Goal: Information Seeking & Learning: Compare options

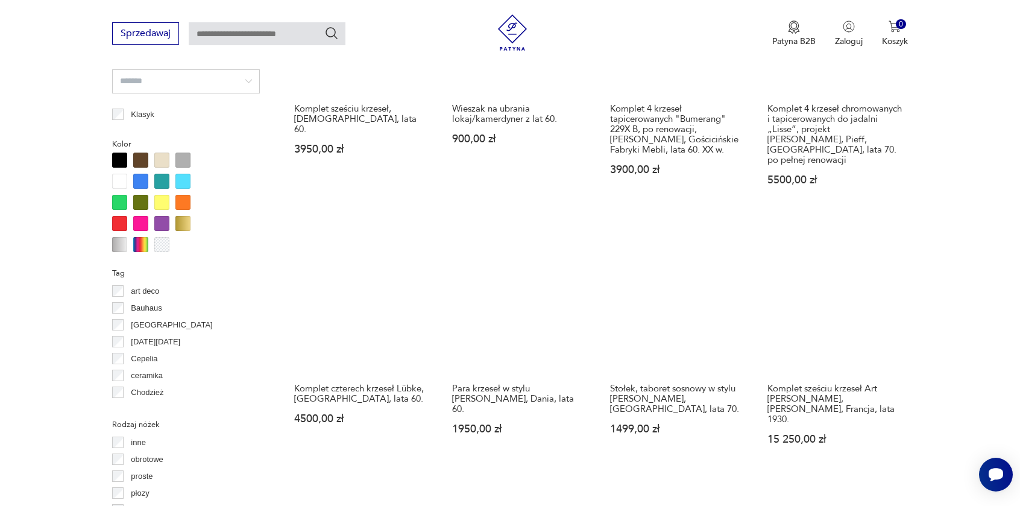
scroll to position [1104, 0]
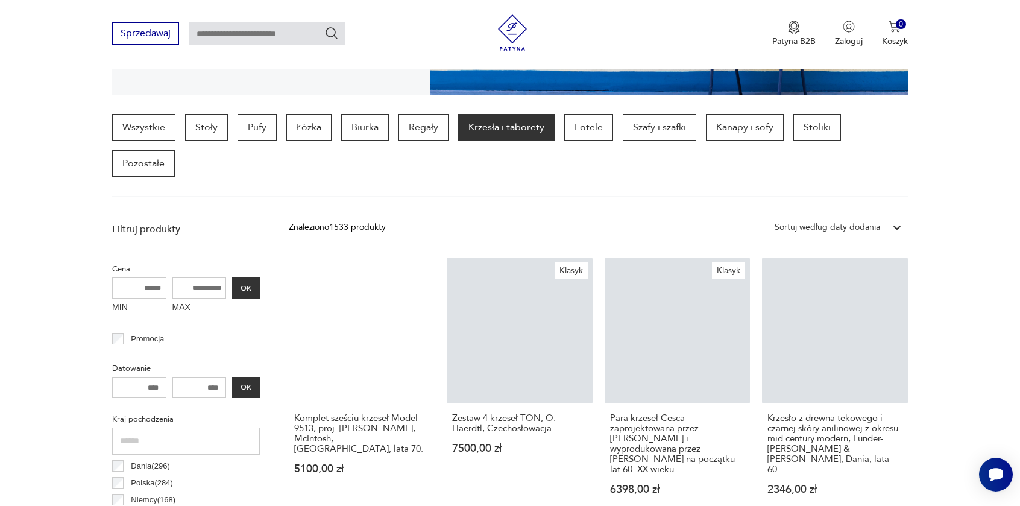
scroll to position [284, 0]
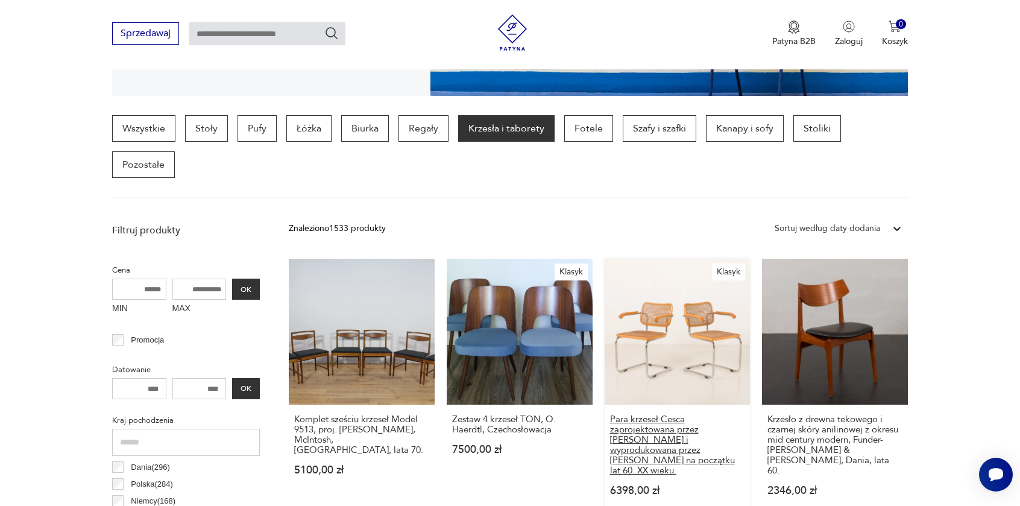
click at [695, 414] on h3 "Para krzeseł Cesca zaprojektowana przez Marcela Breuera i wyprodukowana przez G…" at bounding box center [677, 445] width 135 height 62
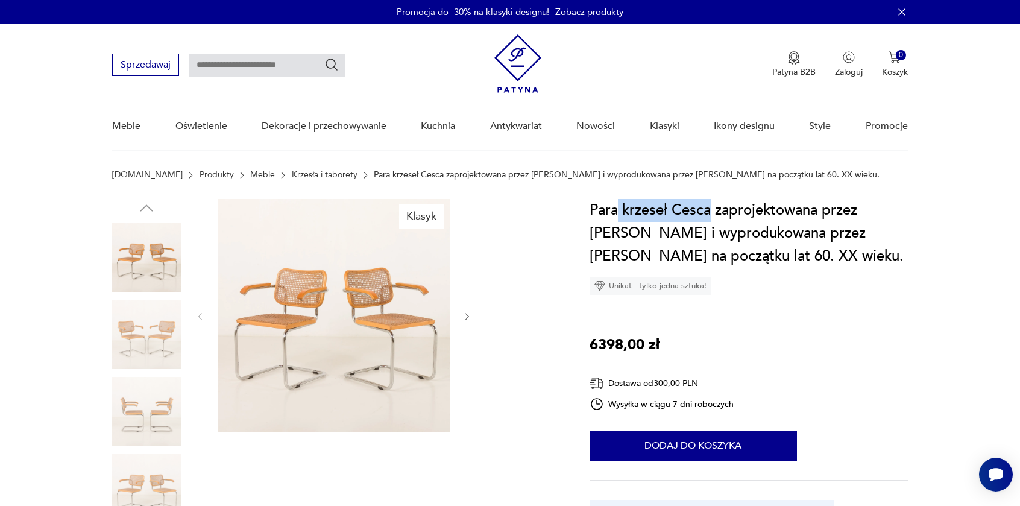
drag, startPoint x: 712, startPoint y: 214, endPoint x: 620, endPoint y: 214, distance: 92.3
click at [620, 214] on h1 "Para krzeseł Cesca zaprojektowana przez Marcela Breuera i wyprodukowana przez G…" at bounding box center [749, 233] width 318 height 69
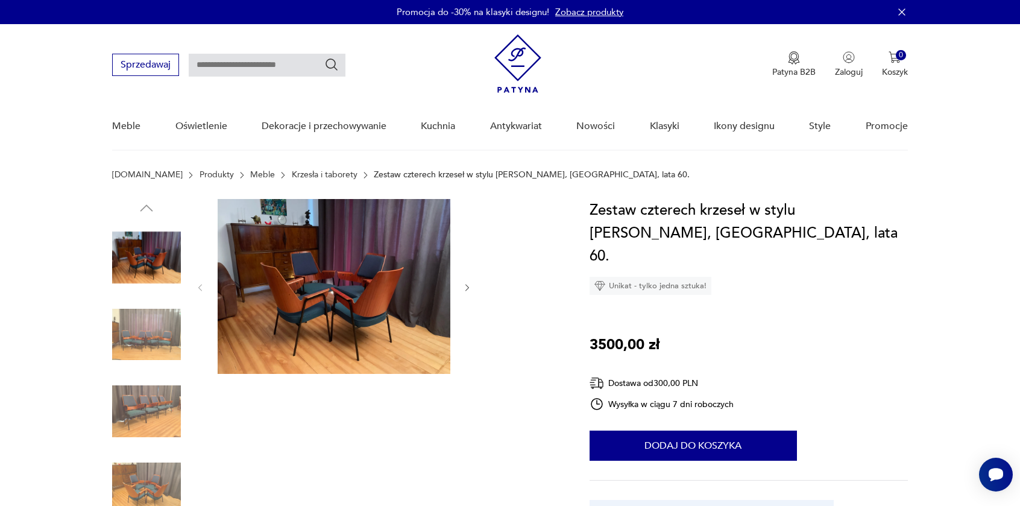
click at [383, 285] on img at bounding box center [334, 286] width 233 height 175
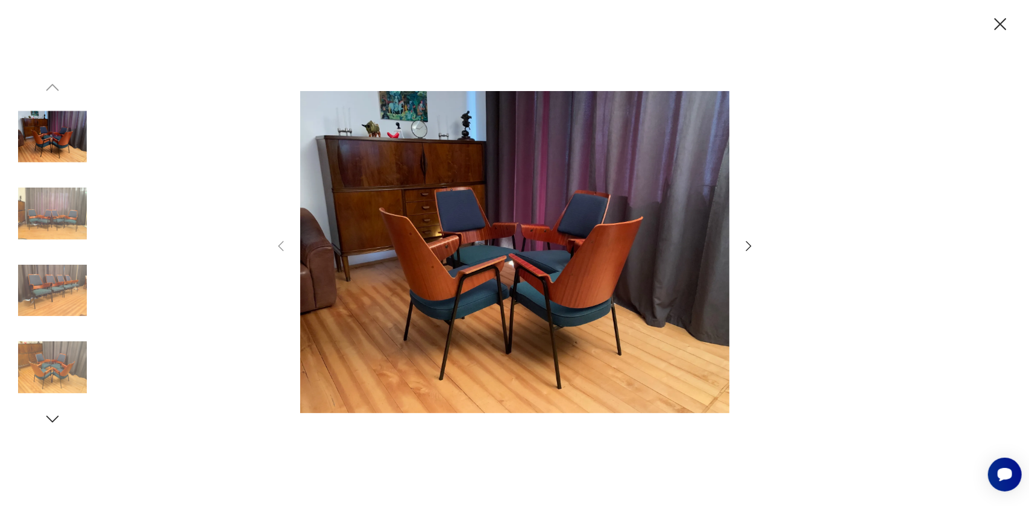
click at [747, 247] on icon "button" at bounding box center [749, 246] width 14 height 14
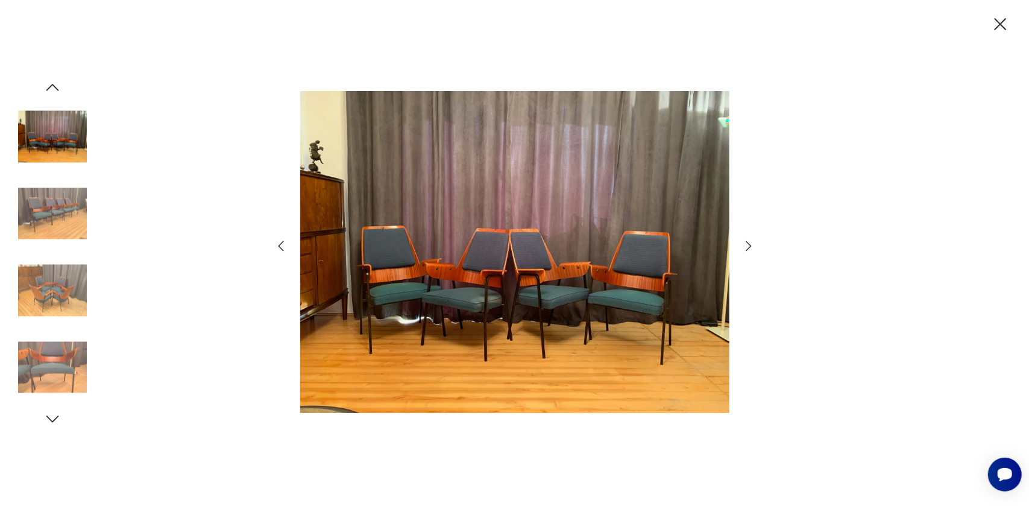
click at [747, 247] on icon "button" at bounding box center [749, 246] width 14 height 14
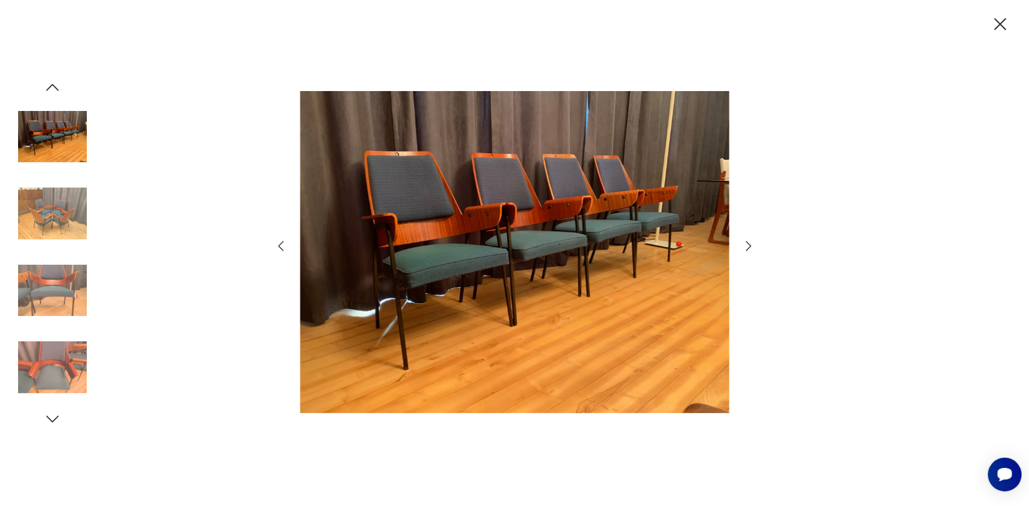
click at [747, 247] on icon "button" at bounding box center [749, 246] width 14 height 14
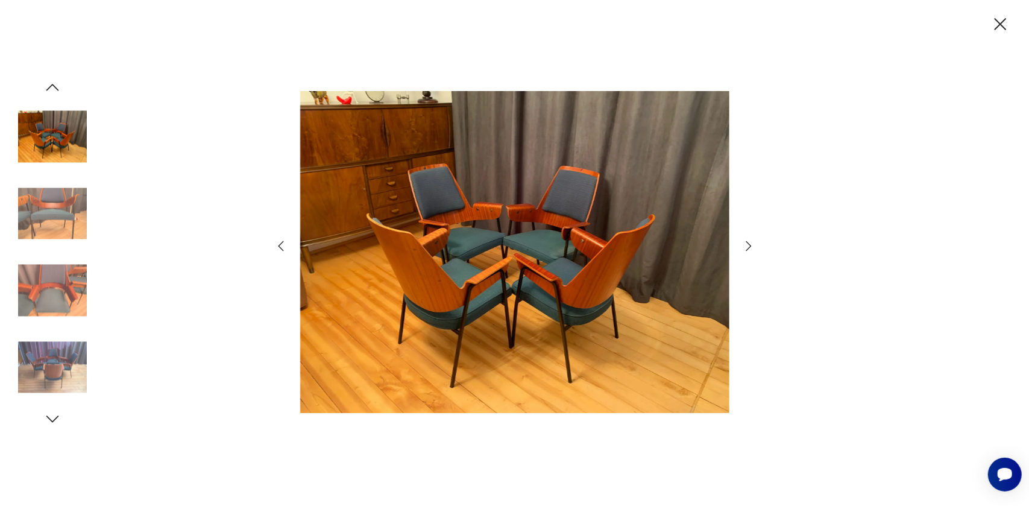
click at [747, 247] on icon "button" at bounding box center [749, 246] width 14 height 14
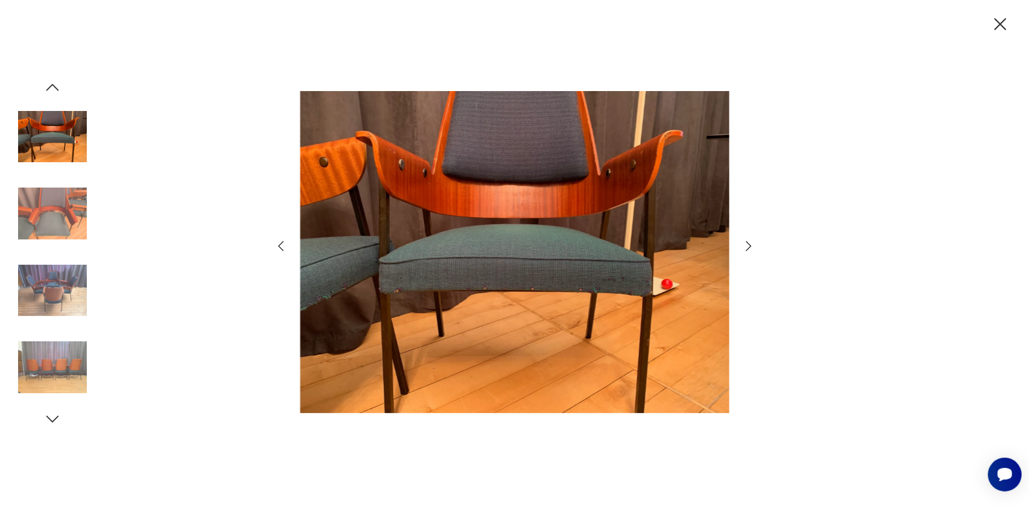
click at [747, 247] on icon "button" at bounding box center [749, 246] width 14 height 14
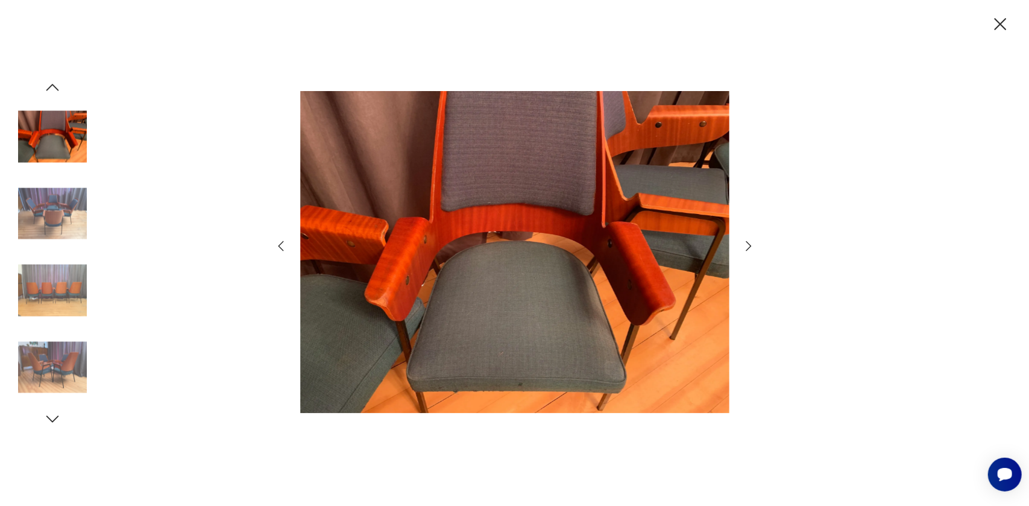
click at [999, 28] on icon "button" at bounding box center [1000, 24] width 21 height 21
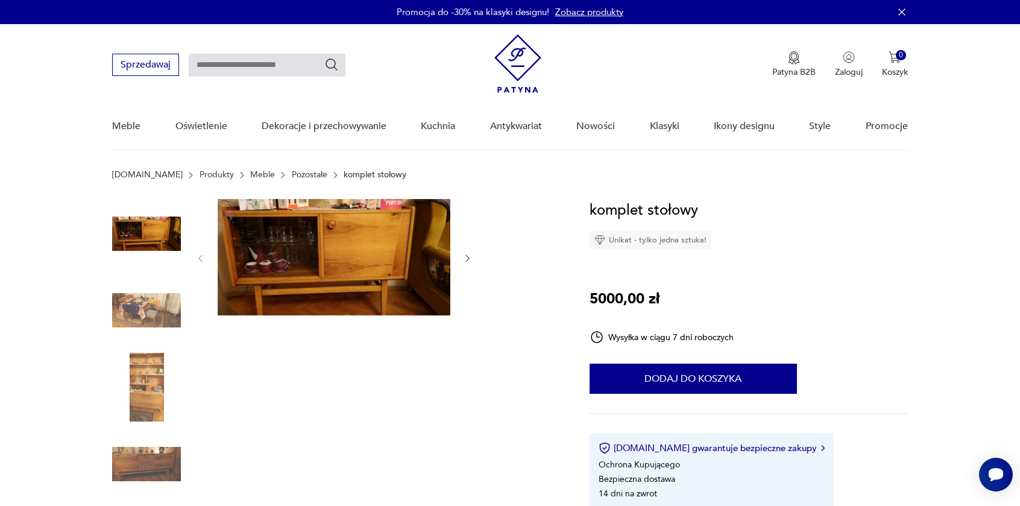
click at [136, 307] on img at bounding box center [146, 310] width 69 height 69
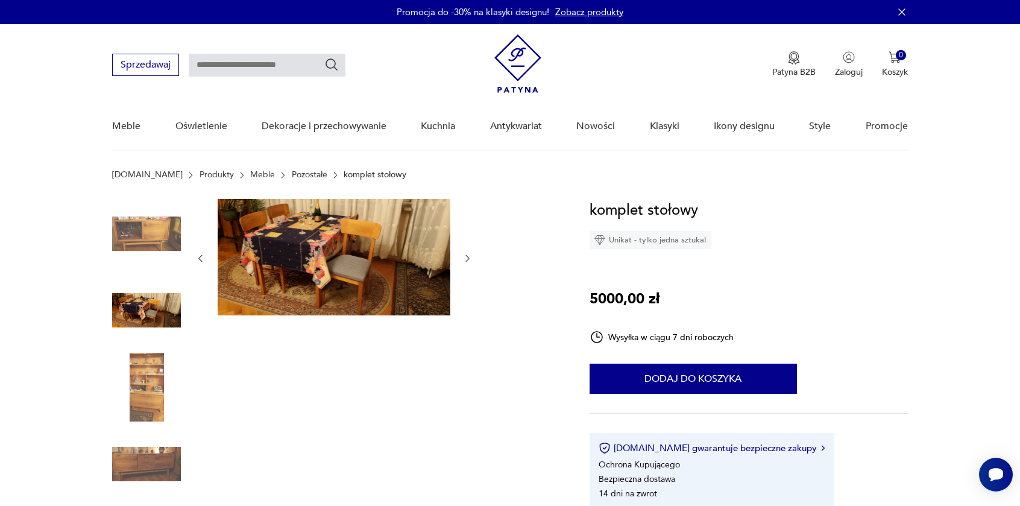
click at [147, 355] on img at bounding box center [146, 387] width 69 height 69
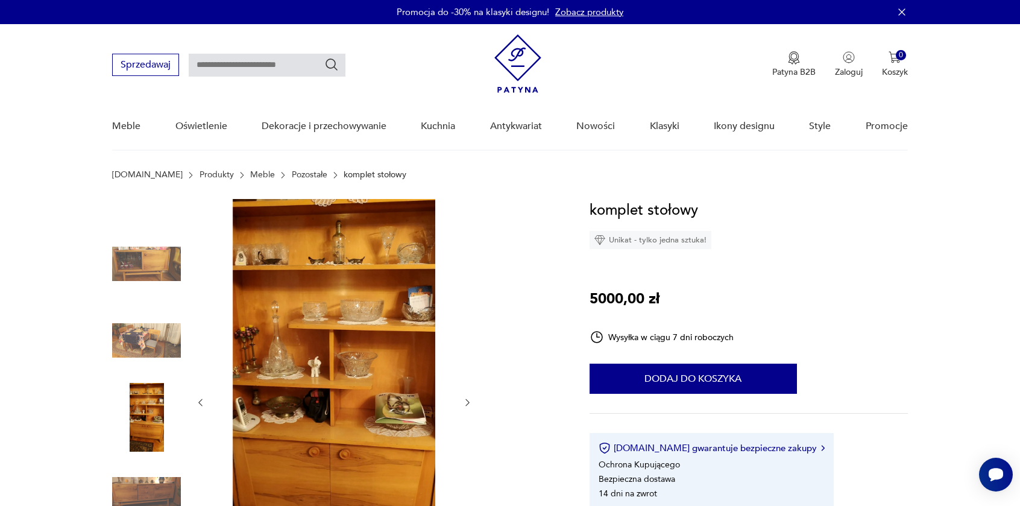
click at [149, 486] on img at bounding box center [146, 494] width 69 height 69
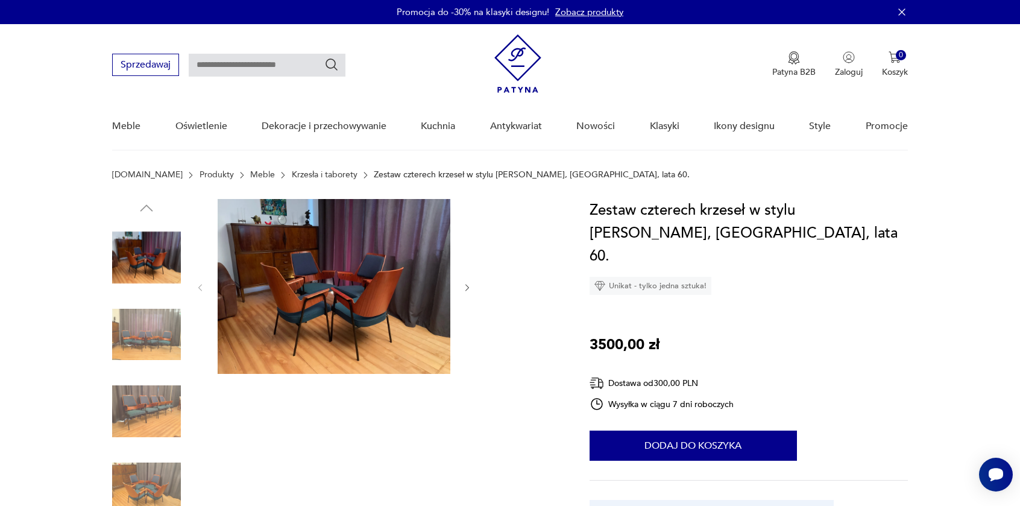
click at [250, 173] on link "Meble" at bounding box center [262, 175] width 25 height 10
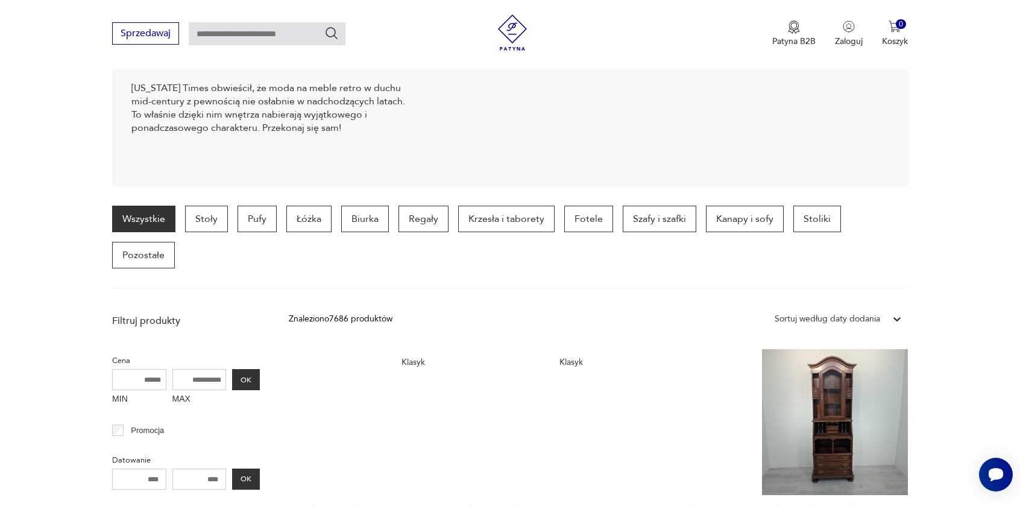
scroll to position [199, 0]
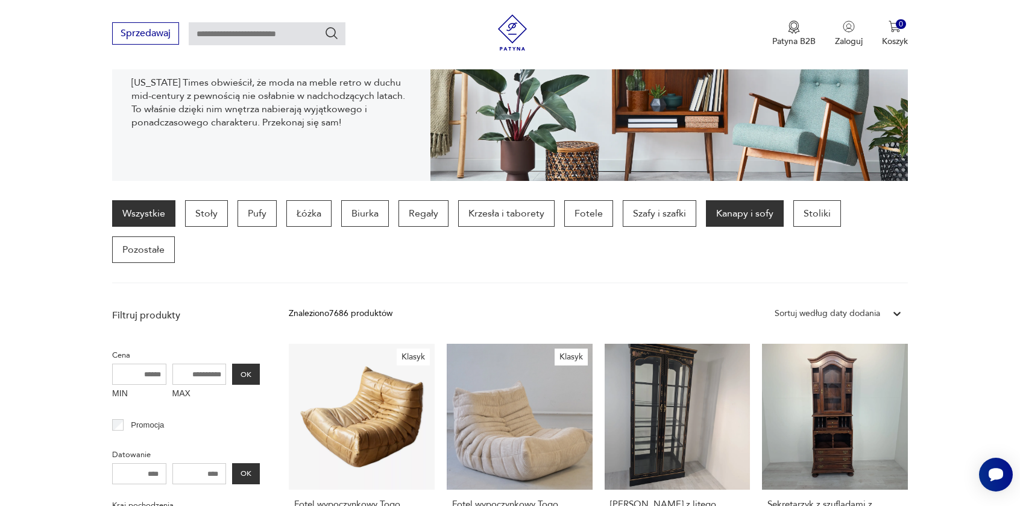
click at [710, 218] on p "Kanapy i sofy" at bounding box center [745, 213] width 78 height 27
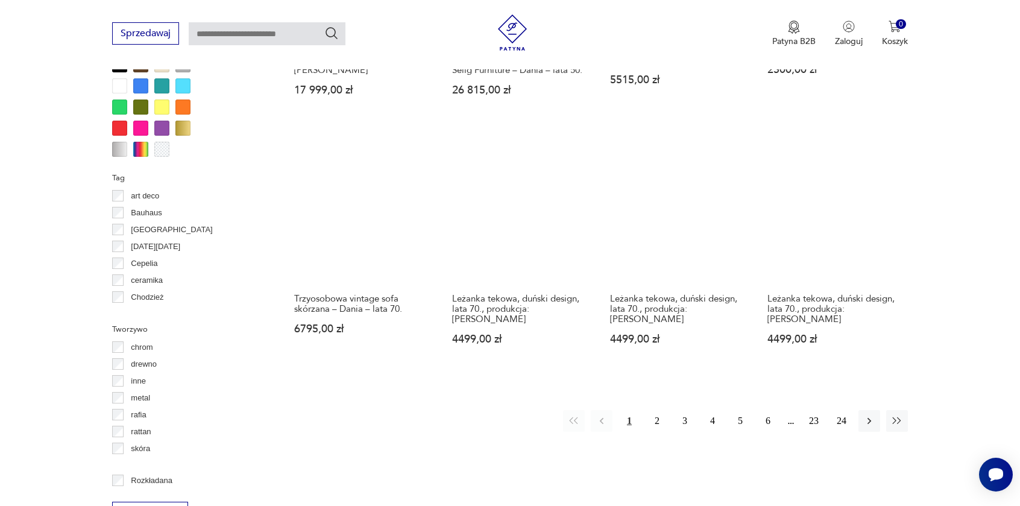
scroll to position [1189, 0]
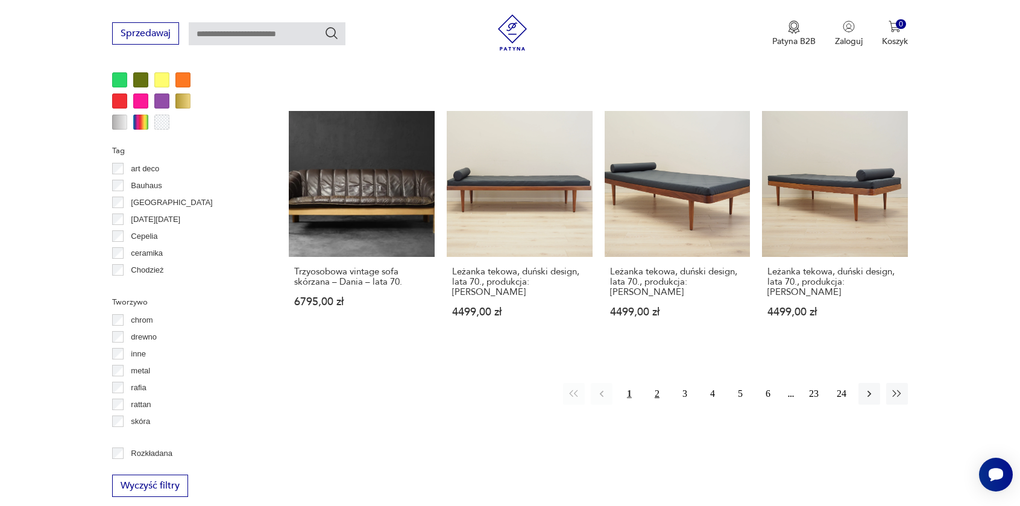
click at [657, 383] on button "2" at bounding box center [657, 394] width 22 height 22
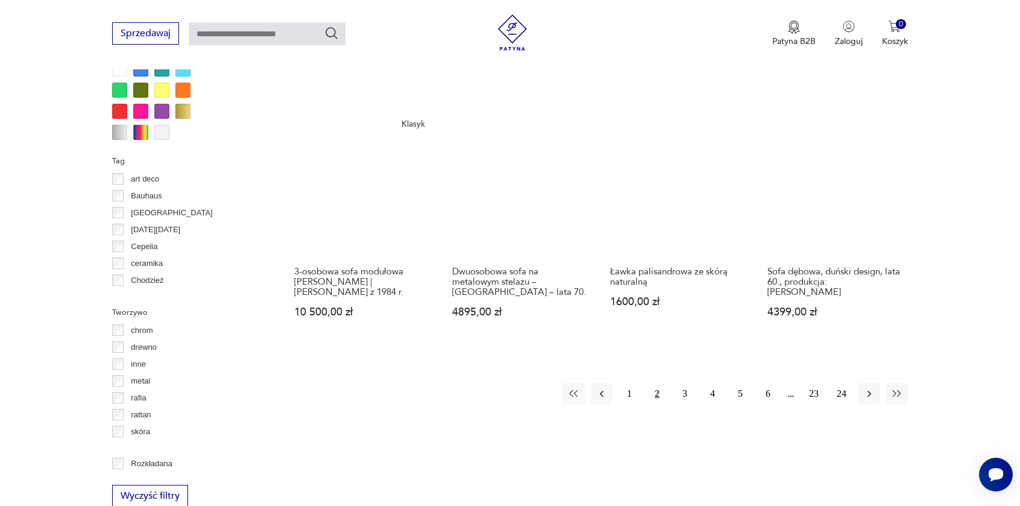
scroll to position [1189, 0]
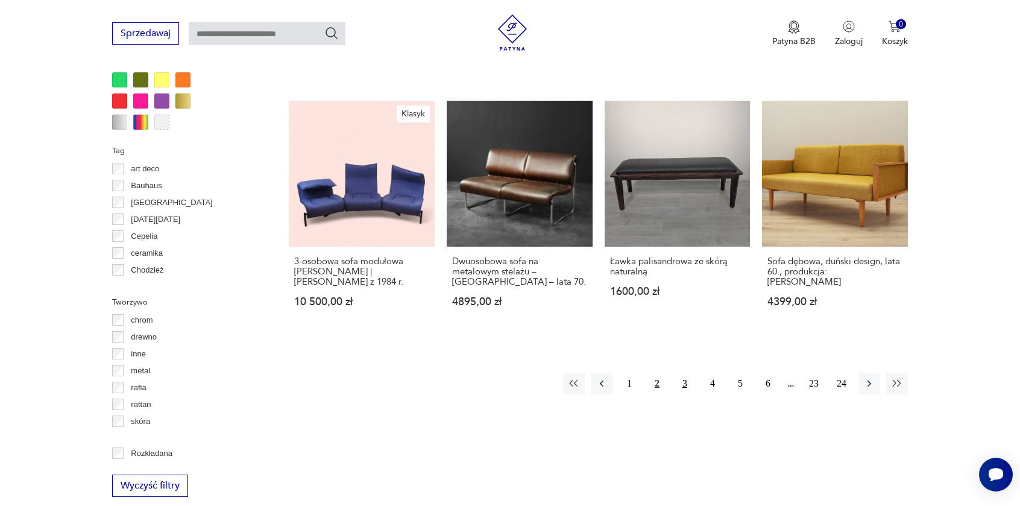
click at [683, 373] on button "3" at bounding box center [685, 384] width 22 height 22
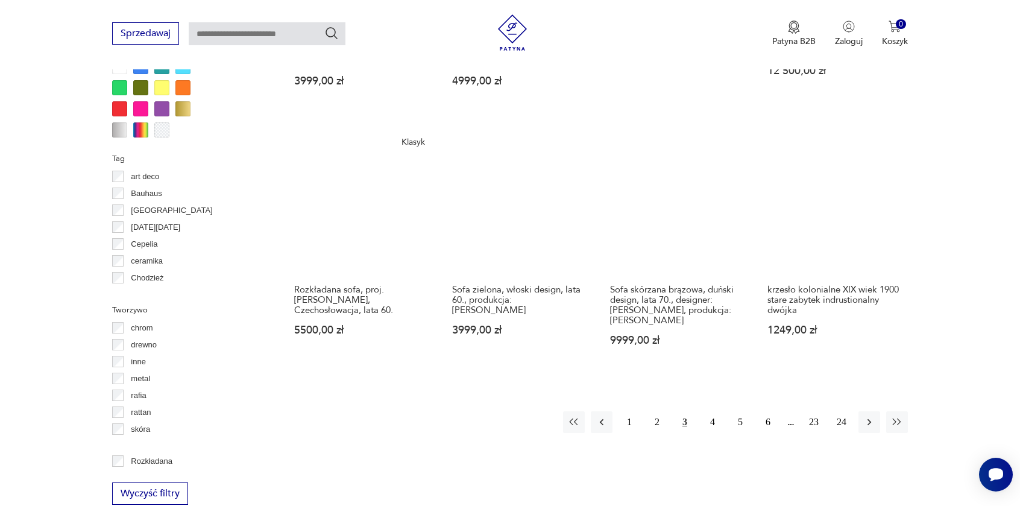
scroll to position [1189, 0]
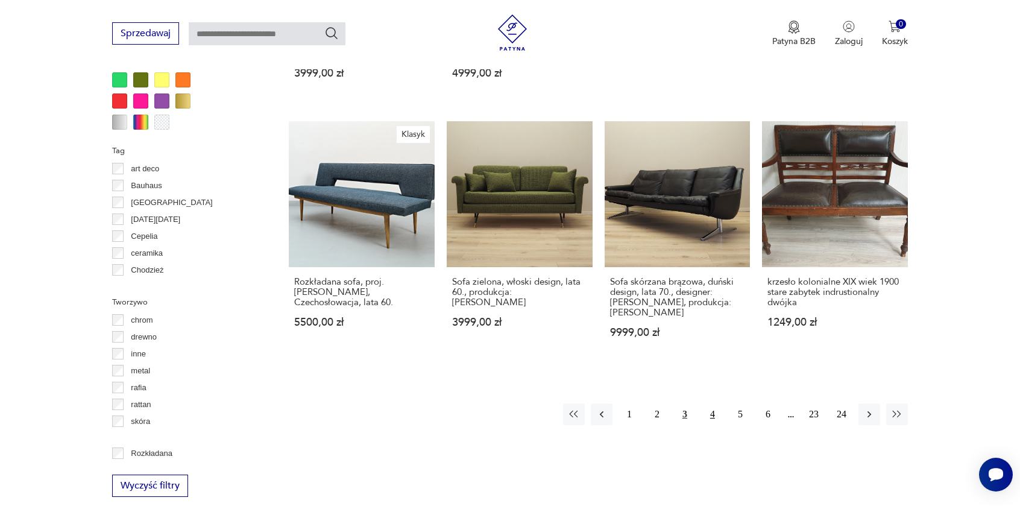
click at [713, 403] on button "4" at bounding box center [713, 414] width 22 height 22
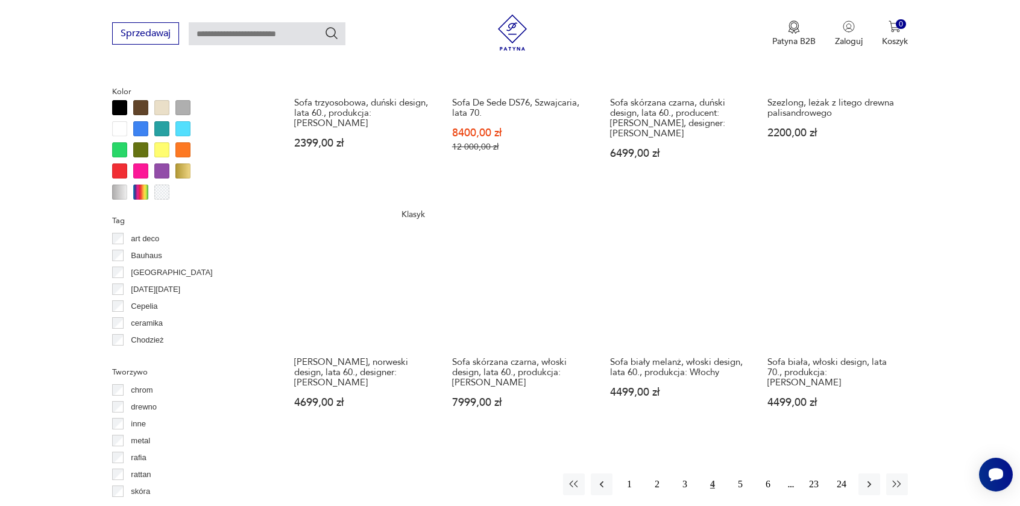
scroll to position [1189, 0]
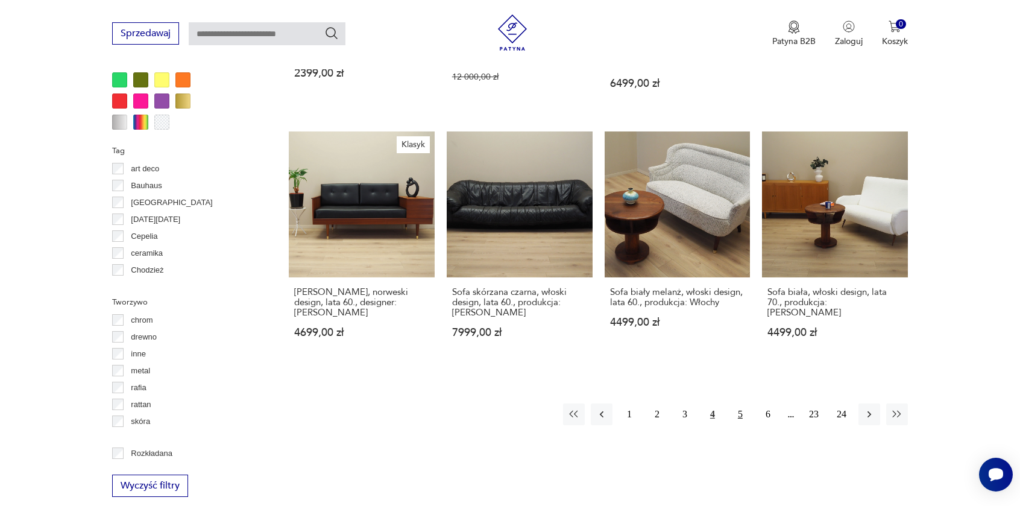
click at [736, 403] on button "5" at bounding box center [741, 414] width 22 height 22
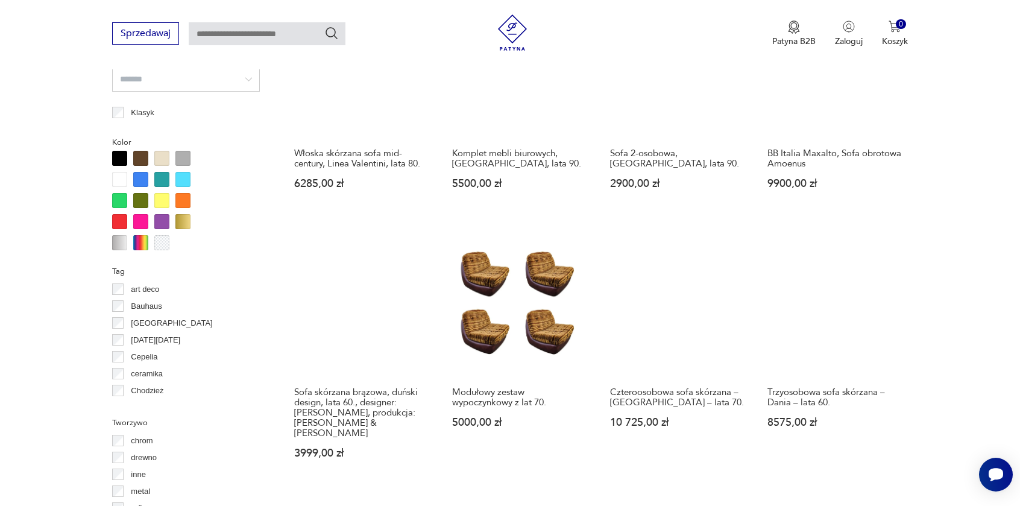
scroll to position [1189, 0]
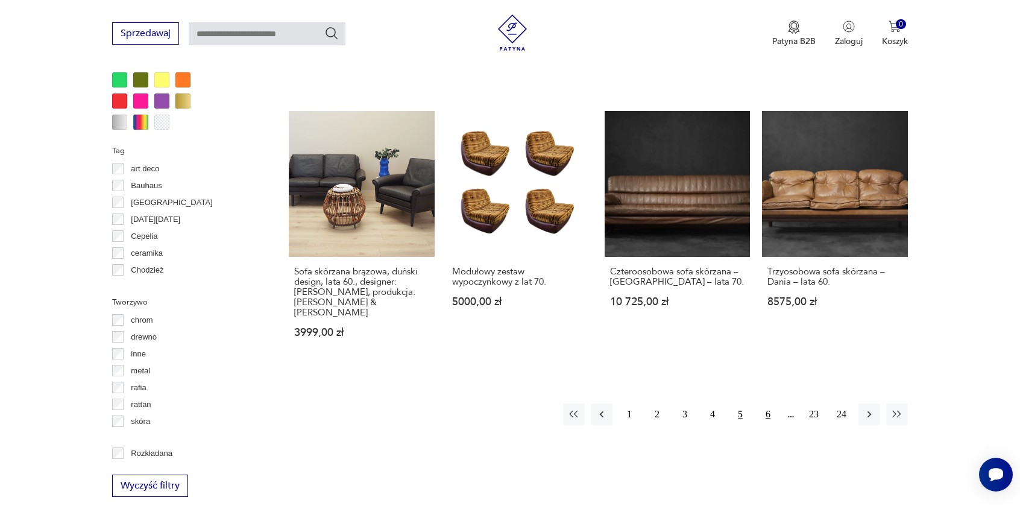
click at [765, 403] on button "6" at bounding box center [768, 414] width 22 height 22
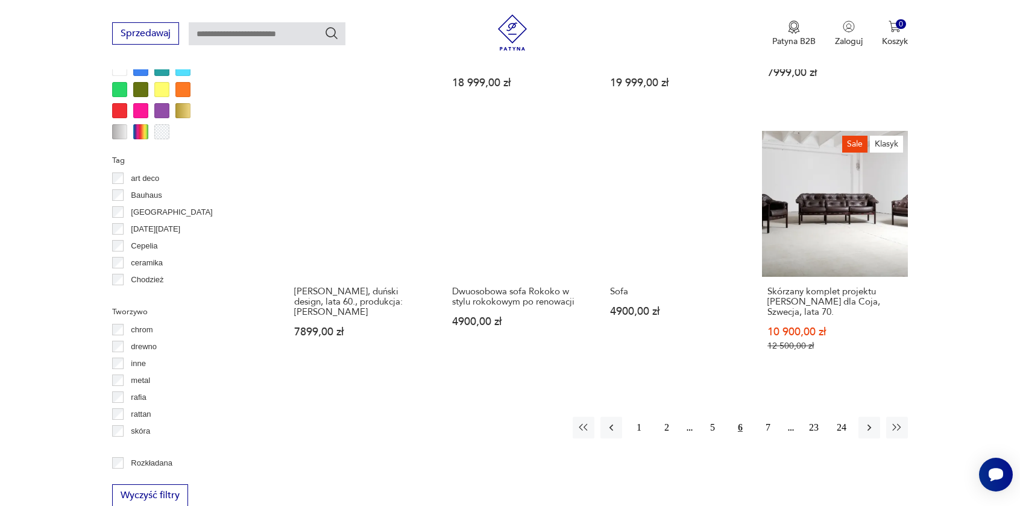
scroll to position [1189, 0]
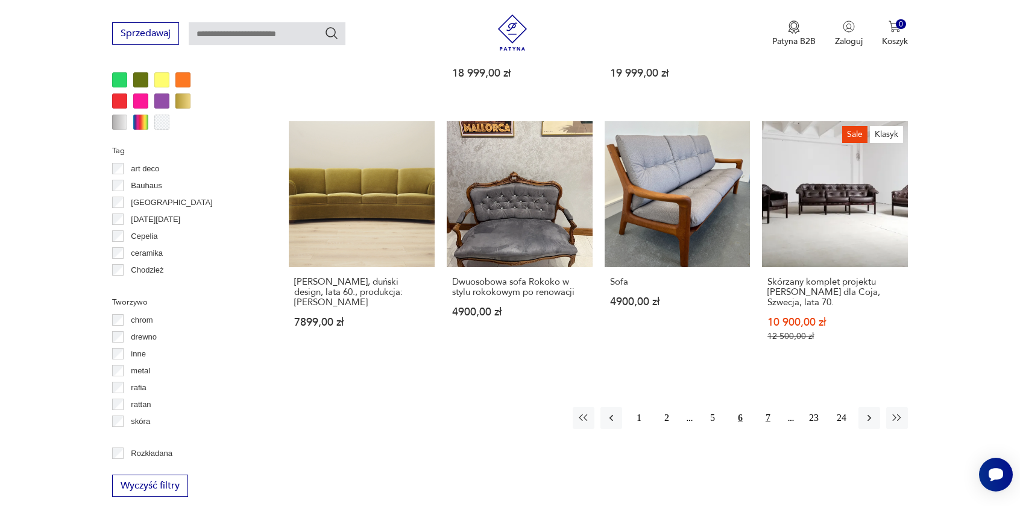
click at [772, 407] on button "7" at bounding box center [768, 418] width 22 height 22
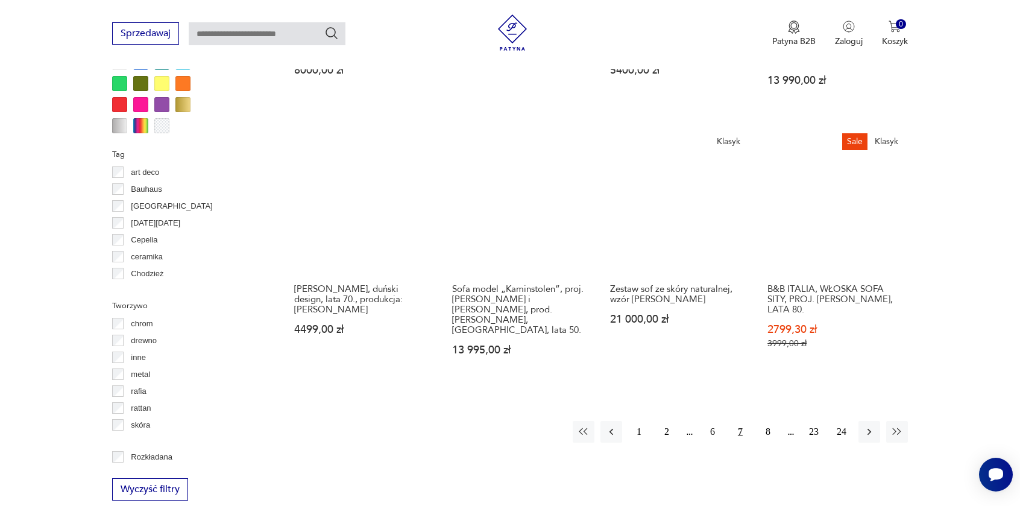
scroll to position [1189, 0]
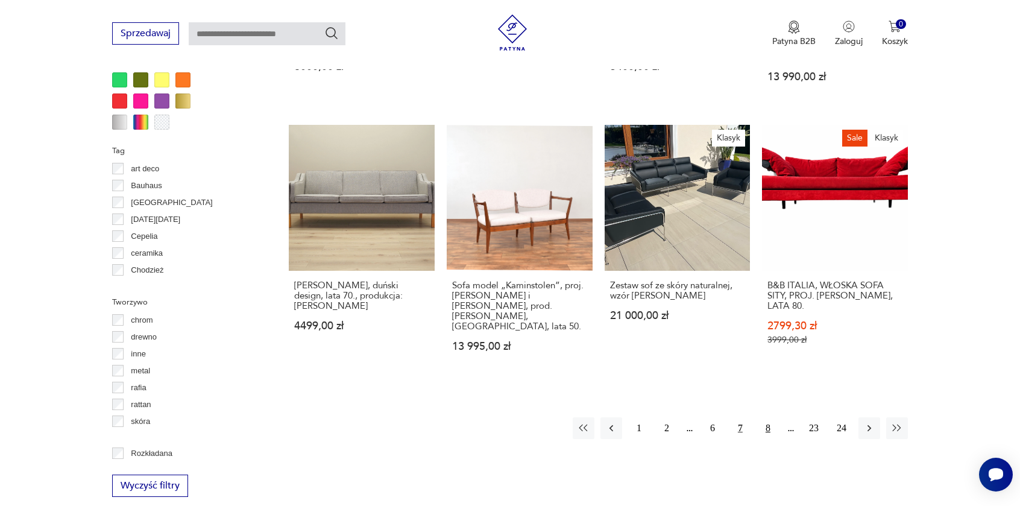
click at [770, 417] on button "8" at bounding box center [768, 428] width 22 height 22
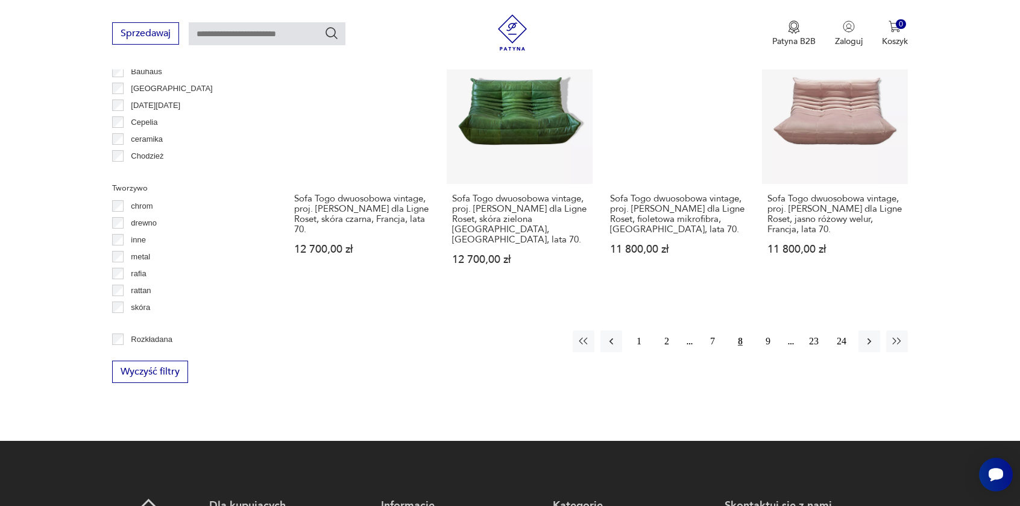
scroll to position [1309, 0]
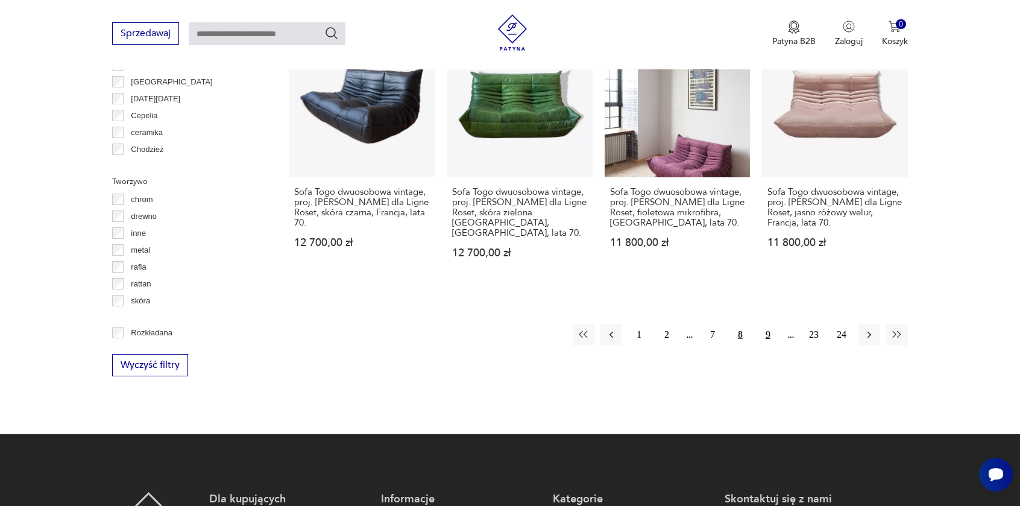
click at [770, 324] on button "9" at bounding box center [768, 335] width 22 height 22
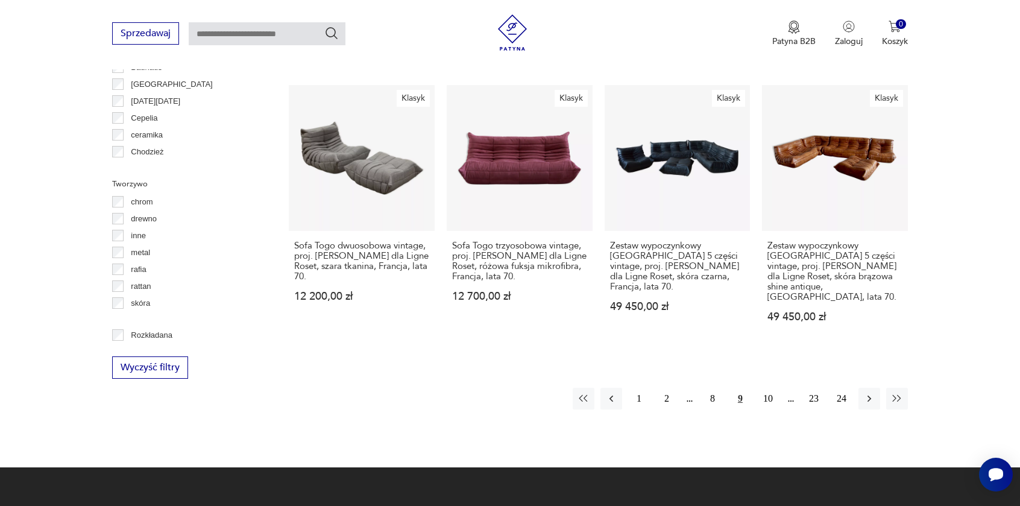
scroll to position [1309, 0]
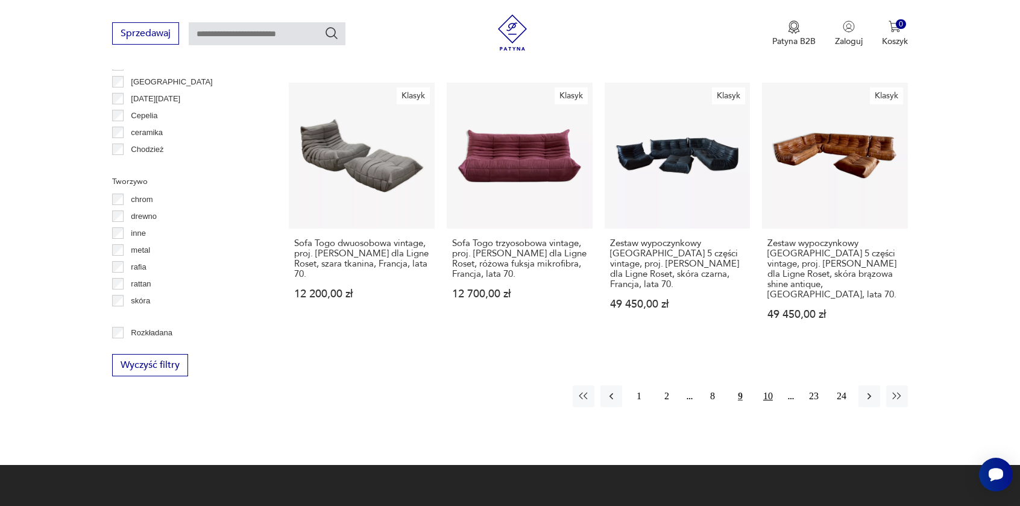
click at [765, 385] on button "10" at bounding box center [768, 396] width 22 height 22
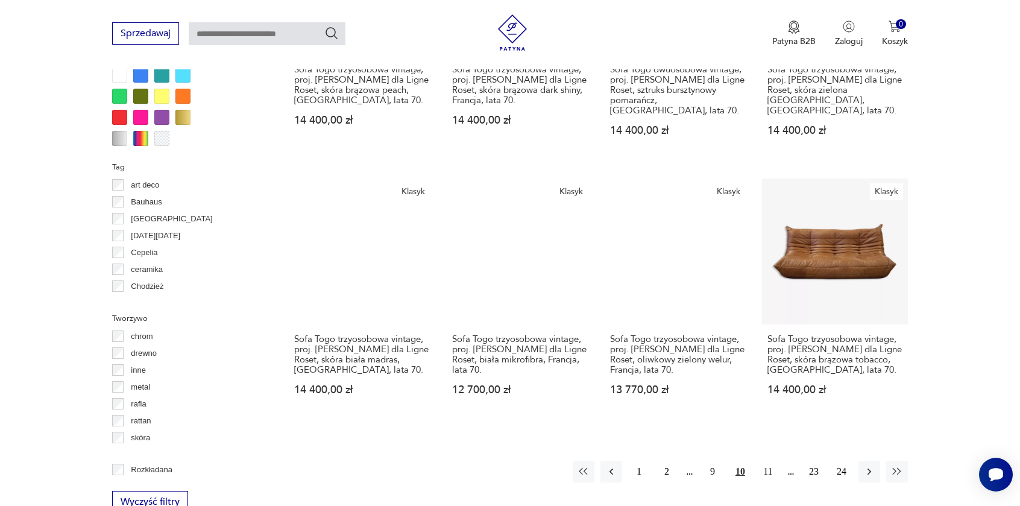
scroll to position [1189, 0]
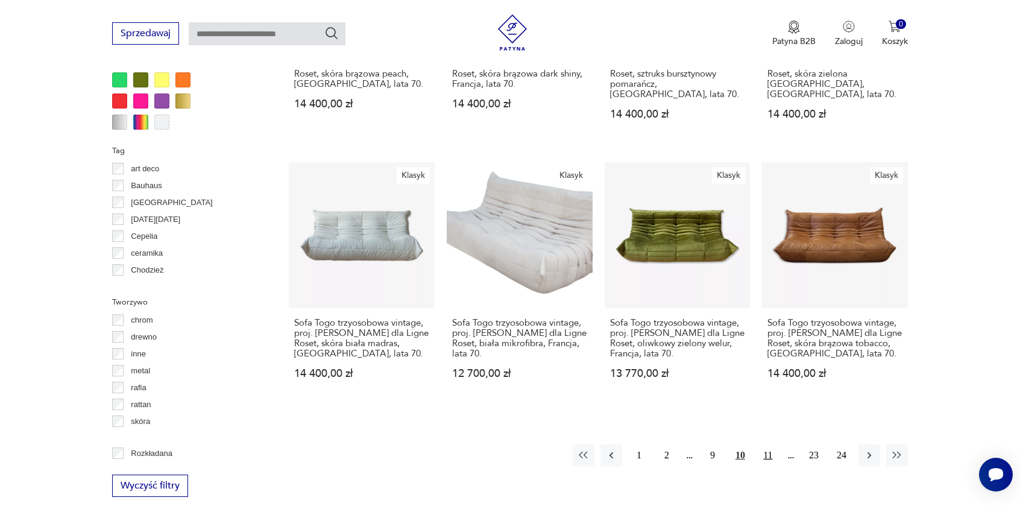
click at [766, 444] on button "11" at bounding box center [768, 455] width 22 height 22
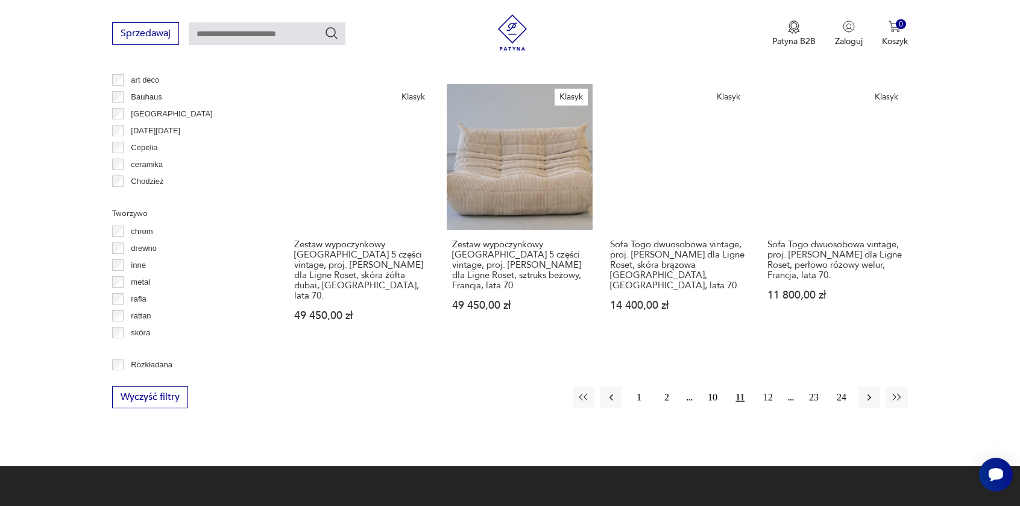
scroll to position [1309, 0]
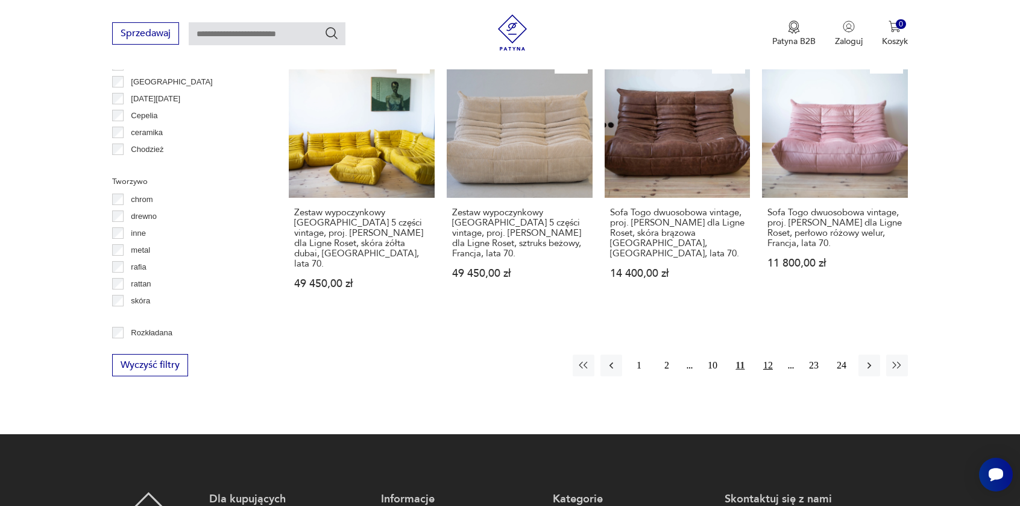
click at [774, 355] on button "12" at bounding box center [768, 366] width 22 height 22
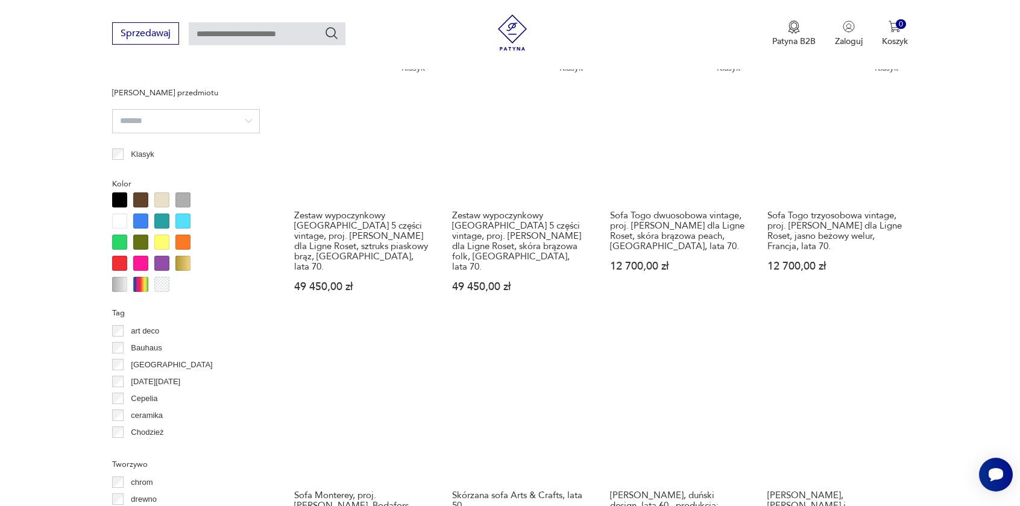
scroll to position [1249, 0]
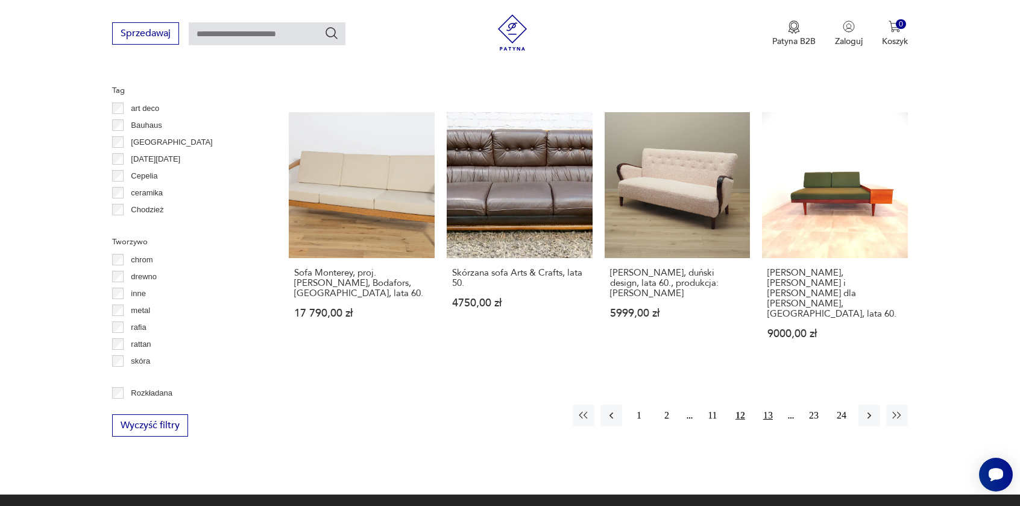
click at [771, 405] on button "13" at bounding box center [768, 416] width 22 height 22
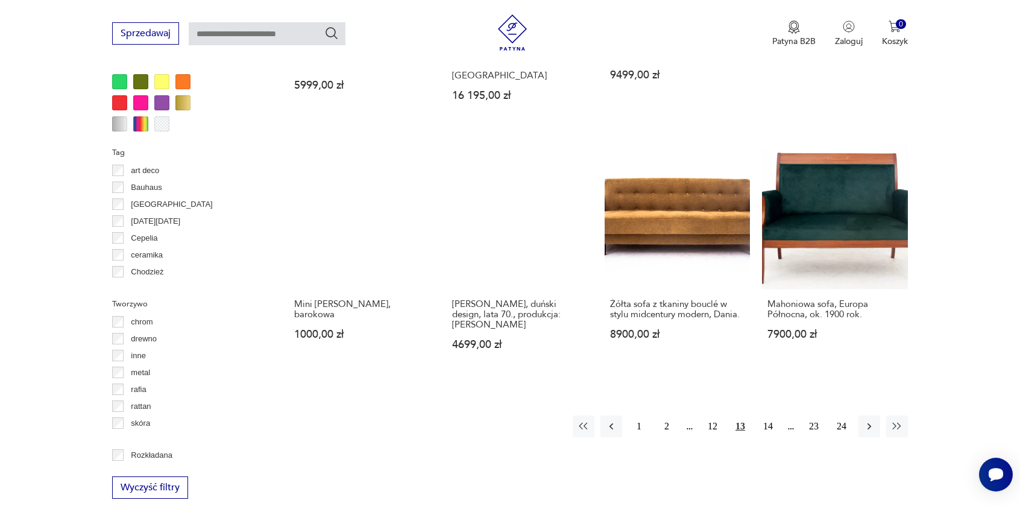
scroll to position [1189, 0]
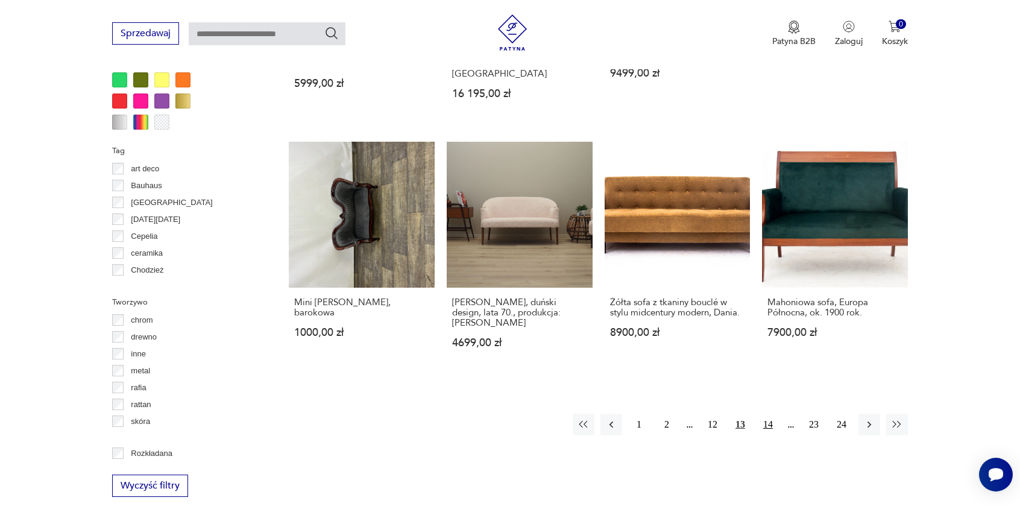
click at [766, 414] on button "14" at bounding box center [768, 425] width 22 height 22
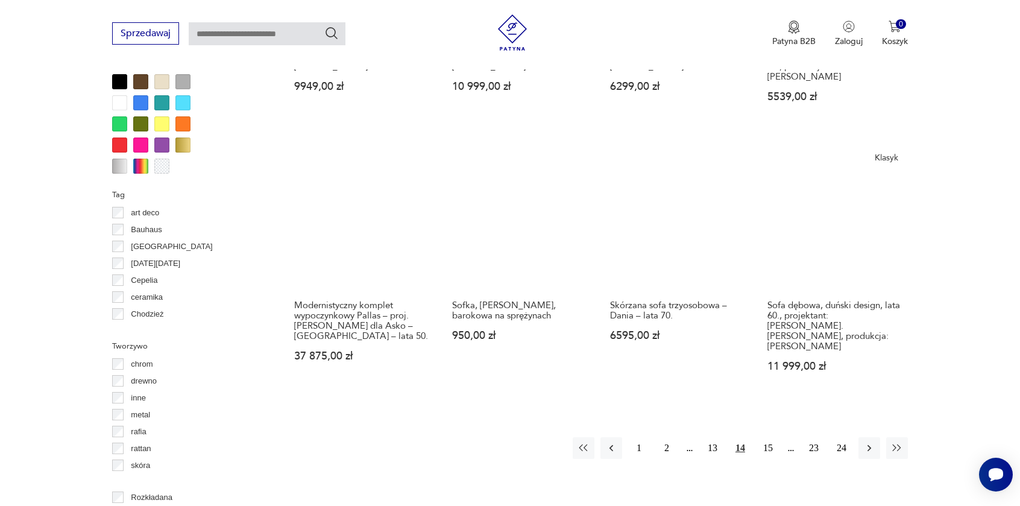
scroll to position [1189, 0]
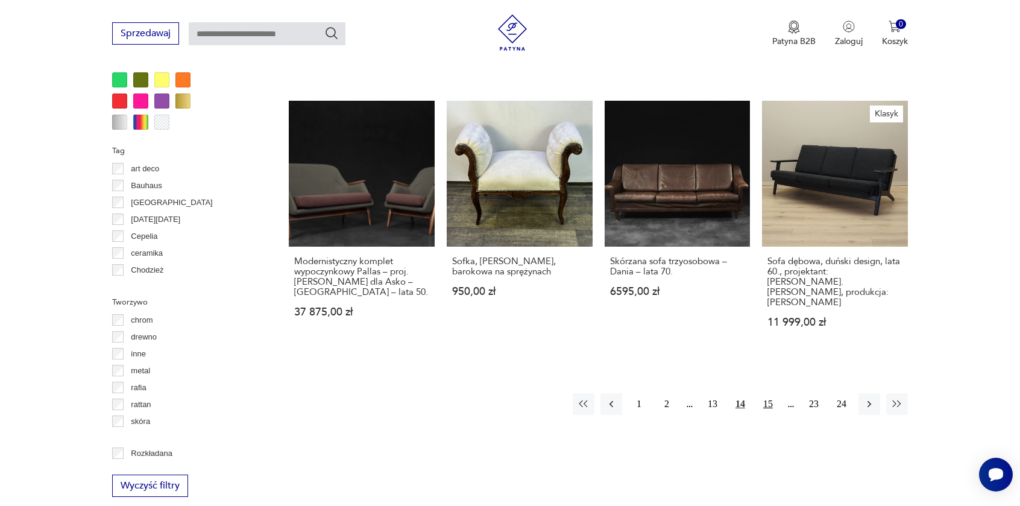
click at [771, 393] on button "15" at bounding box center [768, 404] width 22 height 22
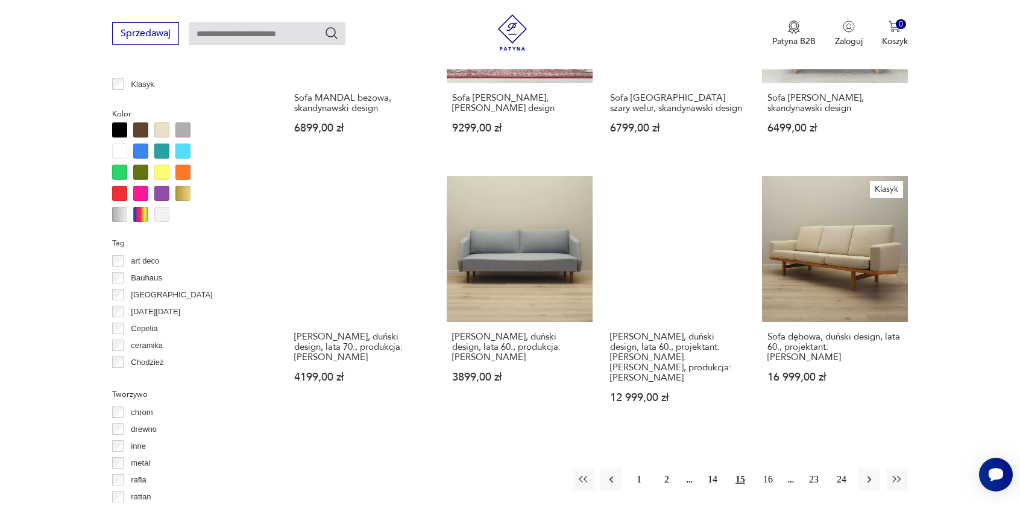
scroll to position [1128, 0]
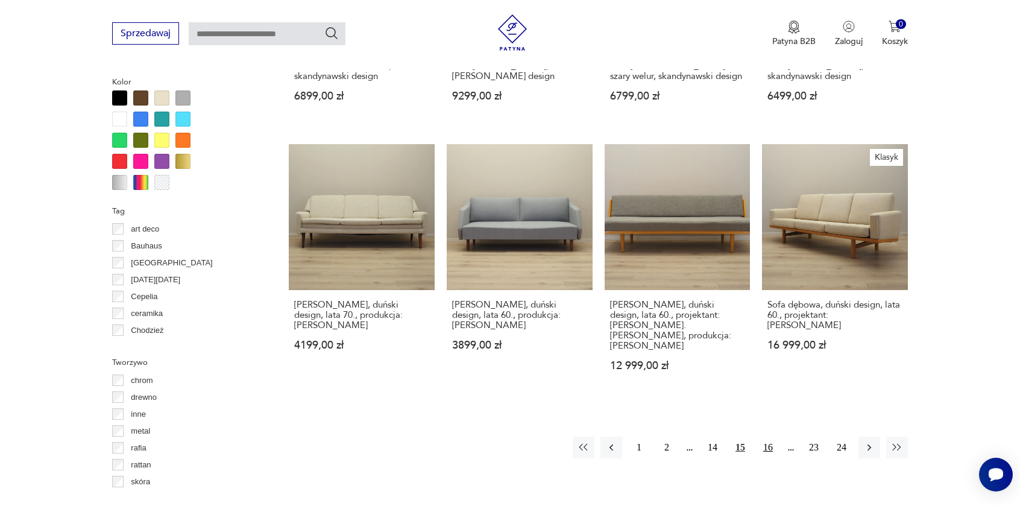
click at [763, 437] on button "16" at bounding box center [768, 448] width 22 height 22
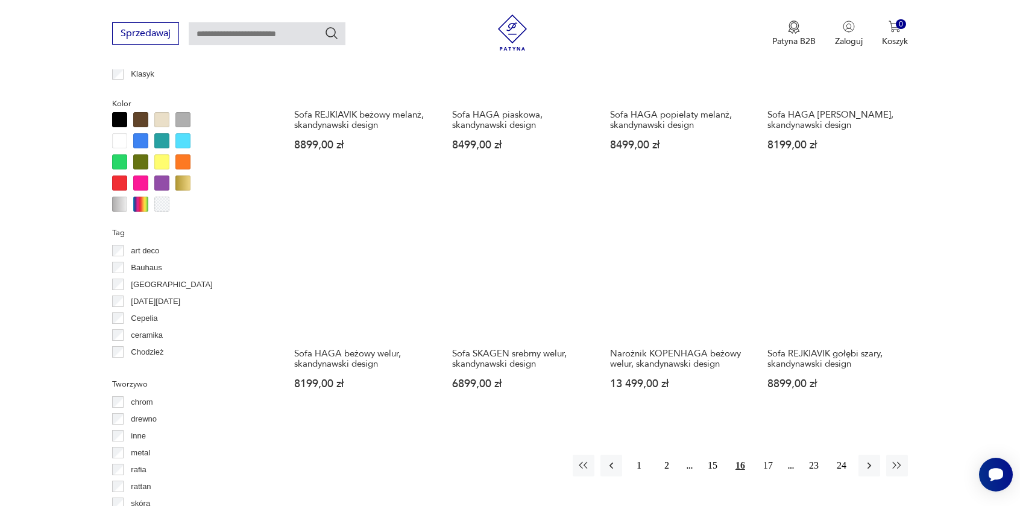
scroll to position [1128, 0]
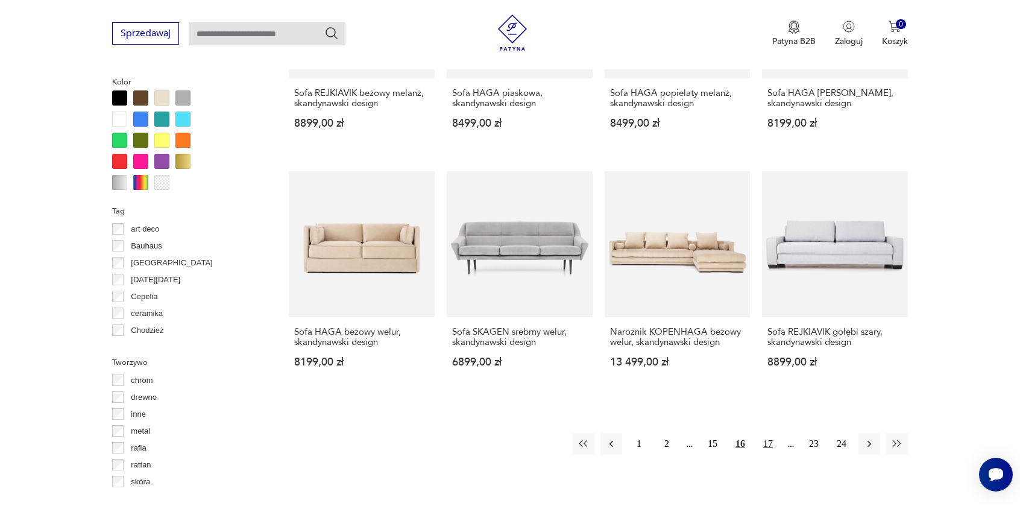
click at [771, 433] on button "17" at bounding box center [768, 444] width 22 height 22
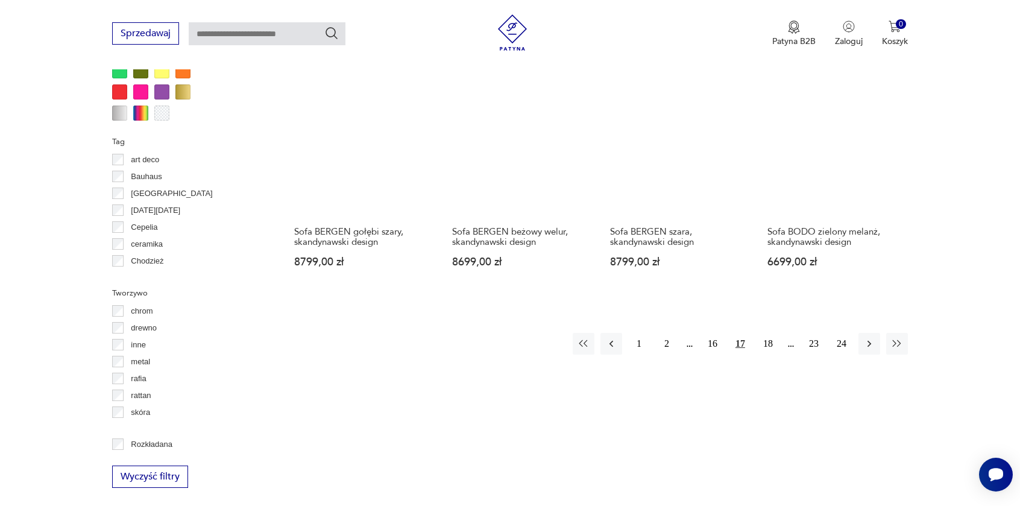
scroll to position [1249, 0]
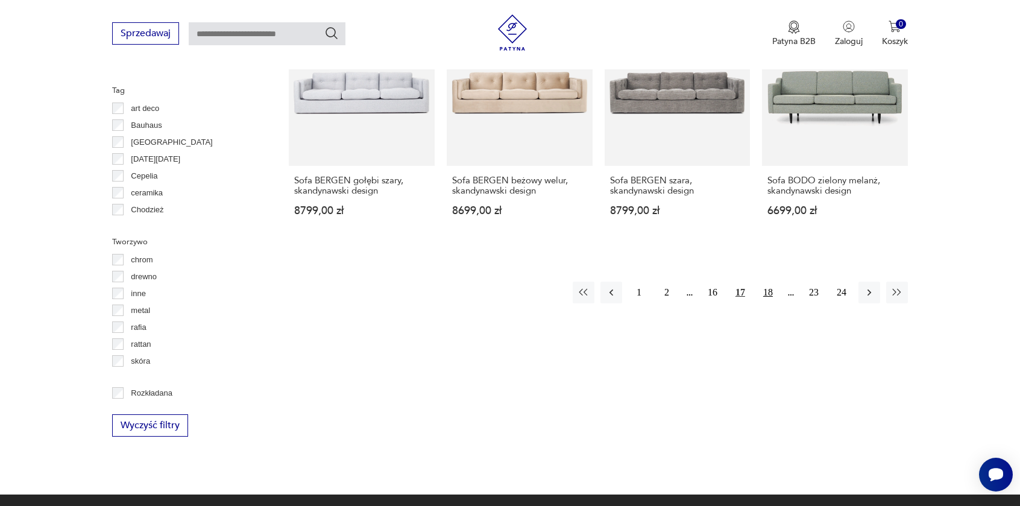
click at [766, 282] on button "18" at bounding box center [768, 293] width 22 height 22
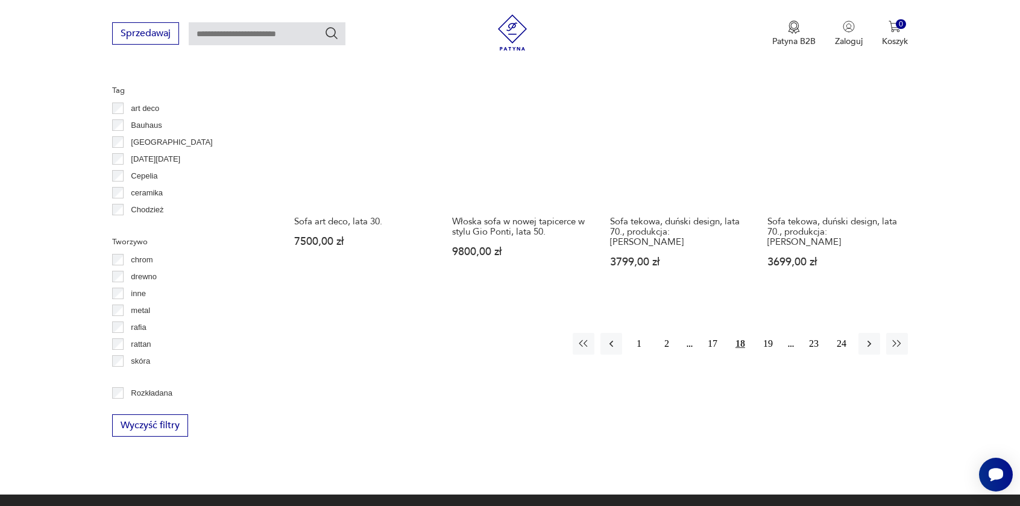
scroll to position [1128, 0]
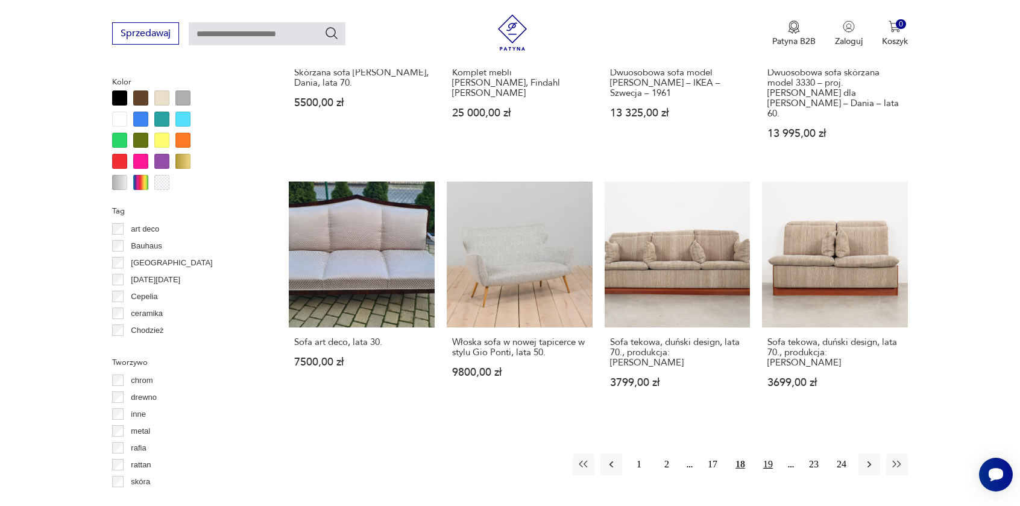
click at [764, 454] on button "19" at bounding box center [768, 465] width 22 height 22
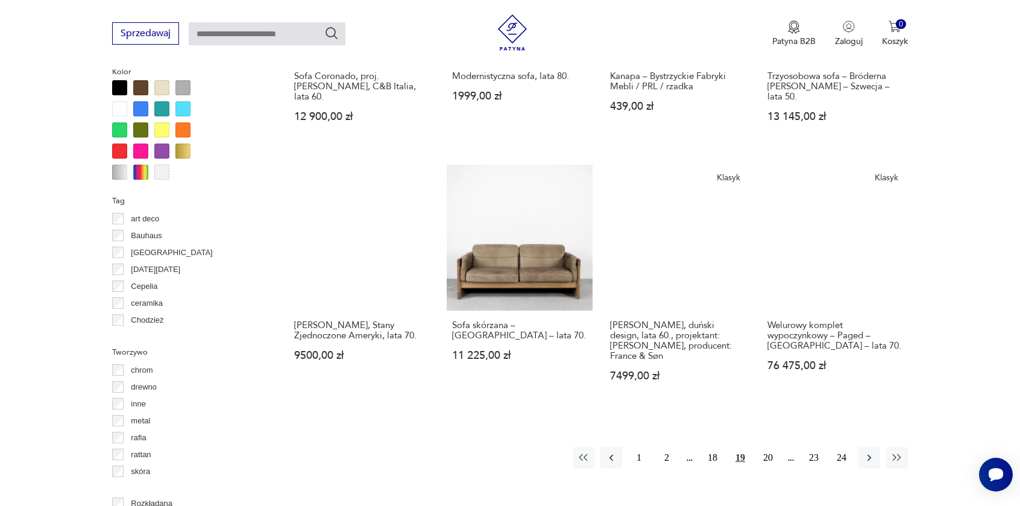
scroll to position [1189, 0]
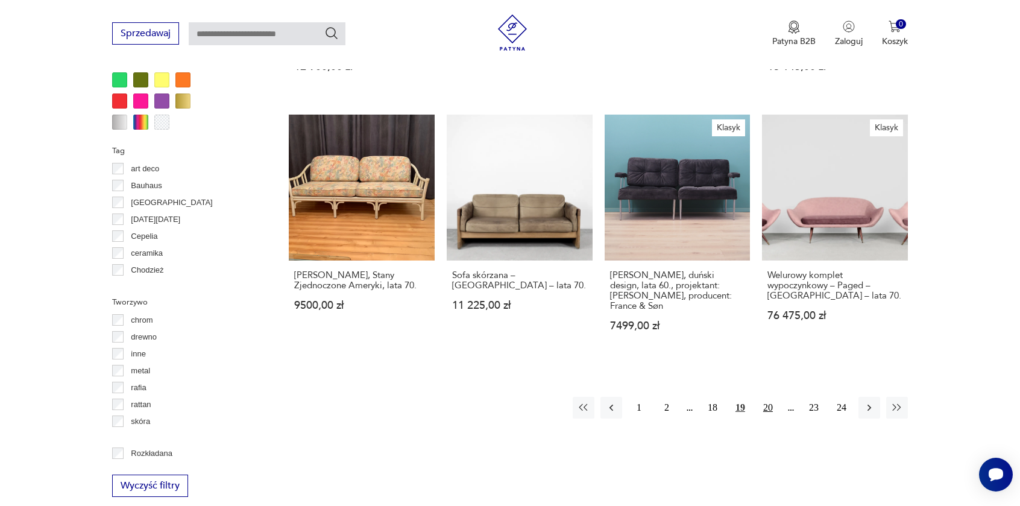
click at [766, 397] on button "20" at bounding box center [768, 408] width 22 height 22
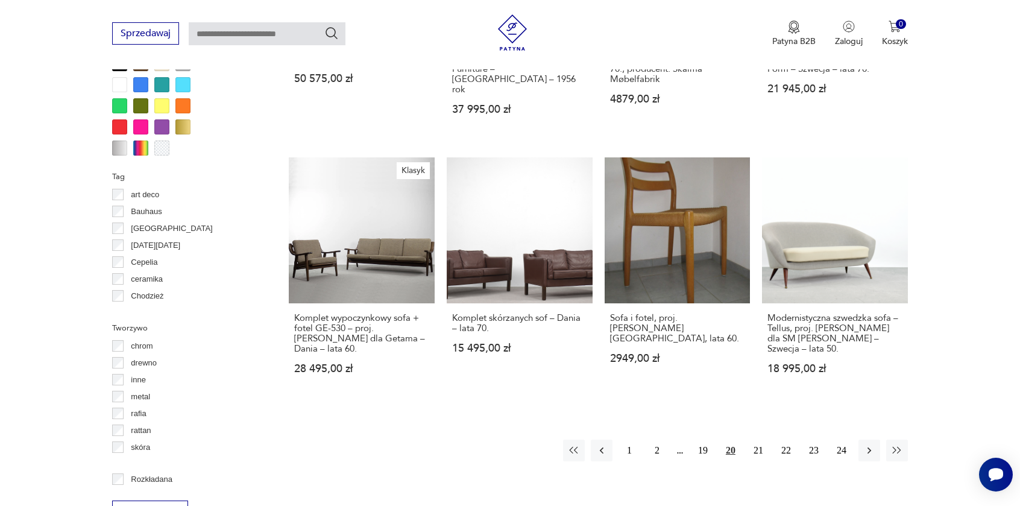
scroll to position [1189, 0]
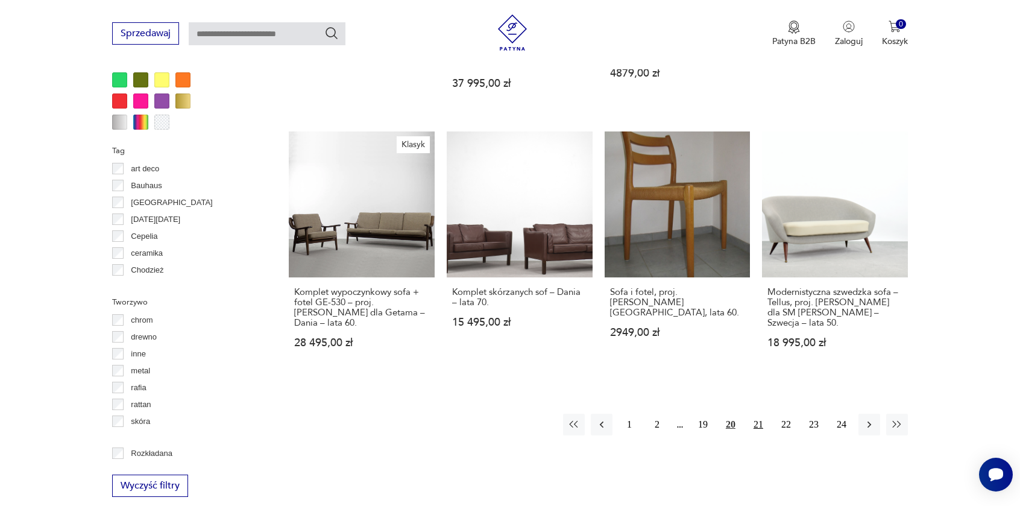
click at [763, 414] on button "21" at bounding box center [759, 425] width 22 height 22
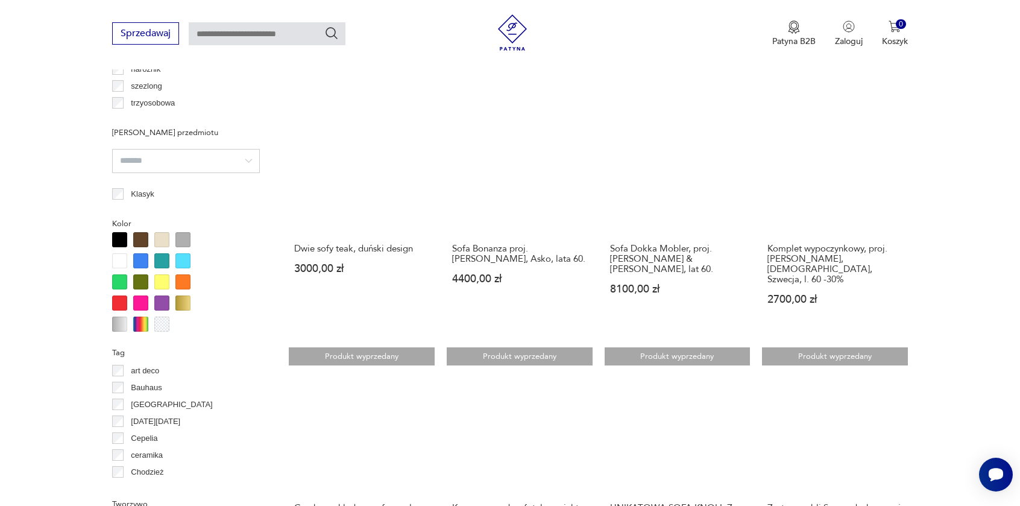
scroll to position [1189, 0]
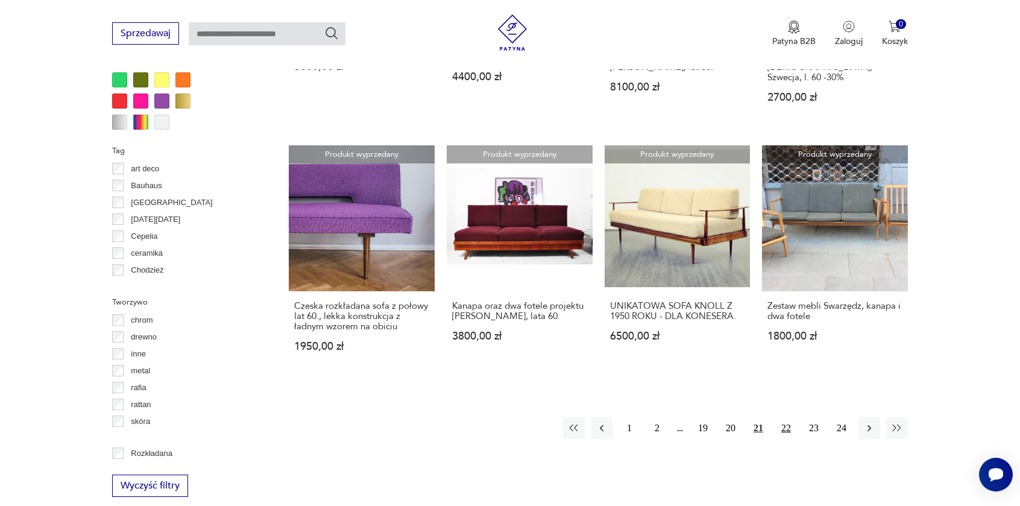
click at [788, 417] on button "22" at bounding box center [787, 428] width 22 height 22
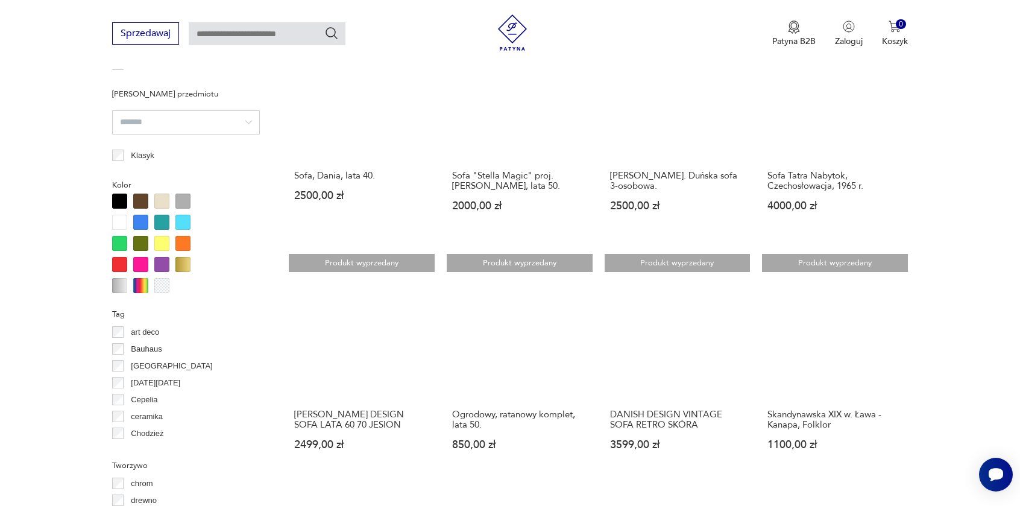
scroll to position [1068, 0]
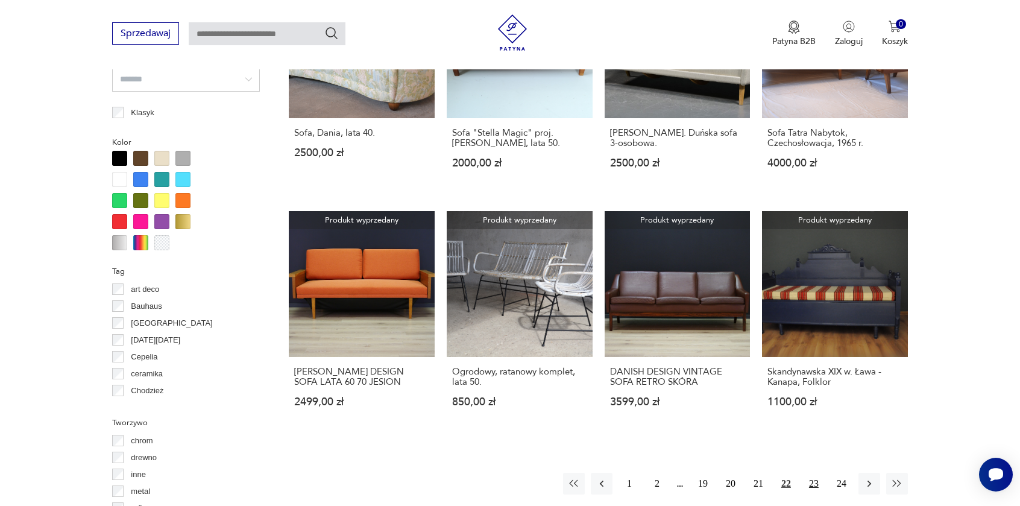
click at [811, 473] on button "23" at bounding box center [814, 484] width 22 height 22
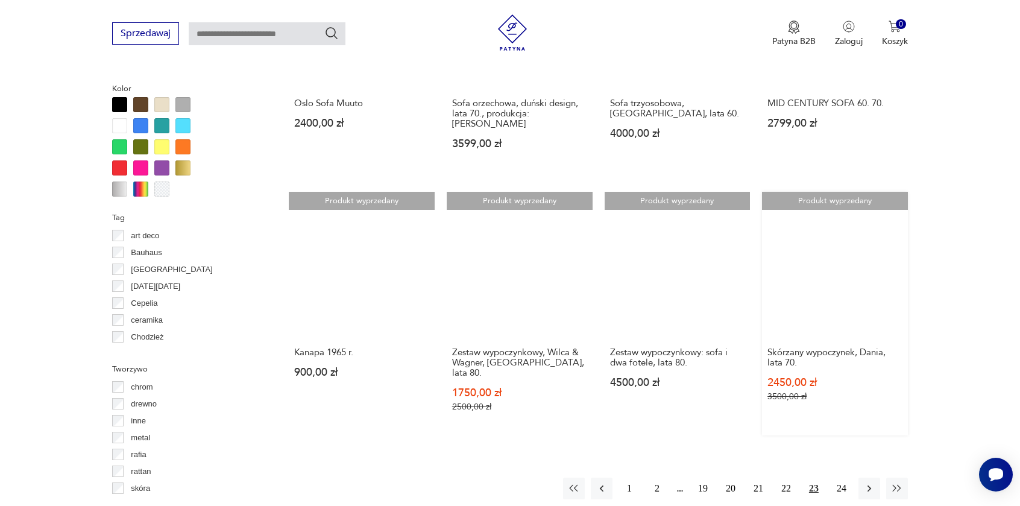
scroll to position [1189, 0]
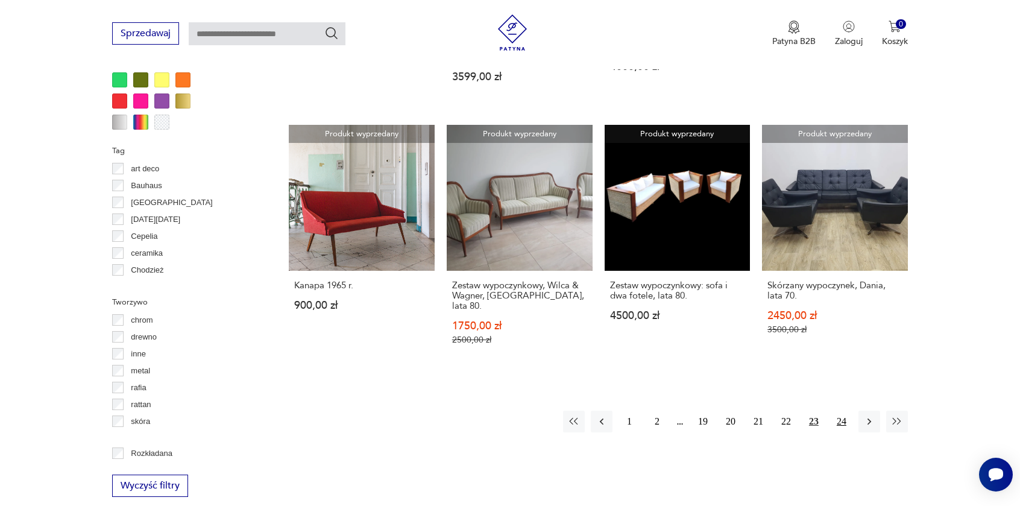
click at [839, 411] on button "24" at bounding box center [842, 422] width 22 height 22
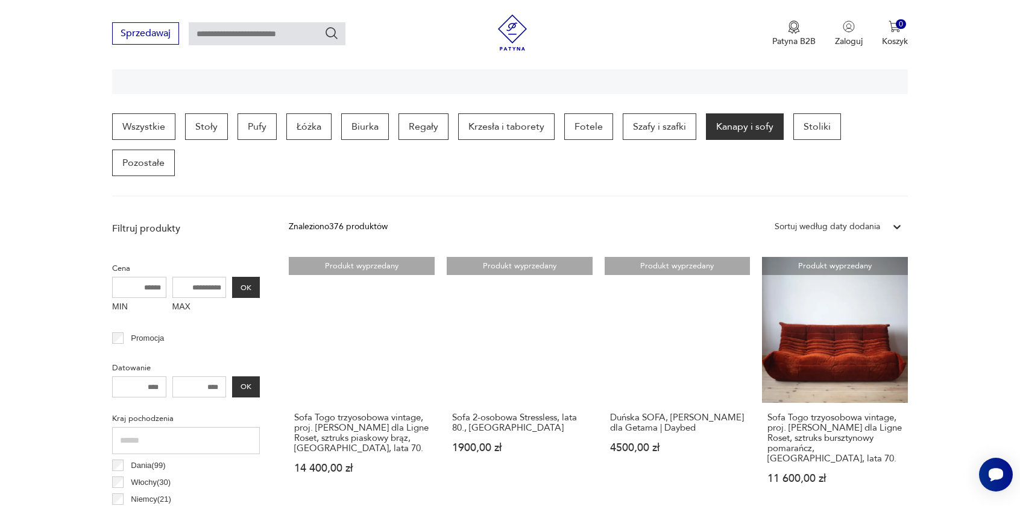
scroll to position [284, 0]
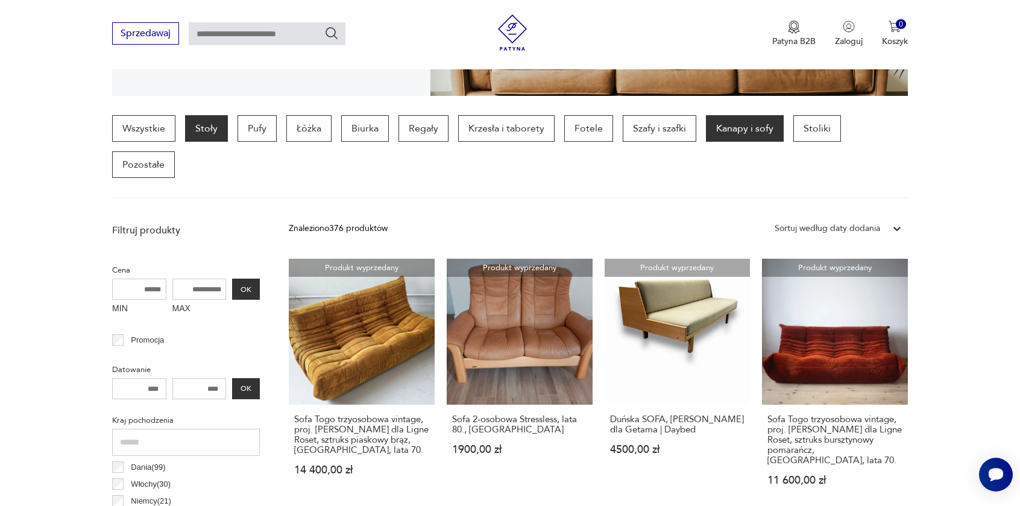
click at [195, 129] on p "Stoły" at bounding box center [206, 128] width 43 height 27
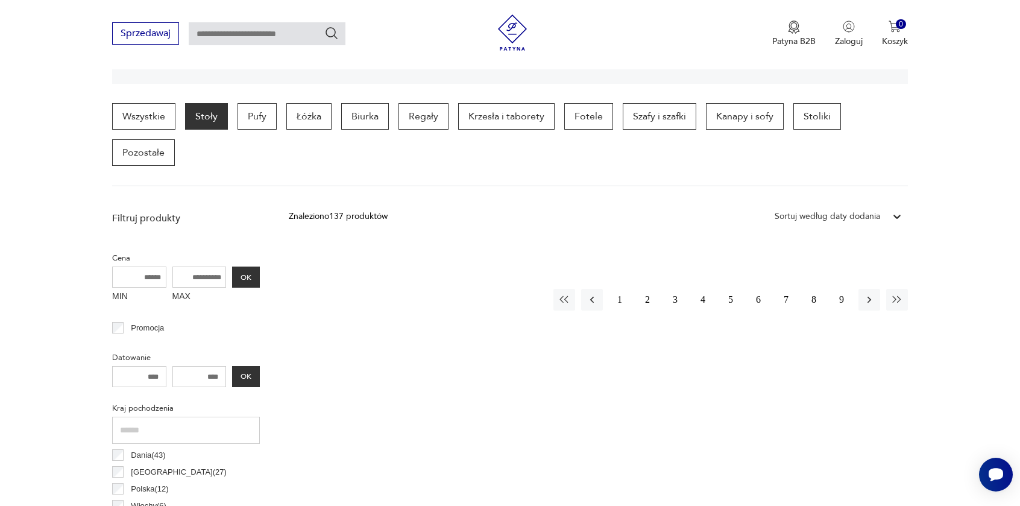
scroll to position [284, 0]
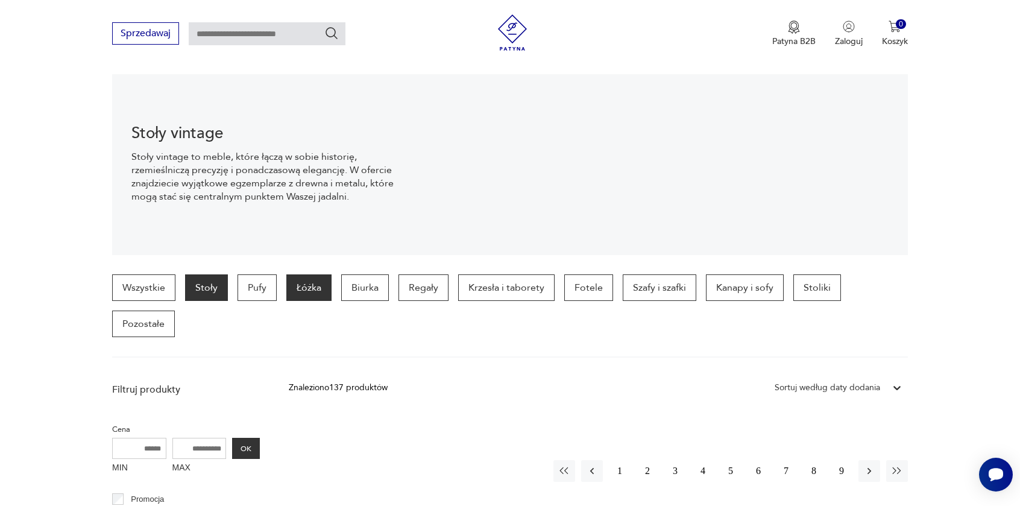
scroll to position [320, 0]
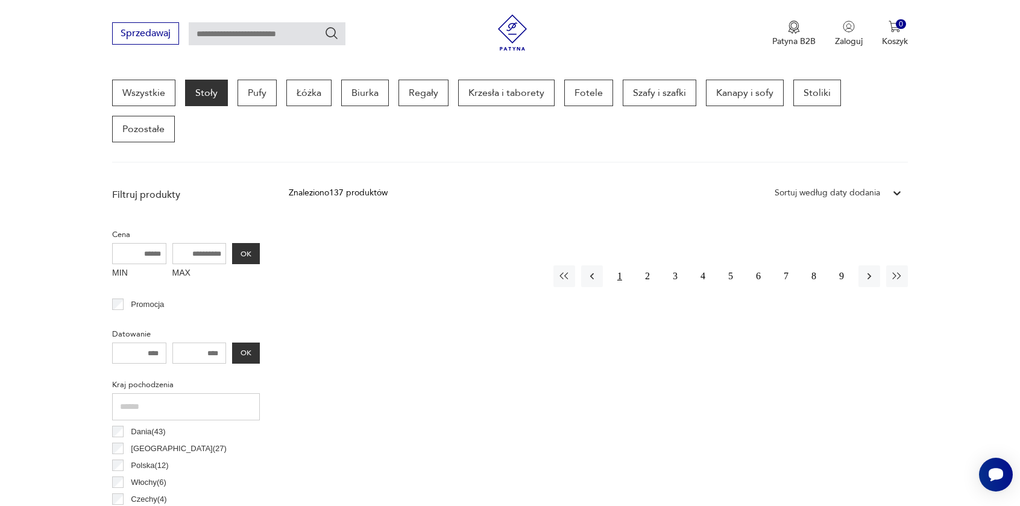
click at [621, 265] on button "1" at bounding box center [620, 276] width 22 height 22
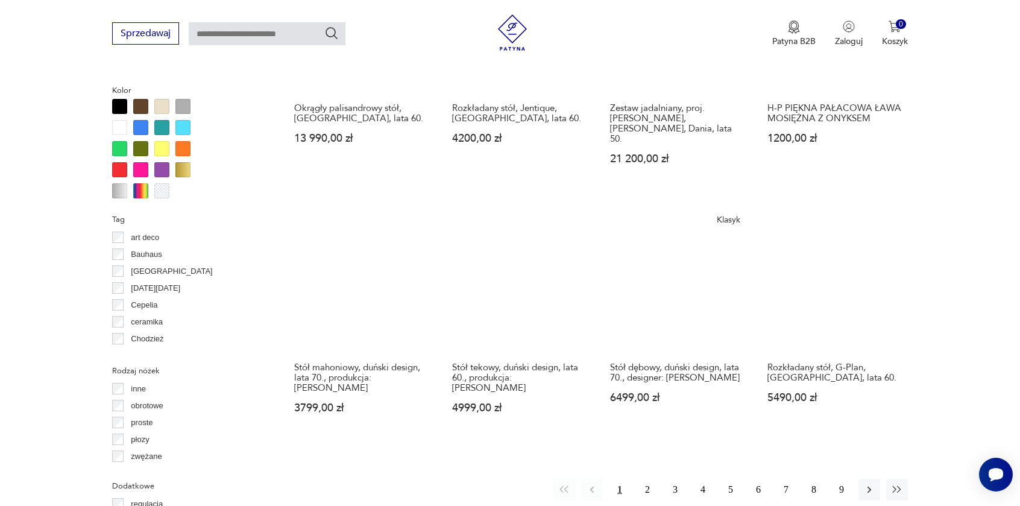
scroll to position [1128, 0]
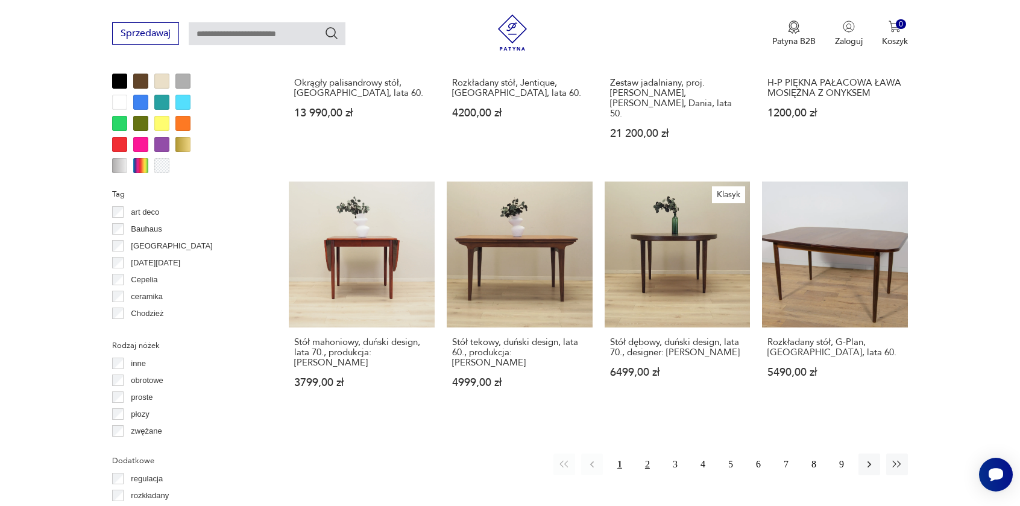
click at [650, 454] on button "2" at bounding box center [648, 465] width 22 height 22
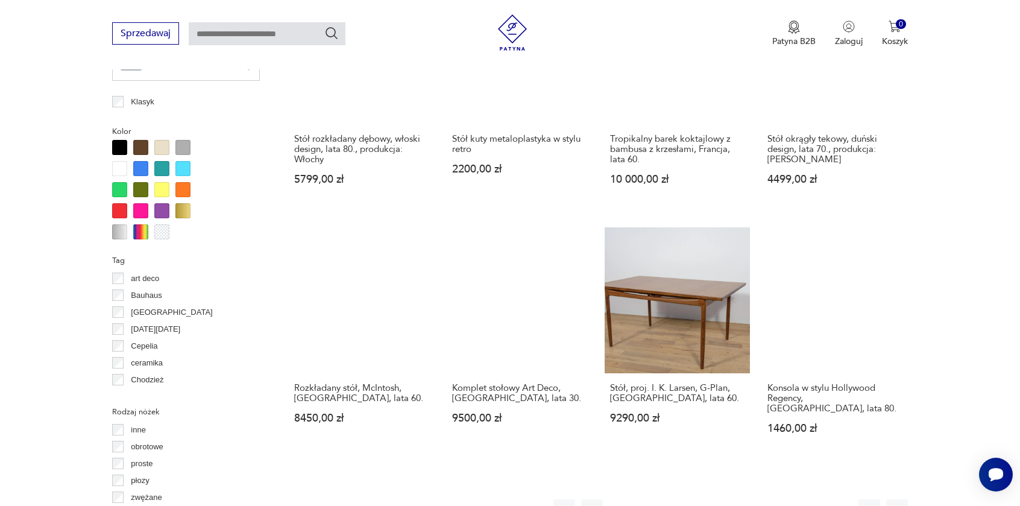
scroll to position [1068, 0]
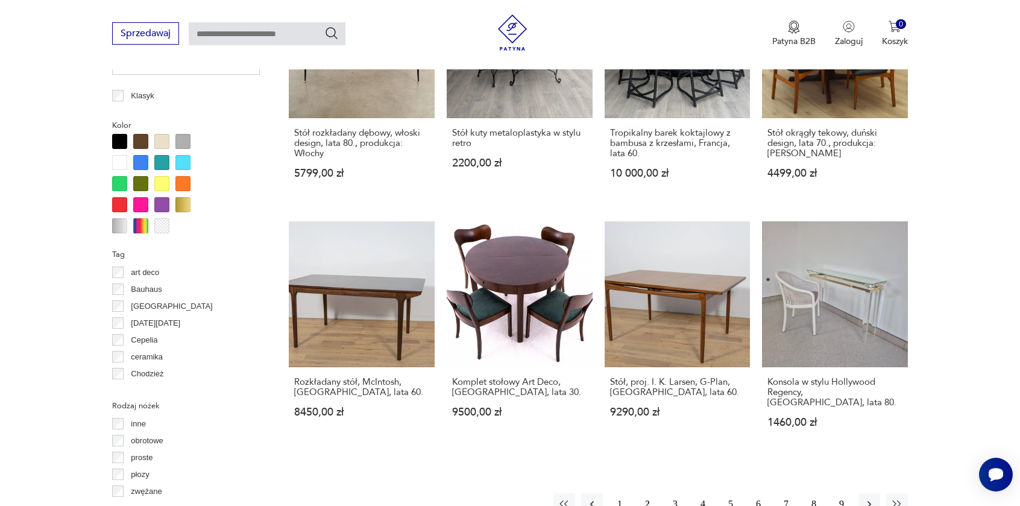
click at [671, 493] on button "3" at bounding box center [676, 504] width 22 height 22
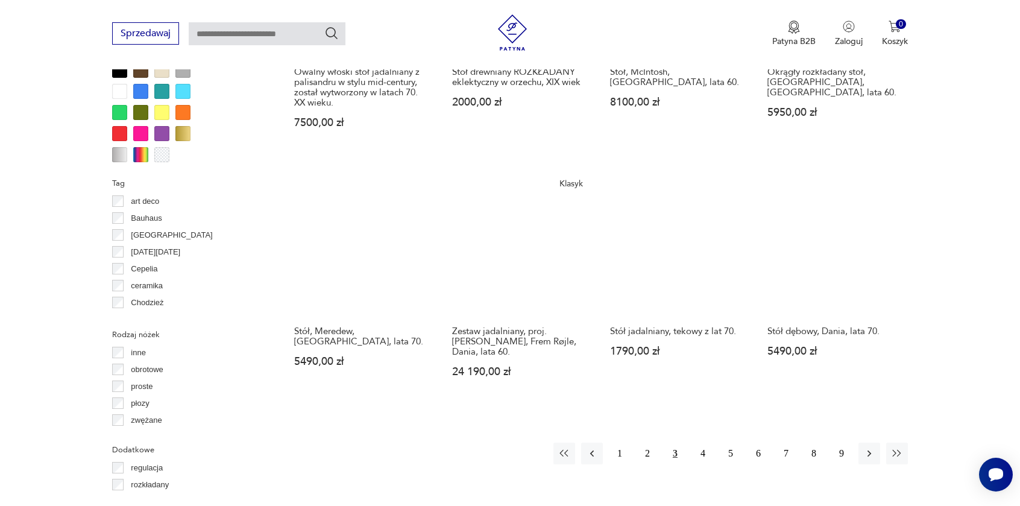
scroll to position [1189, 0]
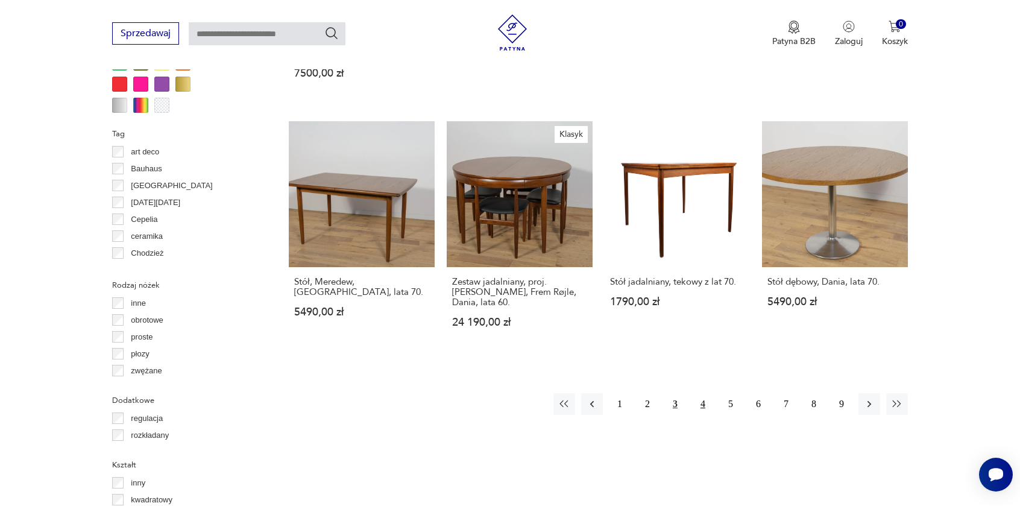
click at [703, 393] on button "4" at bounding box center [703, 404] width 22 height 22
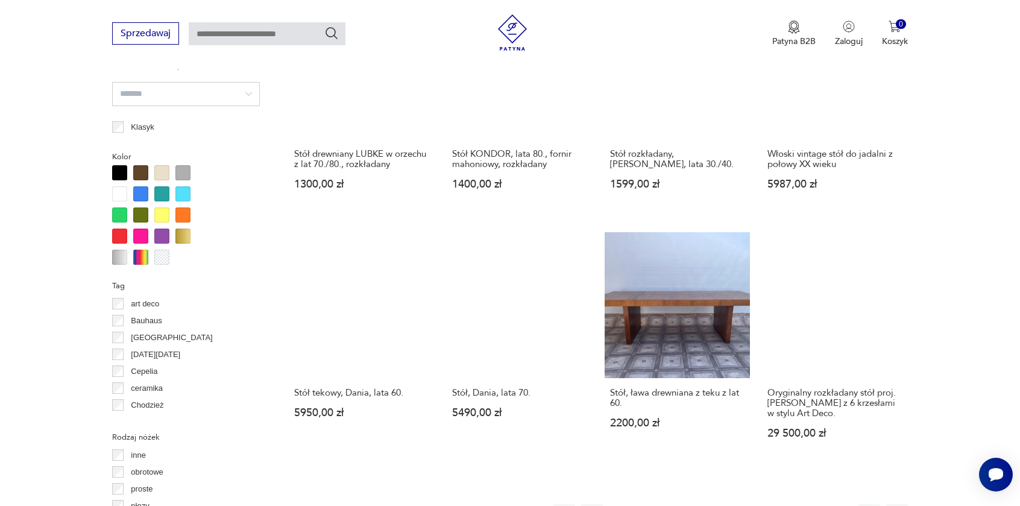
scroll to position [1068, 0]
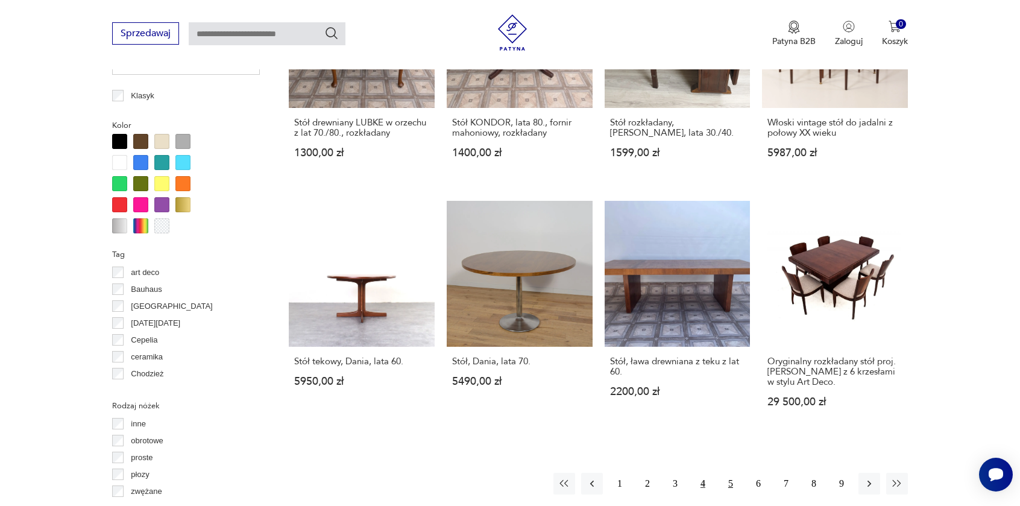
click at [733, 473] on button "5" at bounding box center [731, 484] width 22 height 22
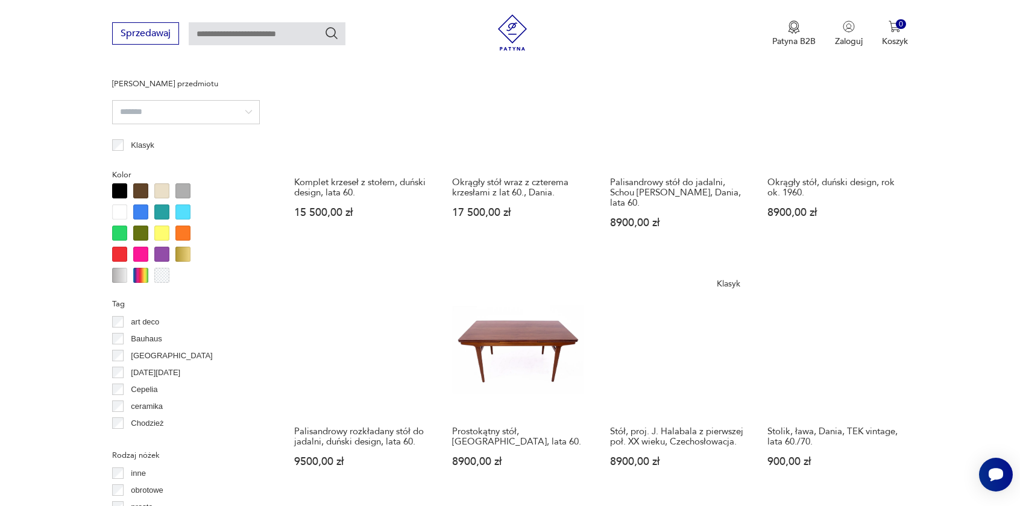
scroll to position [1189, 0]
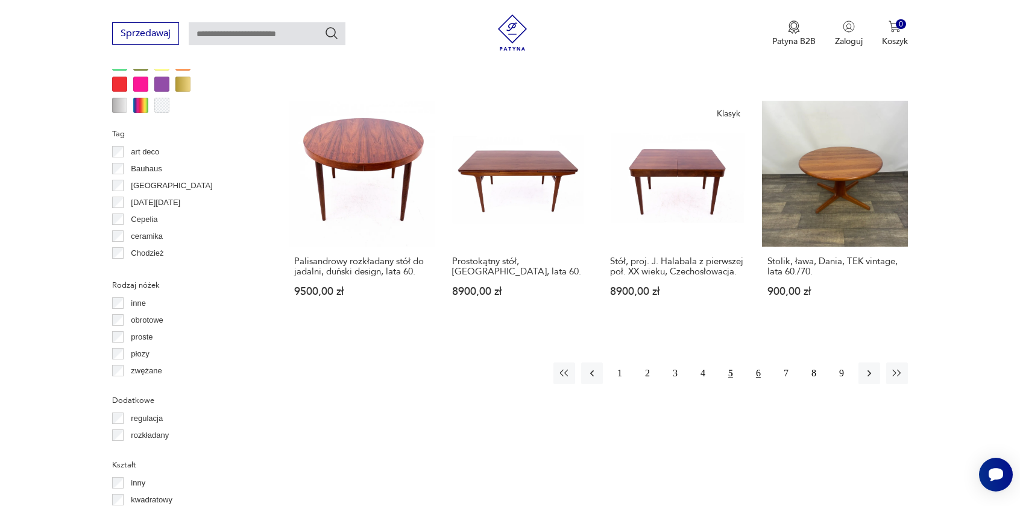
click at [760, 362] on button "6" at bounding box center [759, 373] width 22 height 22
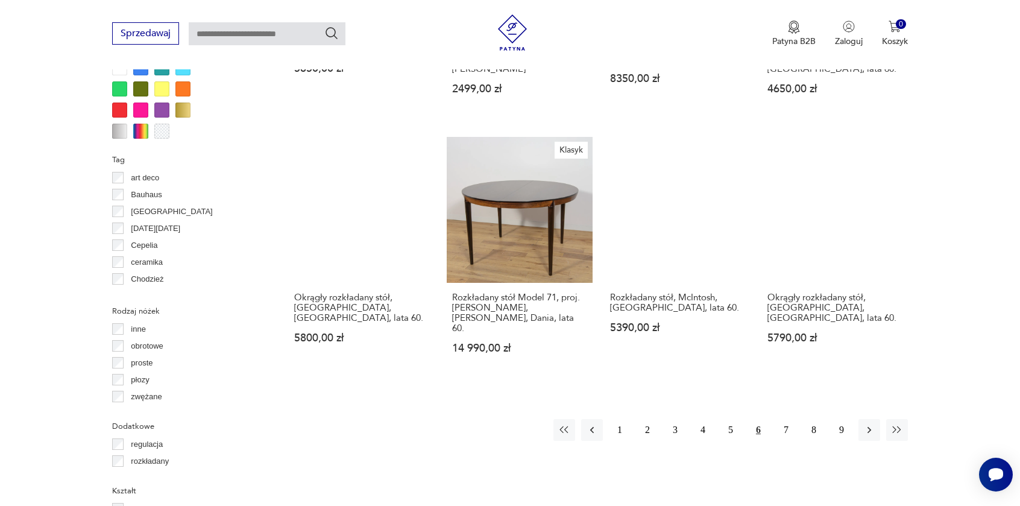
scroll to position [1189, 0]
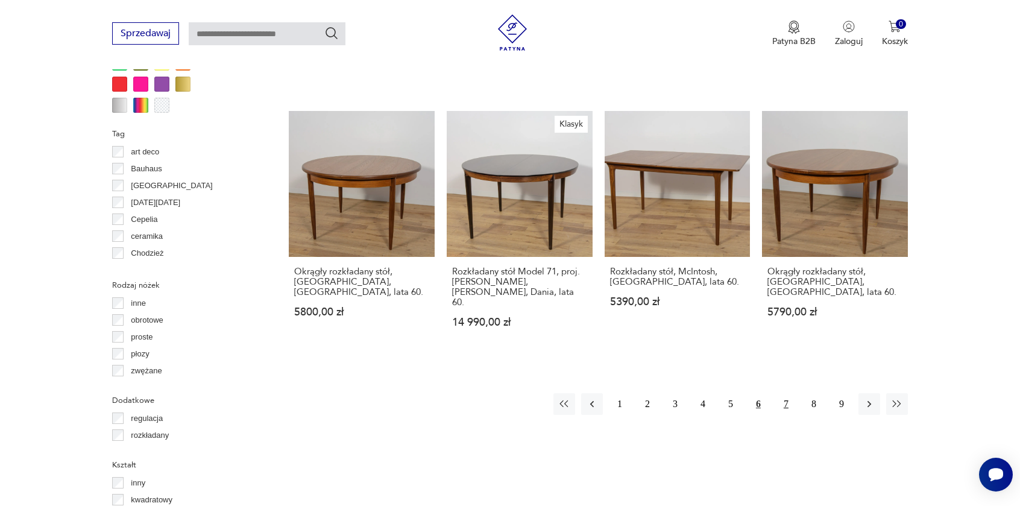
click at [789, 393] on button "7" at bounding box center [787, 404] width 22 height 22
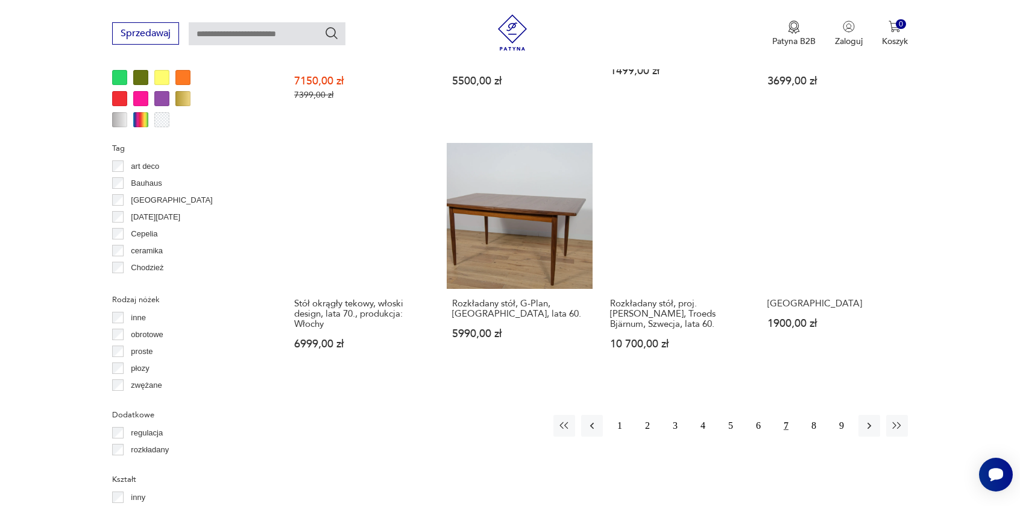
scroll to position [1189, 0]
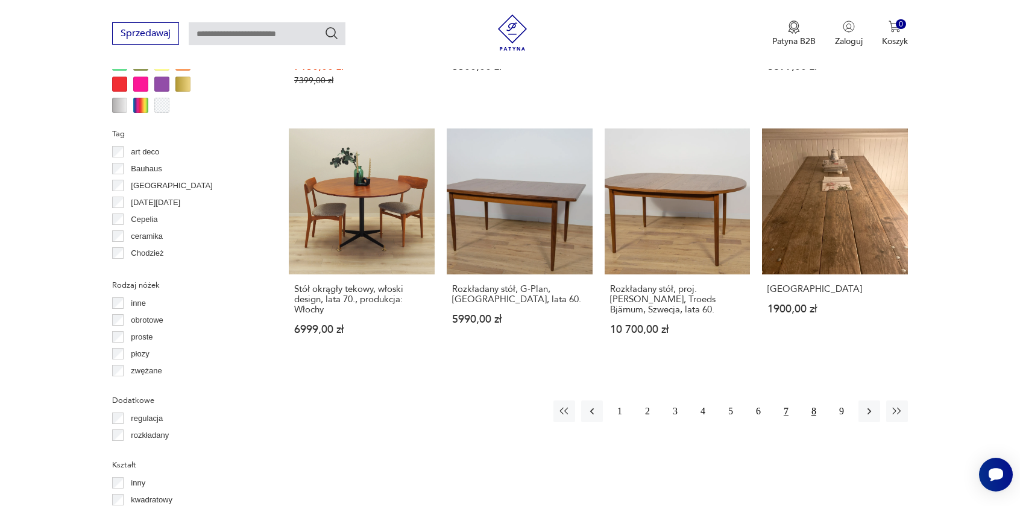
click at [812, 400] on button "8" at bounding box center [814, 411] width 22 height 22
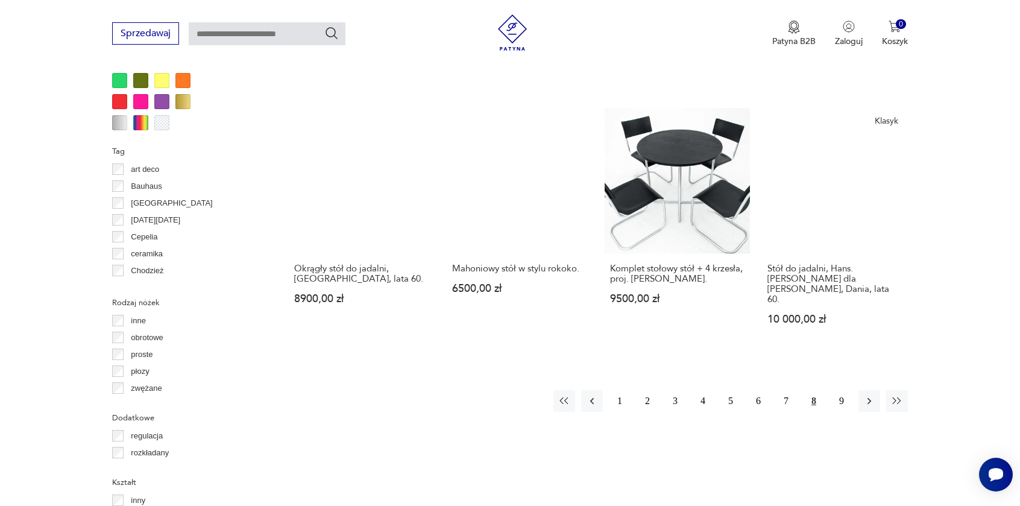
scroll to position [1189, 0]
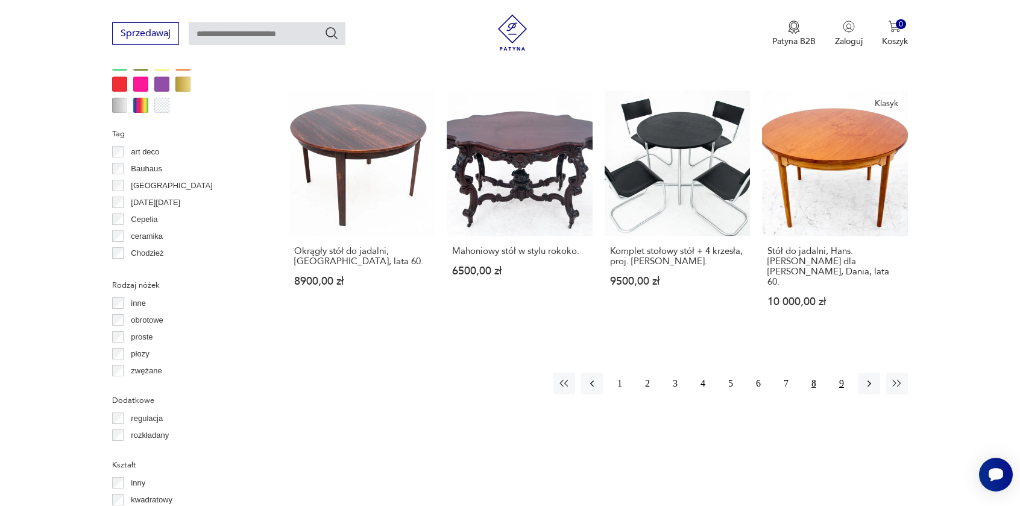
click at [844, 373] on button "9" at bounding box center [842, 384] width 22 height 22
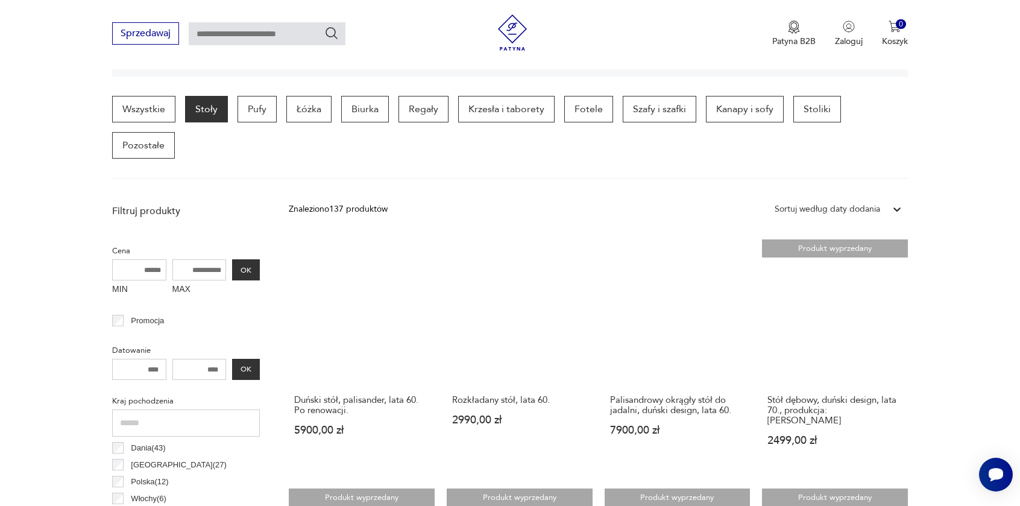
scroll to position [284, 0]
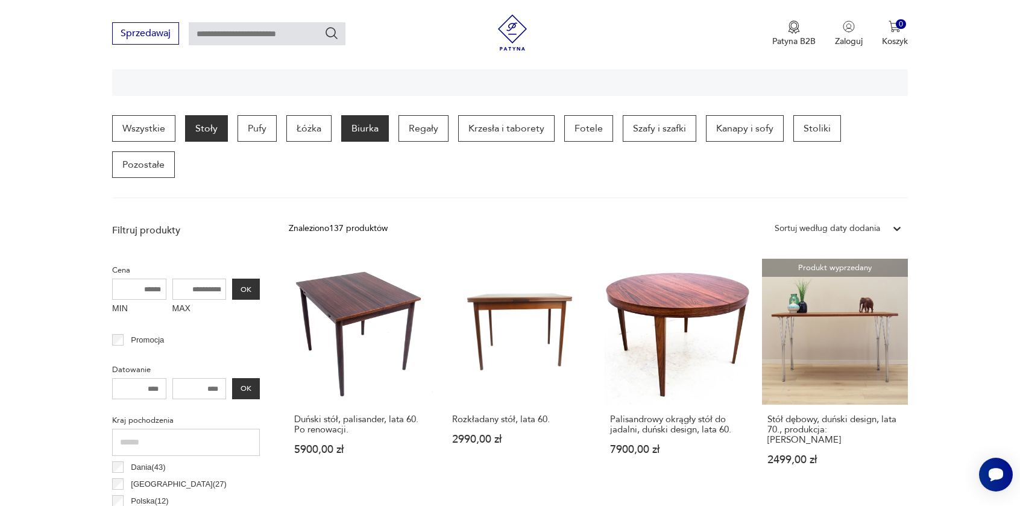
click at [371, 137] on p "Biurka" at bounding box center [365, 128] width 48 height 27
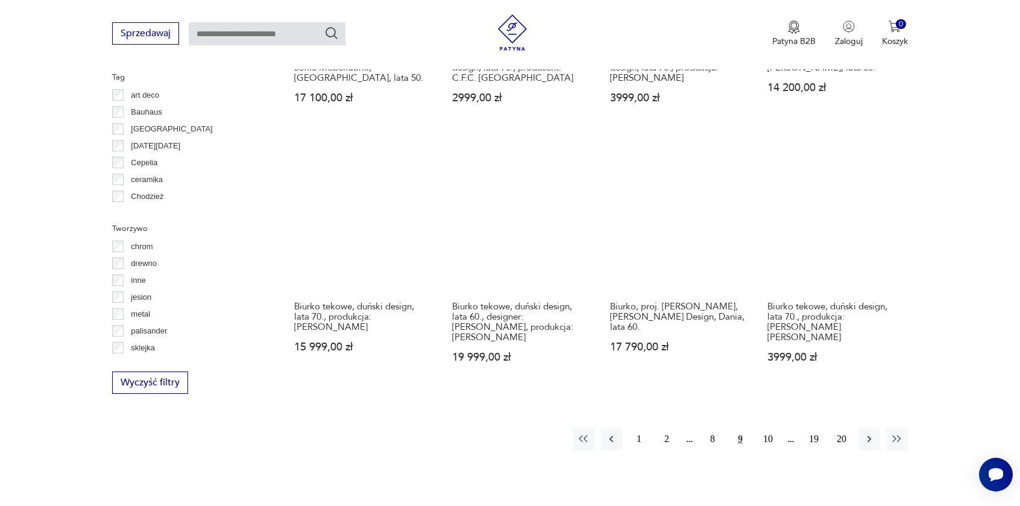
scroll to position [1189, 0]
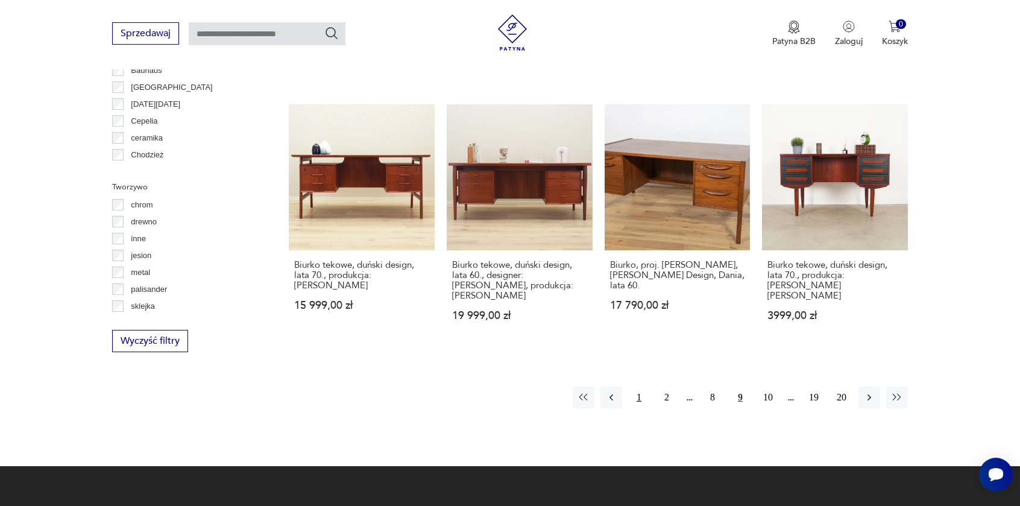
click at [638, 387] on button "1" at bounding box center [639, 398] width 22 height 22
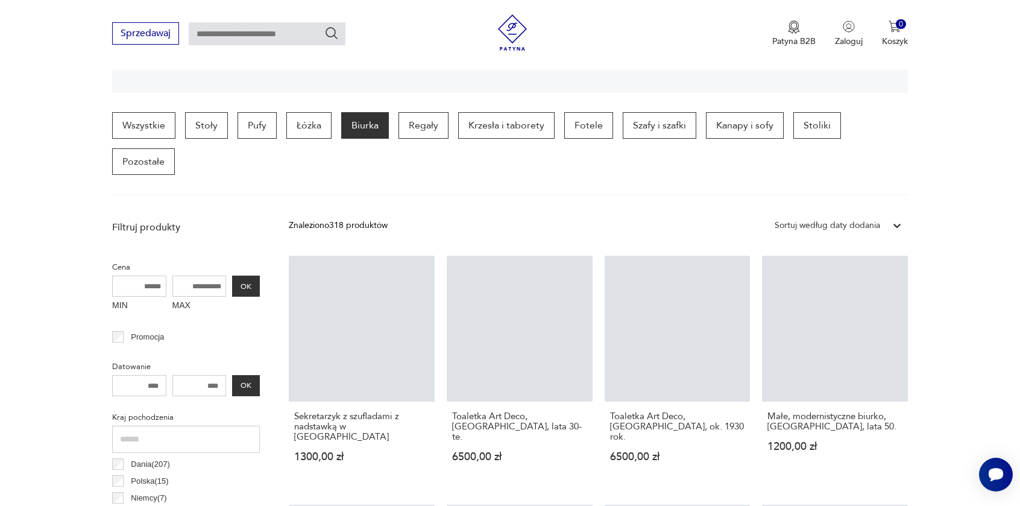
scroll to position [284, 0]
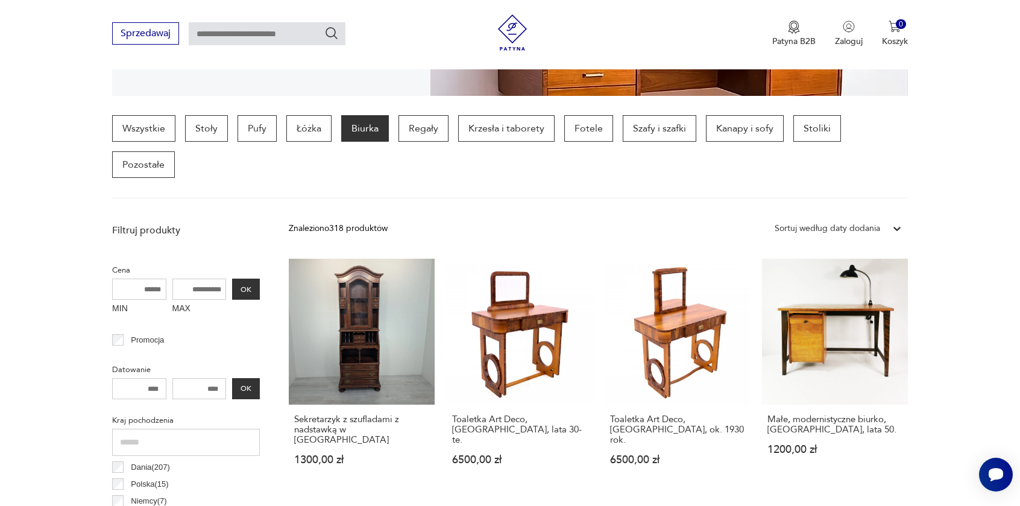
click at [366, 131] on p "Biurka" at bounding box center [365, 128] width 48 height 27
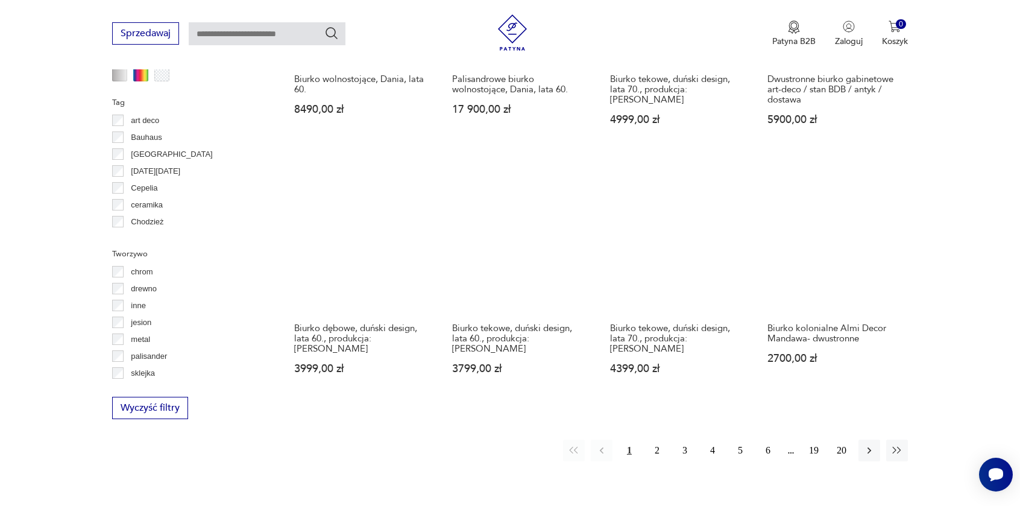
scroll to position [1128, 0]
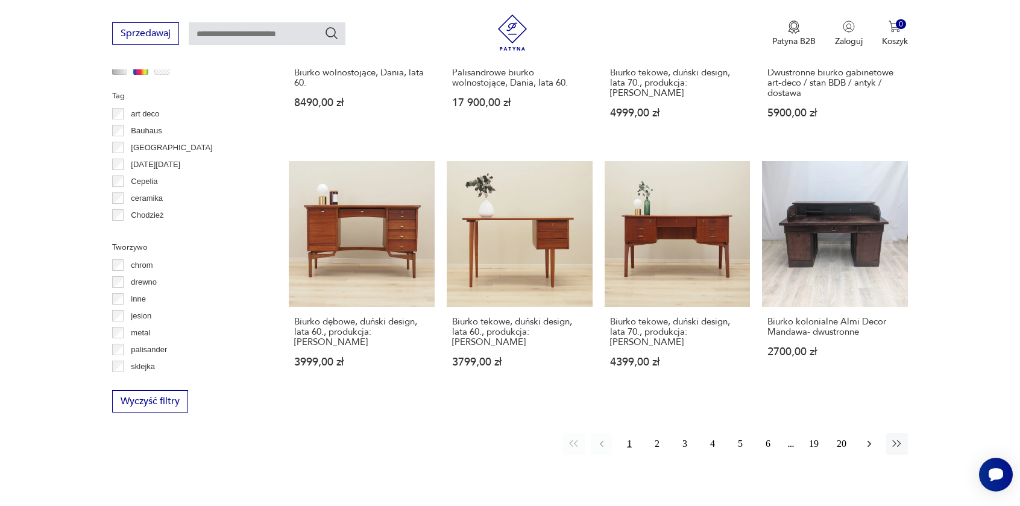
click at [877, 433] on button "button" at bounding box center [870, 444] width 22 height 22
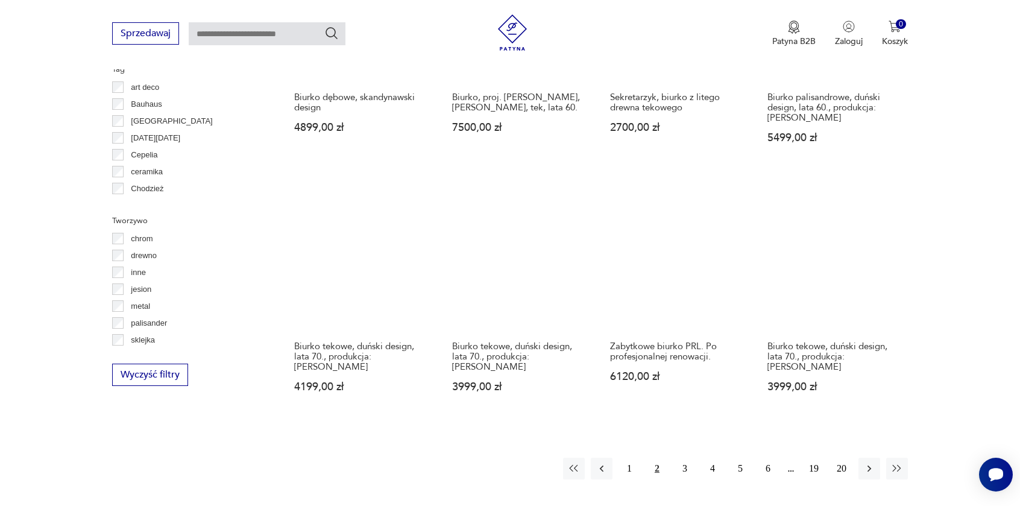
scroll to position [1189, 0]
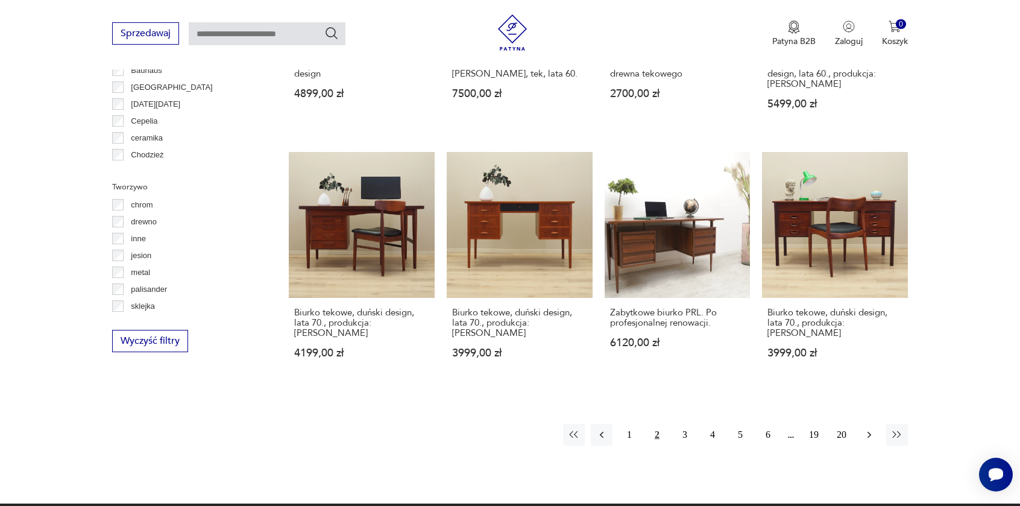
click at [873, 429] on icon "button" at bounding box center [870, 435] width 12 height 12
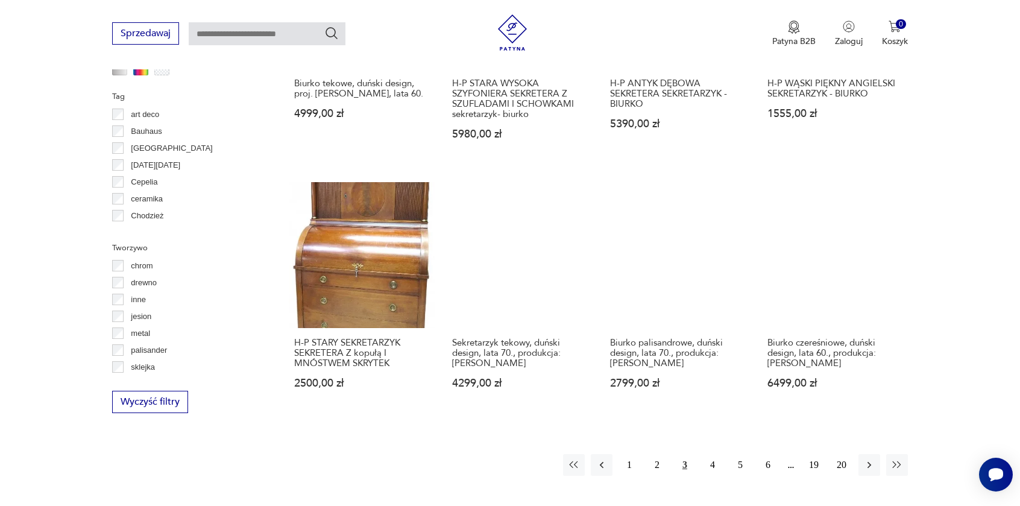
scroll to position [1128, 0]
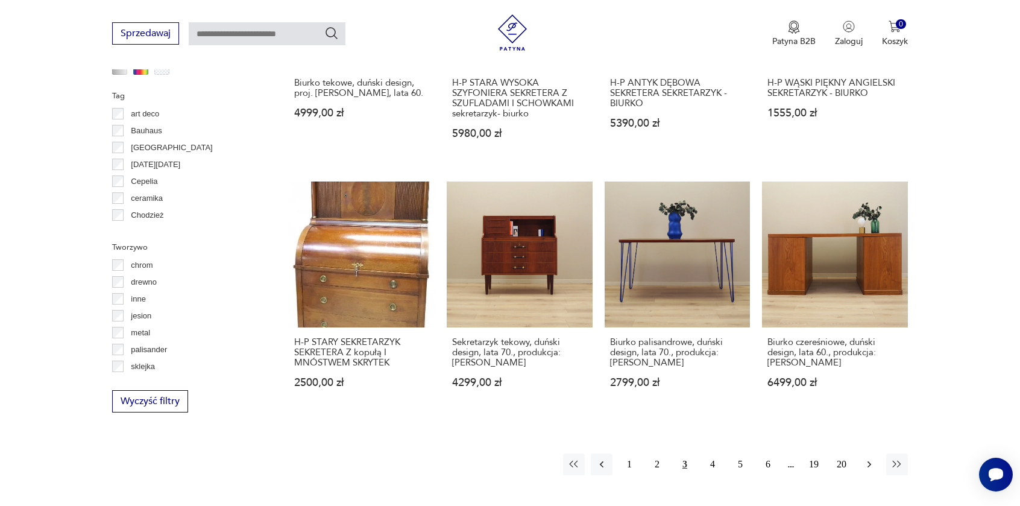
click at [871, 454] on button "button" at bounding box center [870, 465] width 22 height 22
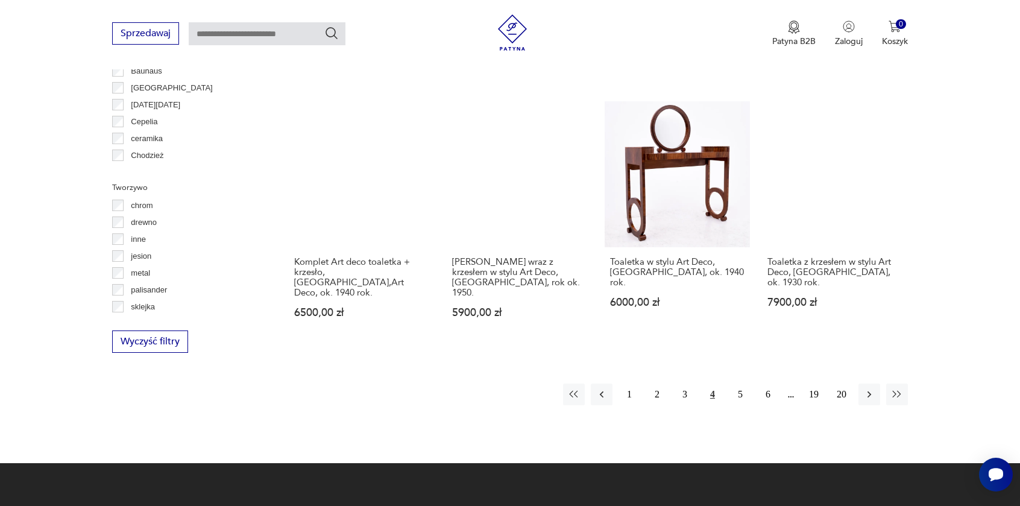
scroll to position [1189, 0]
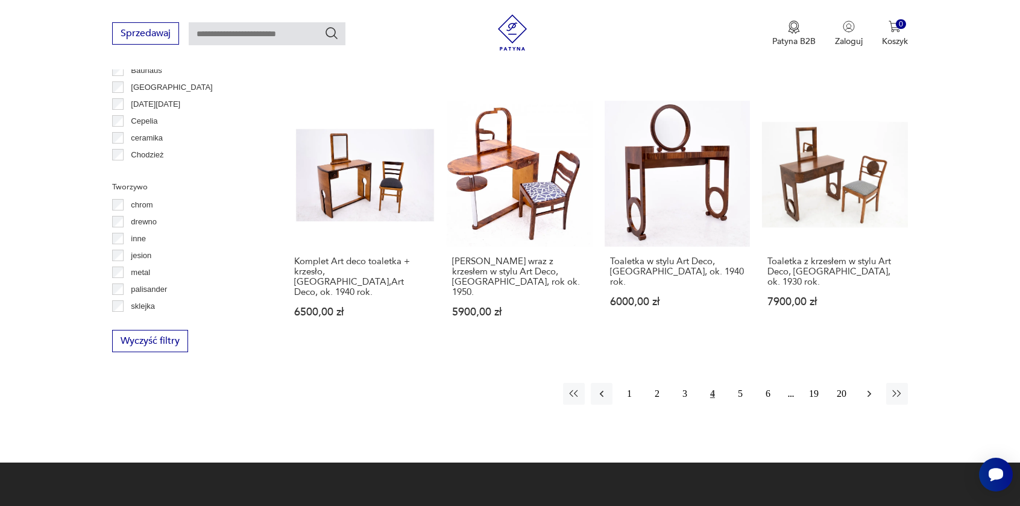
click at [872, 388] on icon "button" at bounding box center [870, 394] width 12 height 12
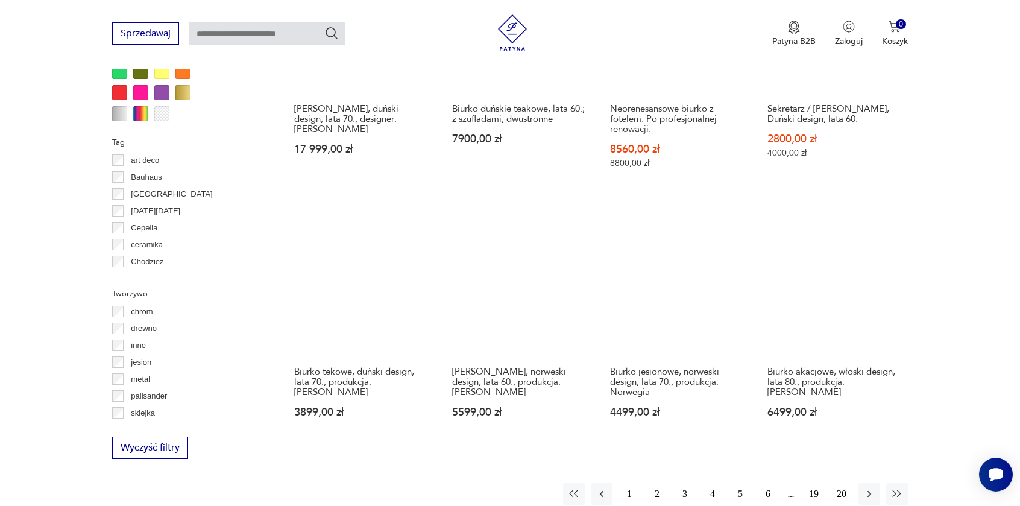
scroll to position [1128, 0]
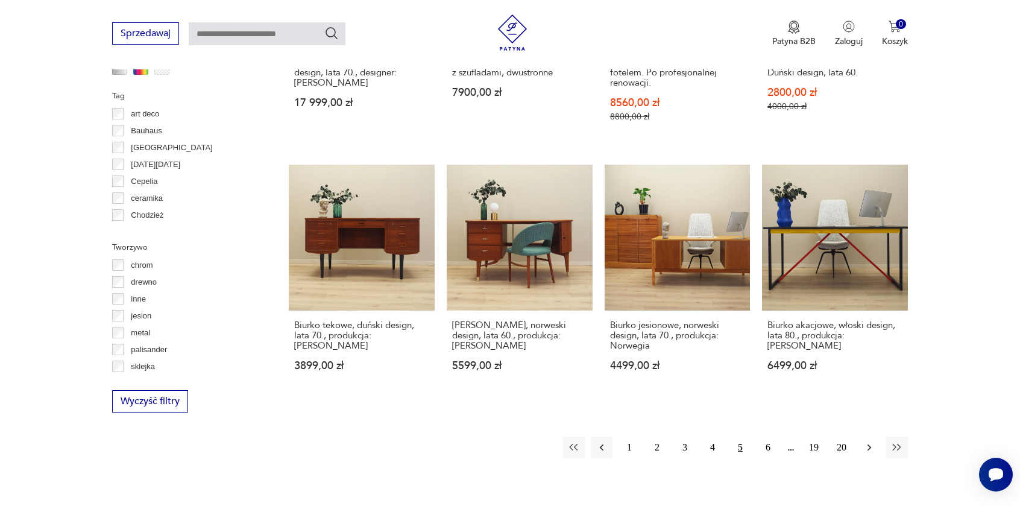
click at [869, 441] on icon "button" at bounding box center [870, 447] width 12 height 12
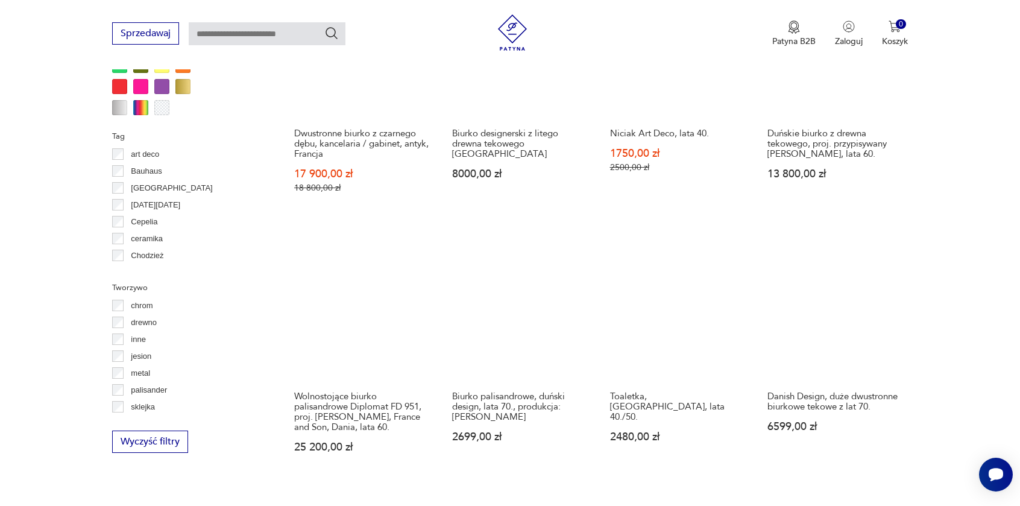
scroll to position [1128, 0]
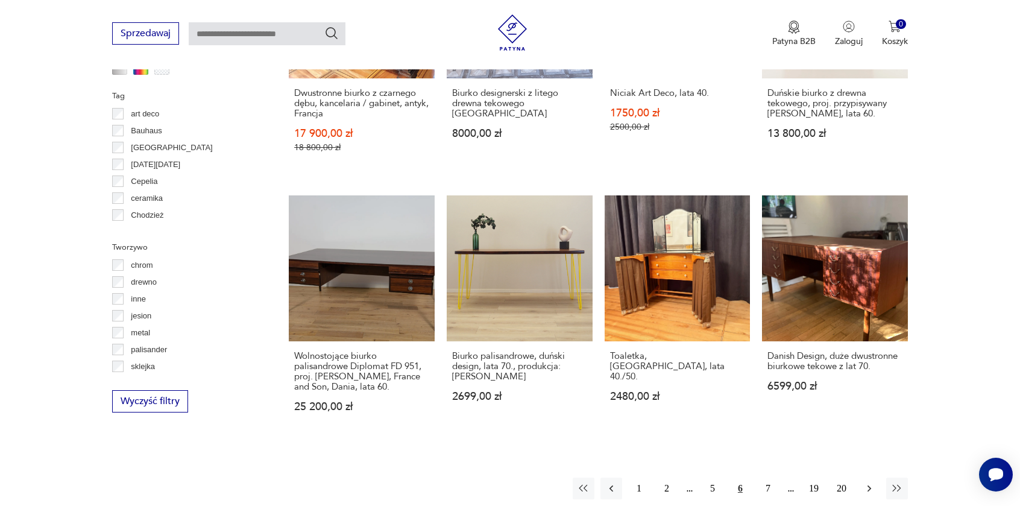
click at [874, 482] on icon "button" at bounding box center [870, 488] width 12 height 12
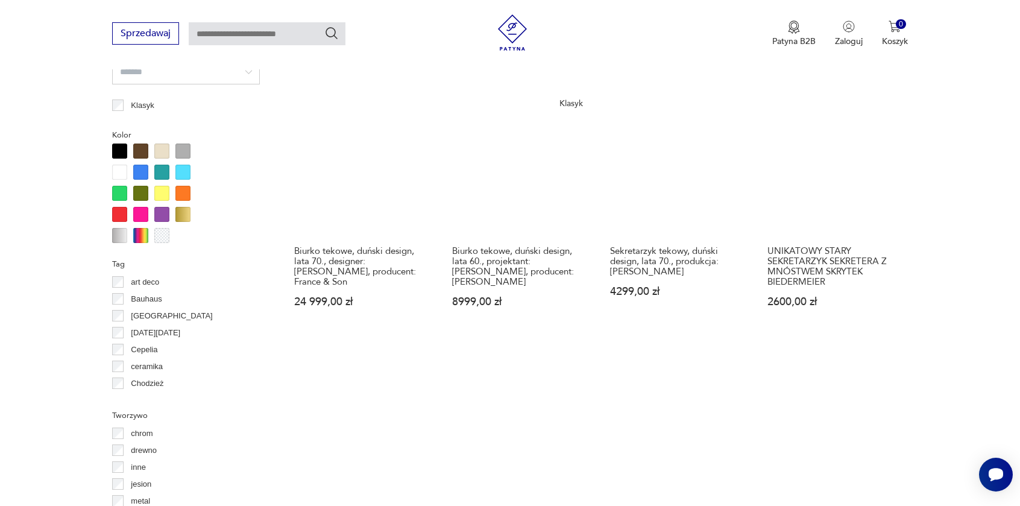
scroll to position [1128, 0]
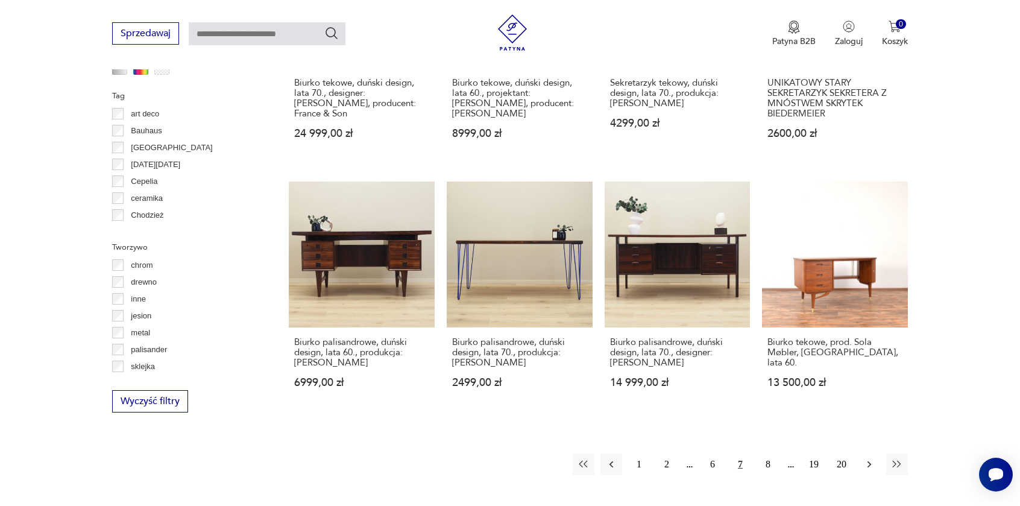
click at [870, 458] on icon "button" at bounding box center [870, 464] width 12 height 12
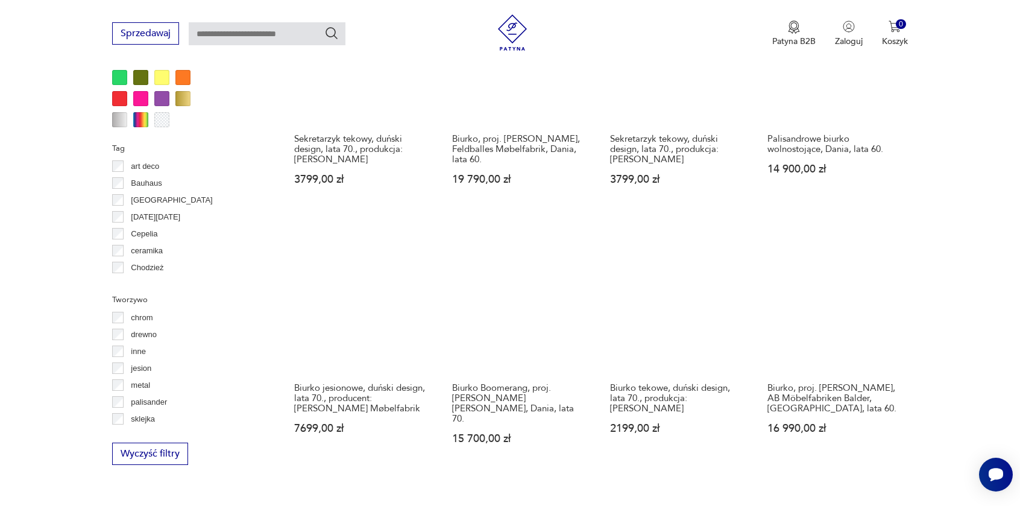
scroll to position [1128, 0]
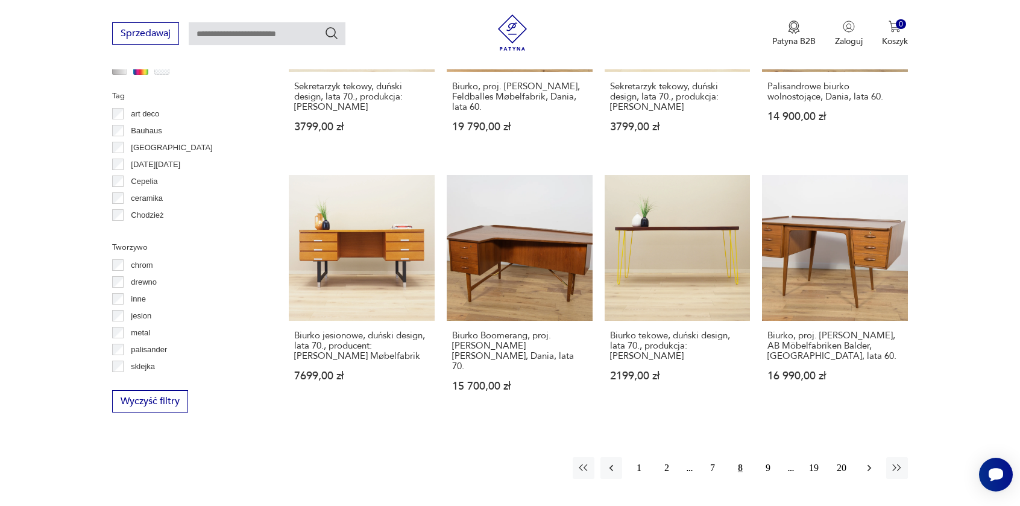
click at [868, 462] on icon "button" at bounding box center [870, 468] width 12 height 12
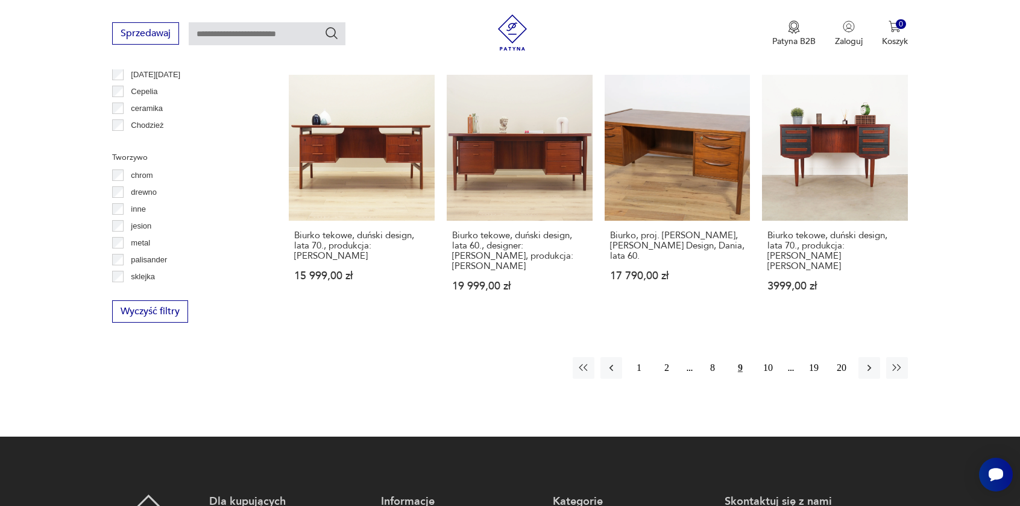
scroll to position [1249, 0]
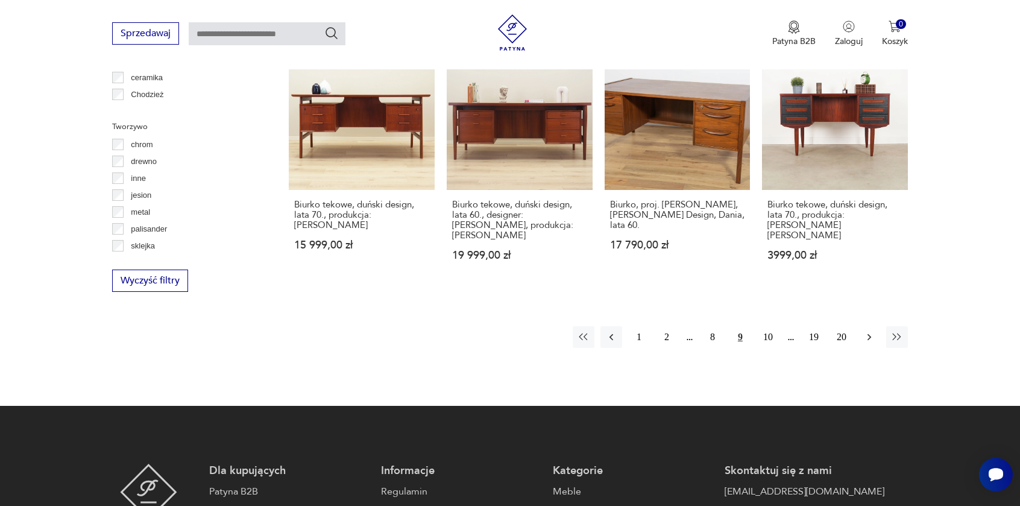
click at [868, 331] on icon "button" at bounding box center [870, 337] width 12 height 12
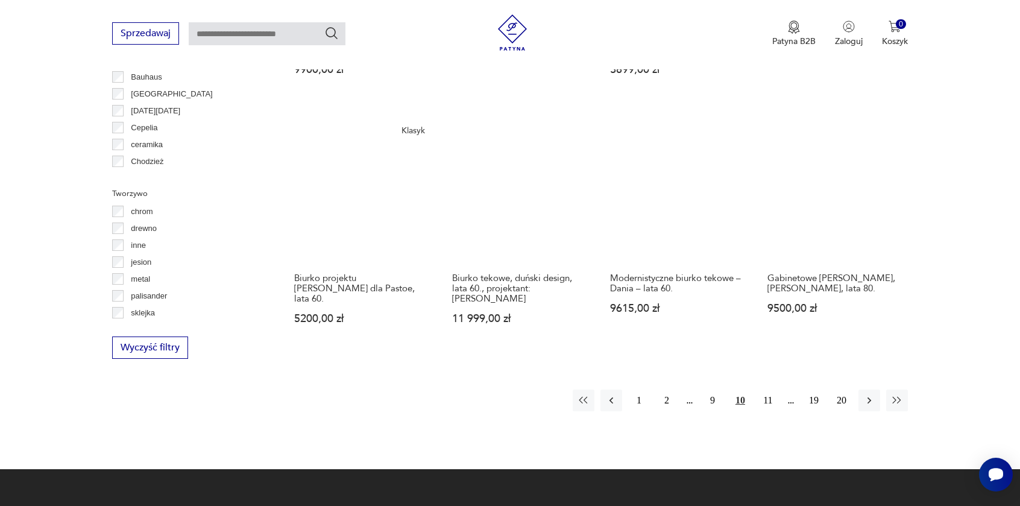
scroll to position [1189, 0]
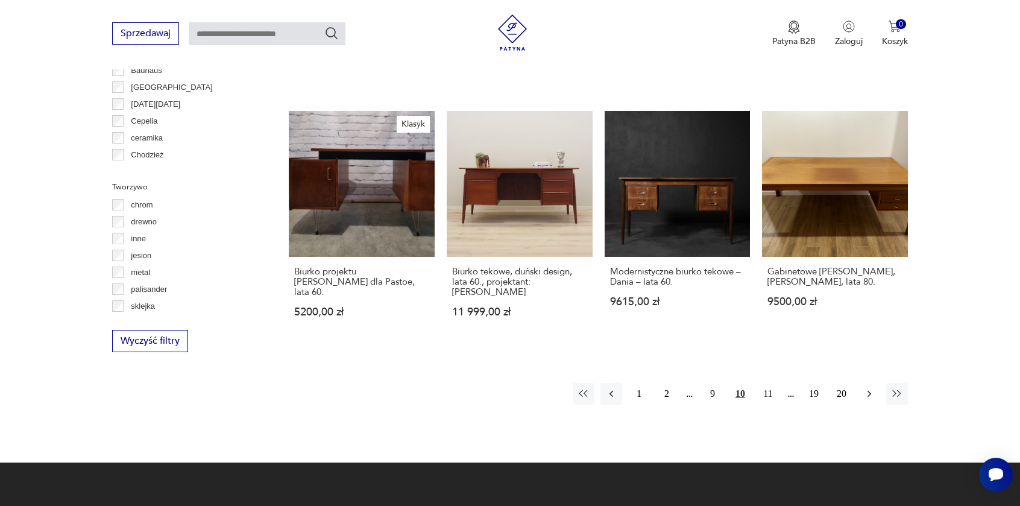
click at [868, 383] on button "button" at bounding box center [870, 394] width 22 height 22
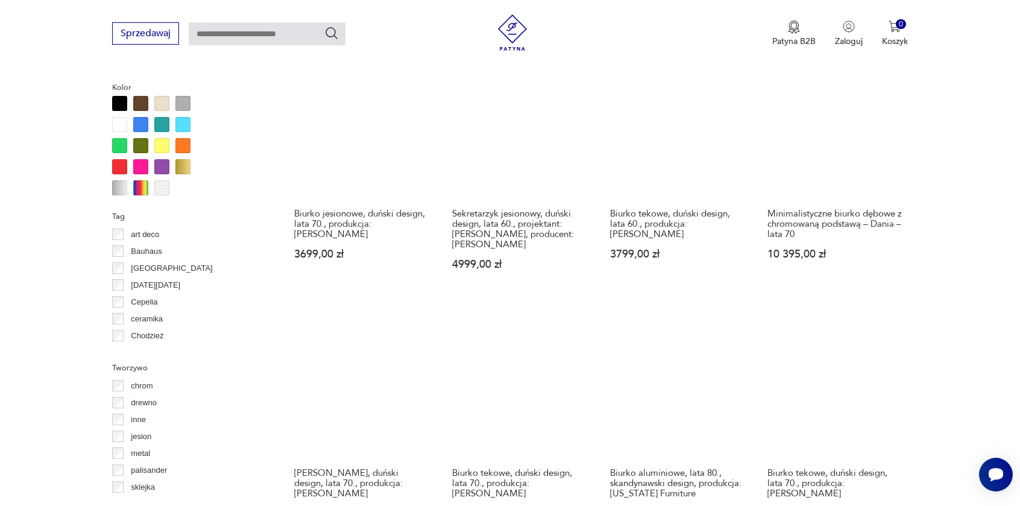
scroll to position [1189, 0]
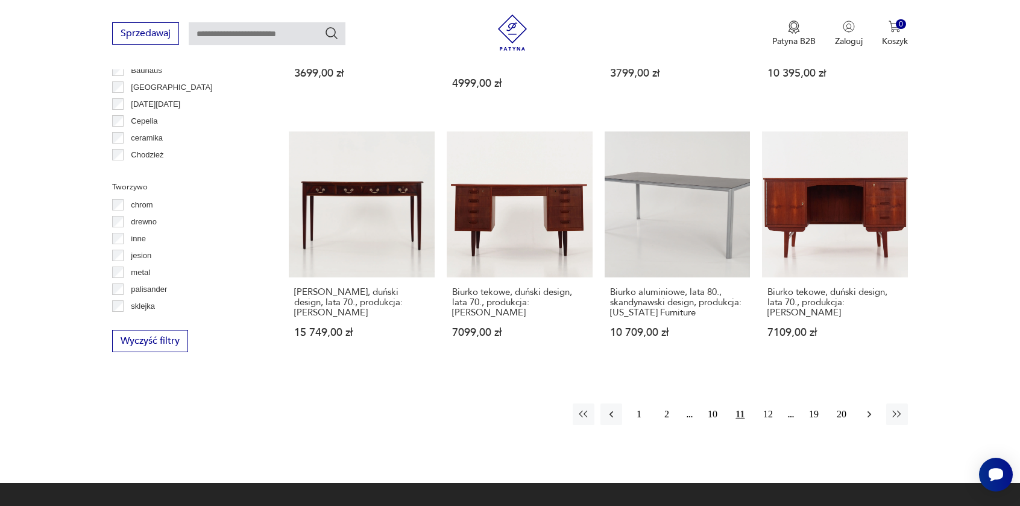
click at [874, 408] on icon "button" at bounding box center [870, 414] width 12 height 12
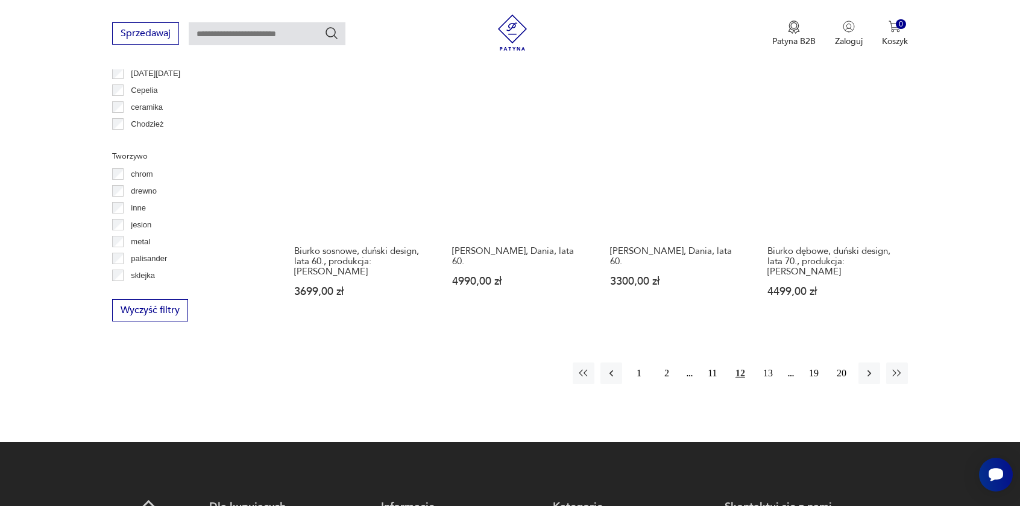
scroll to position [1249, 0]
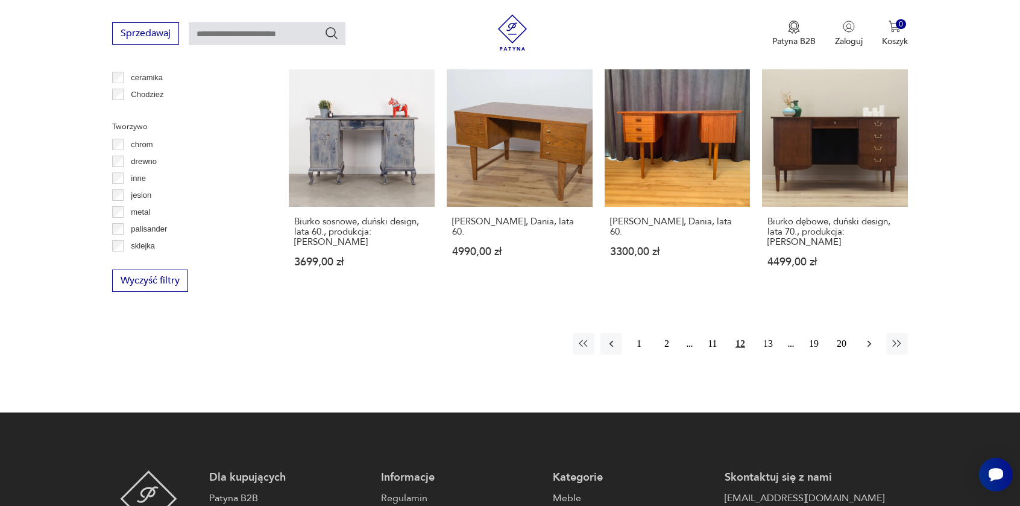
click at [873, 338] on icon "button" at bounding box center [870, 344] width 12 height 12
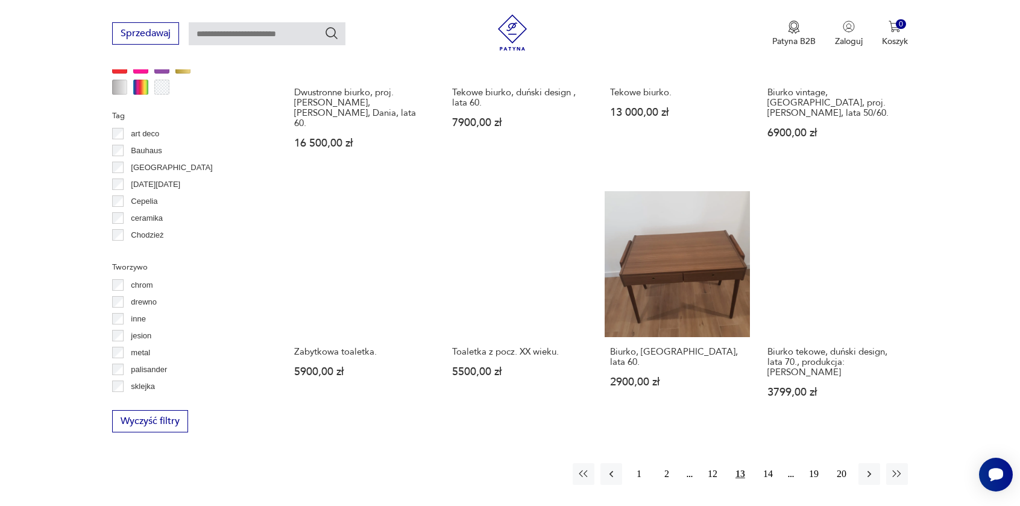
scroll to position [1189, 0]
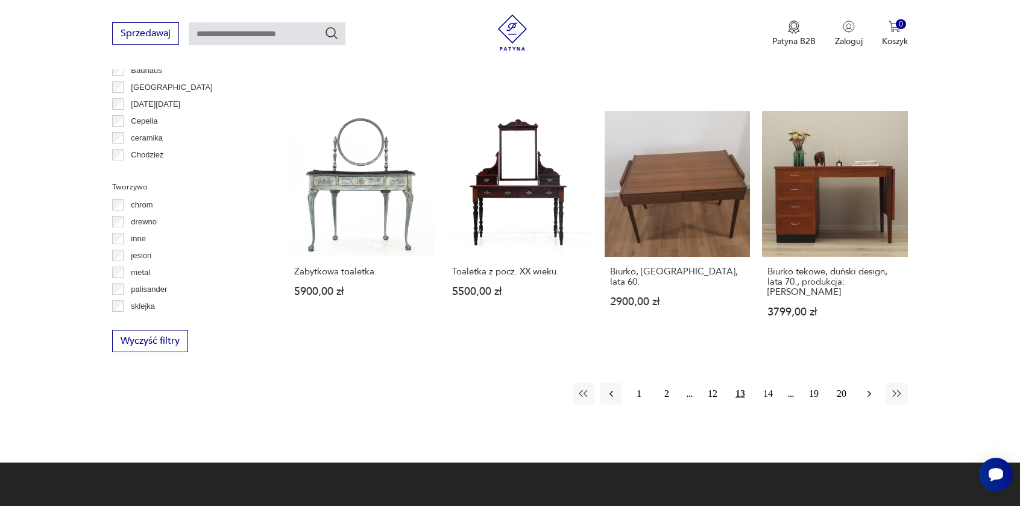
click at [869, 388] on icon "button" at bounding box center [870, 394] width 12 height 12
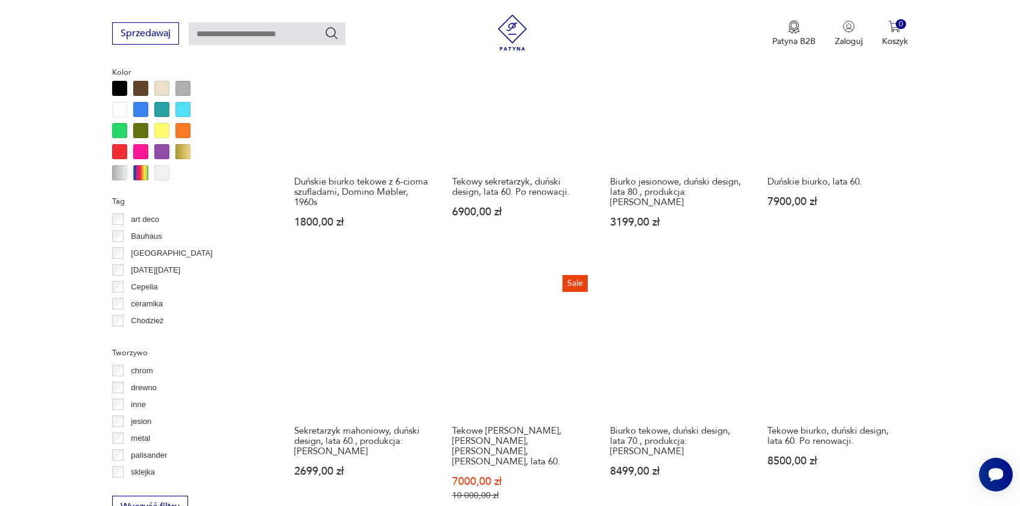
scroll to position [1309, 0]
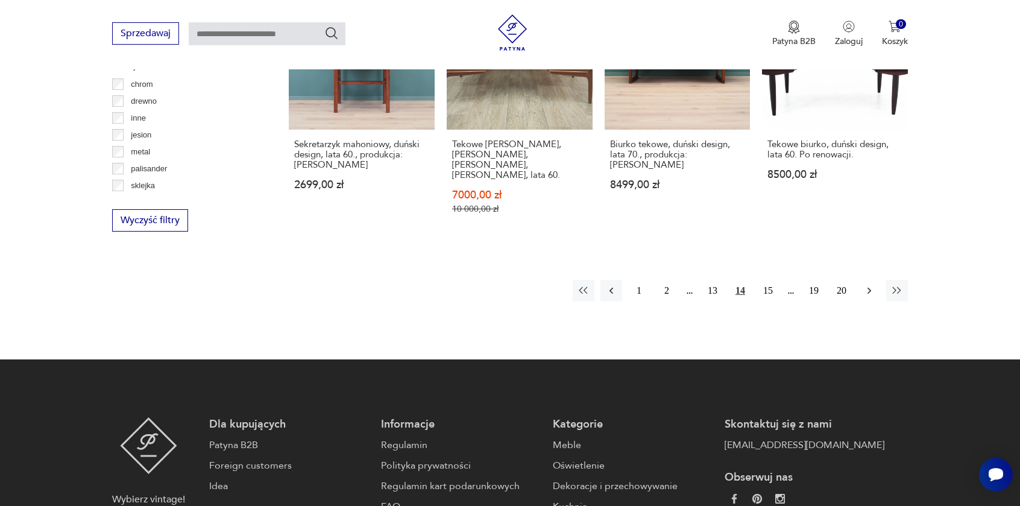
click at [864, 285] on icon "button" at bounding box center [870, 291] width 12 height 12
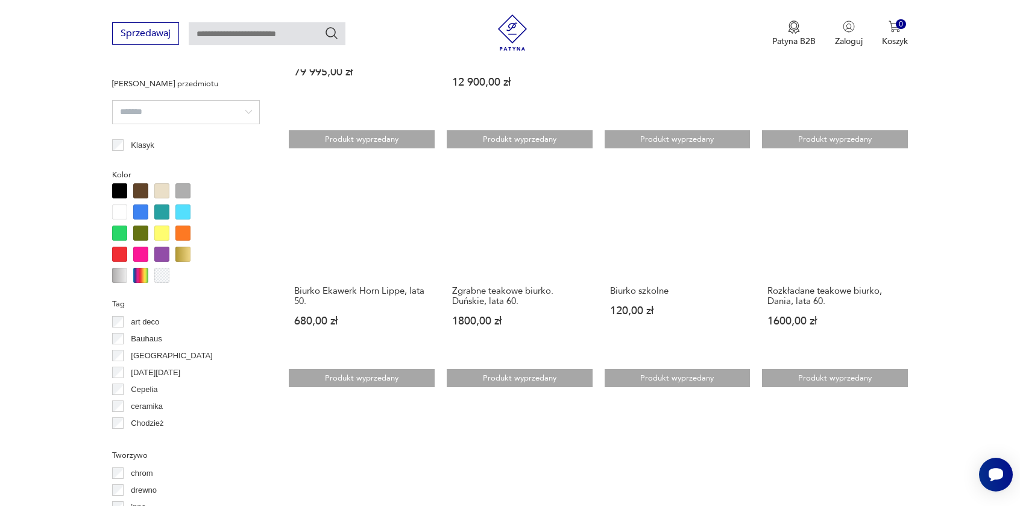
scroll to position [947, 0]
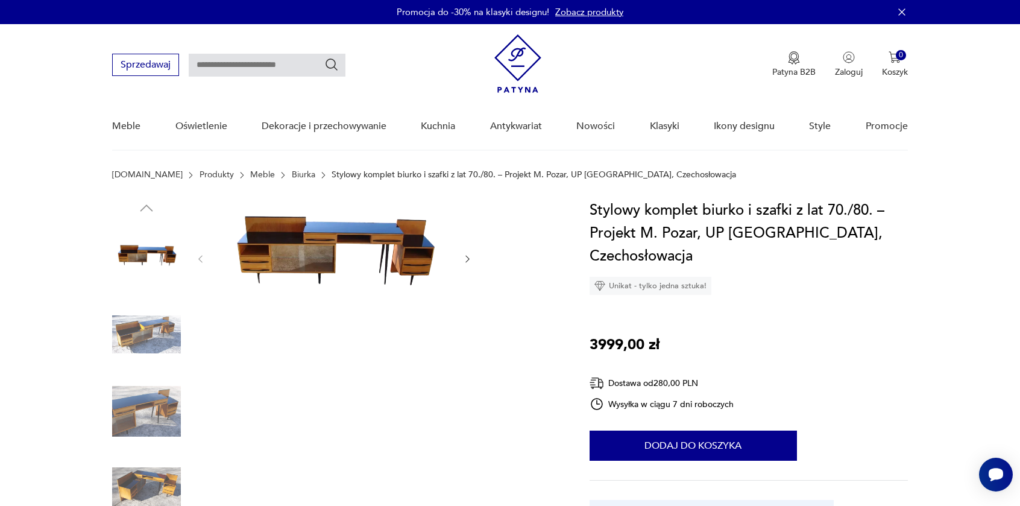
click at [162, 326] on img at bounding box center [146, 334] width 69 height 69
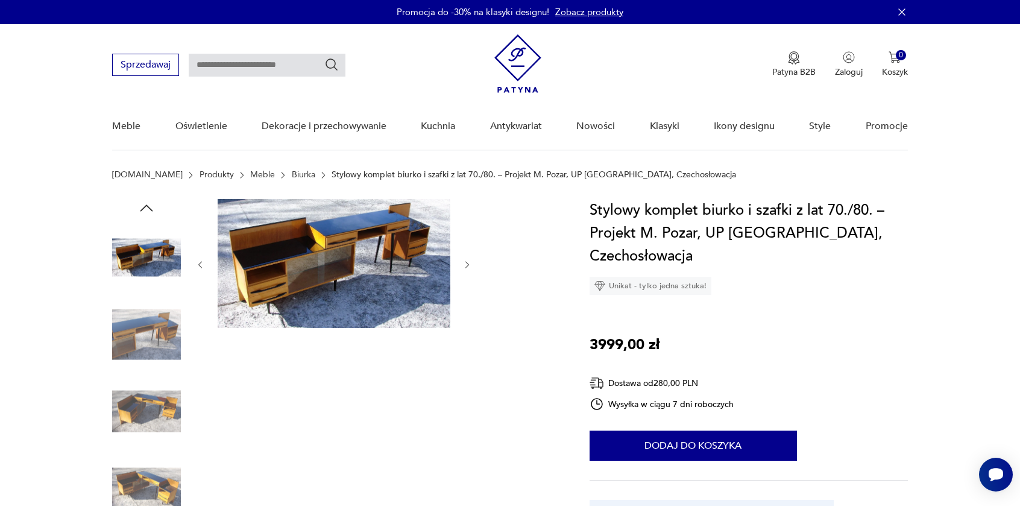
click at [162, 326] on img at bounding box center [146, 334] width 69 height 69
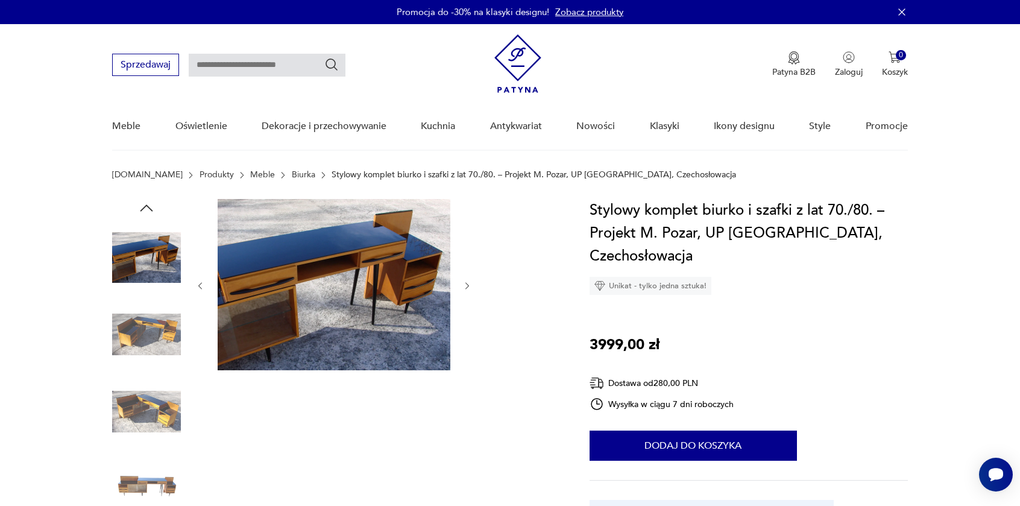
click at [162, 326] on img at bounding box center [146, 334] width 69 height 69
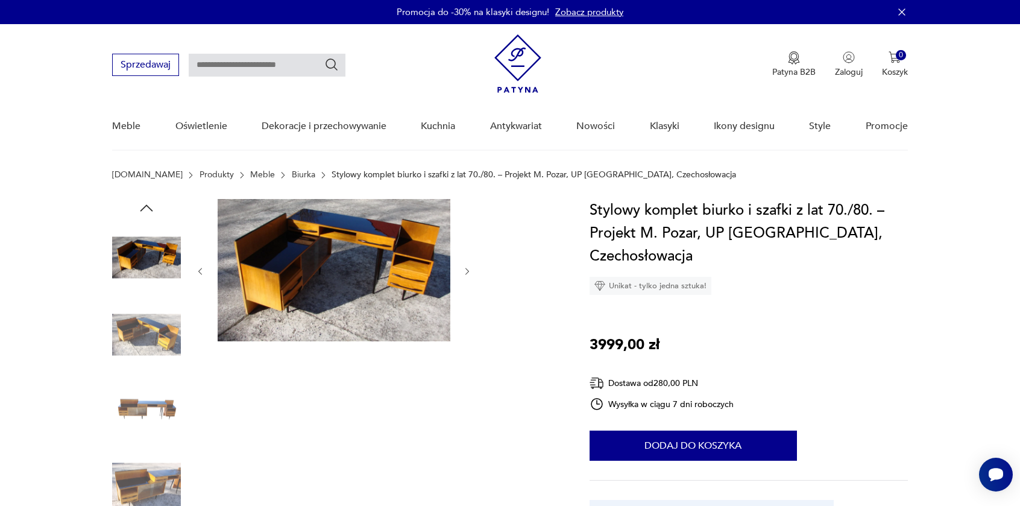
click at [162, 326] on img at bounding box center [146, 334] width 69 height 69
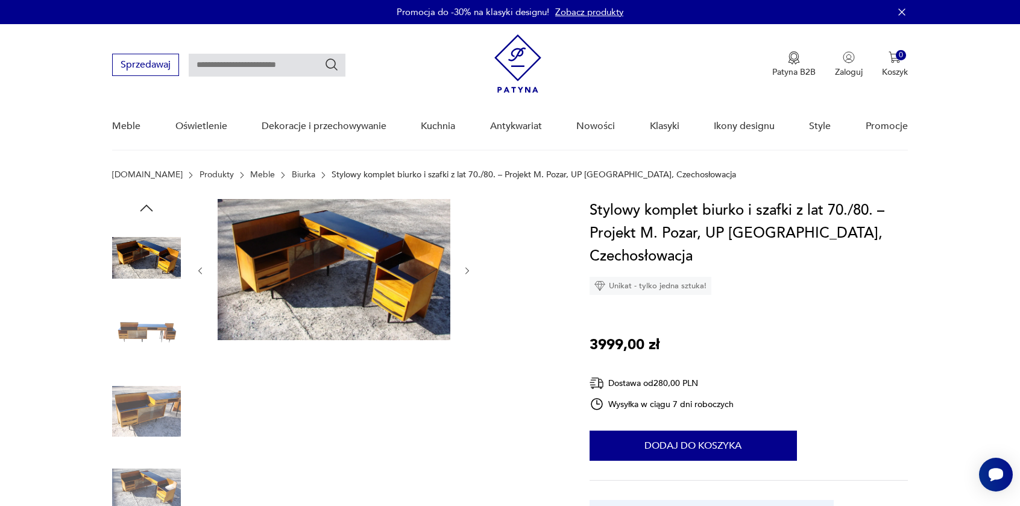
click at [162, 326] on img at bounding box center [146, 334] width 69 height 69
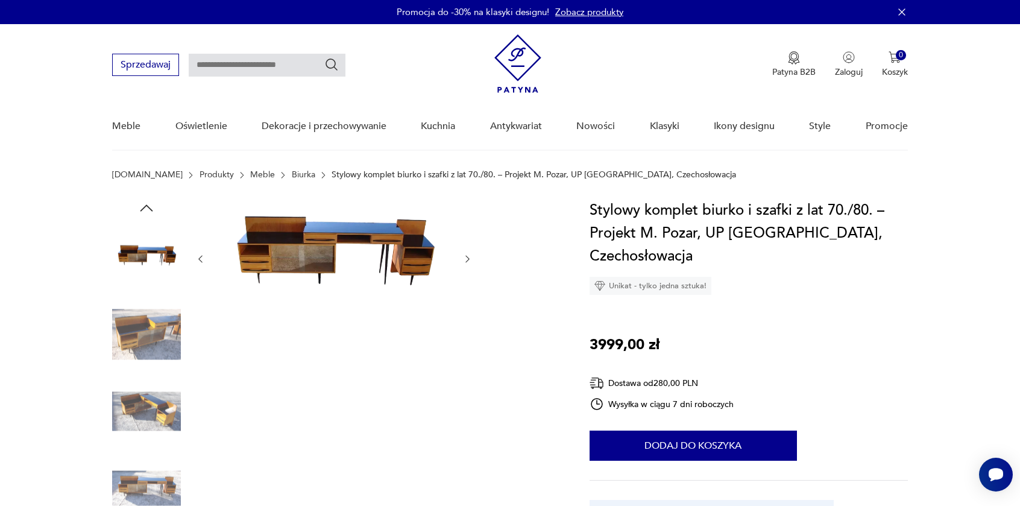
click at [162, 326] on img at bounding box center [146, 334] width 69 height 69
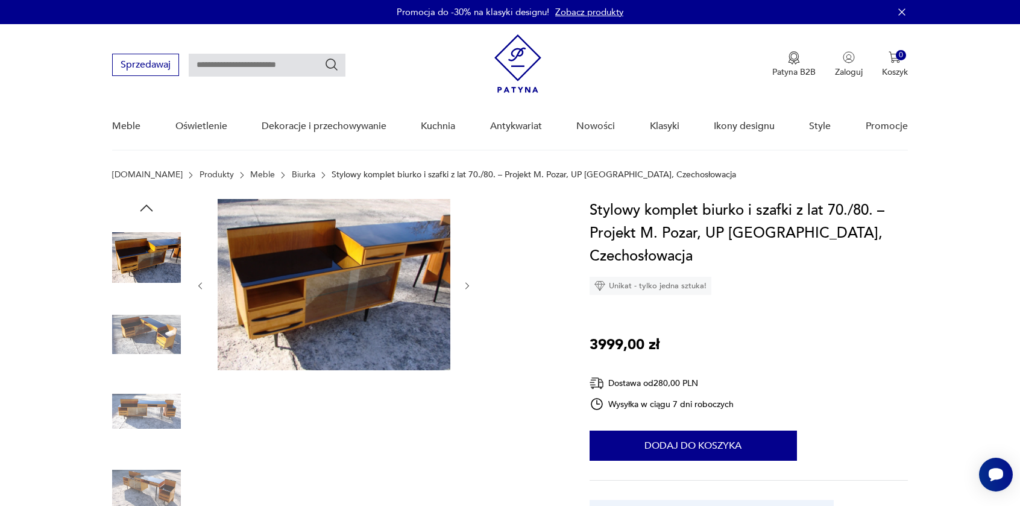
click at [162, 326] on img at bounding box center [146, 334] width 69 height 69
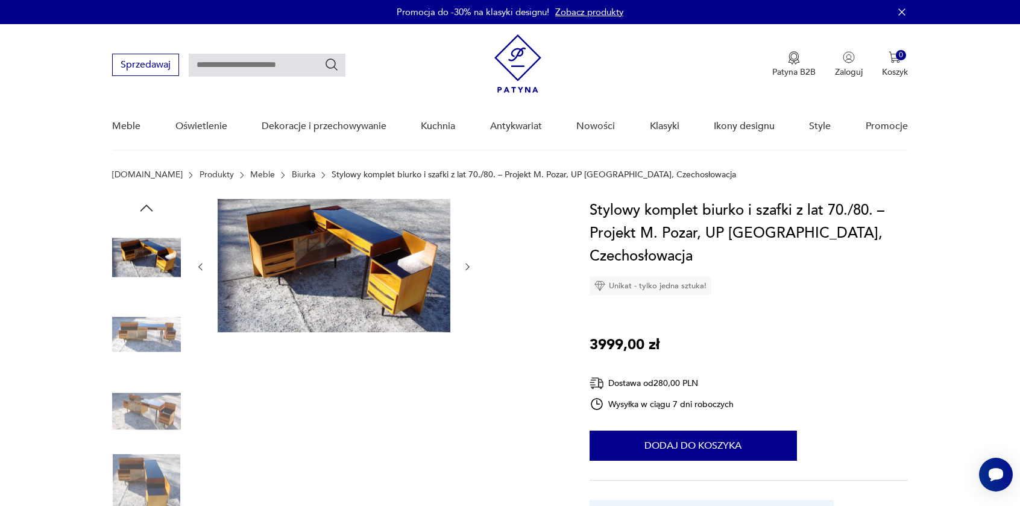
click at [162, 326] on img at bounding box center [146, 334] width 69 height 69
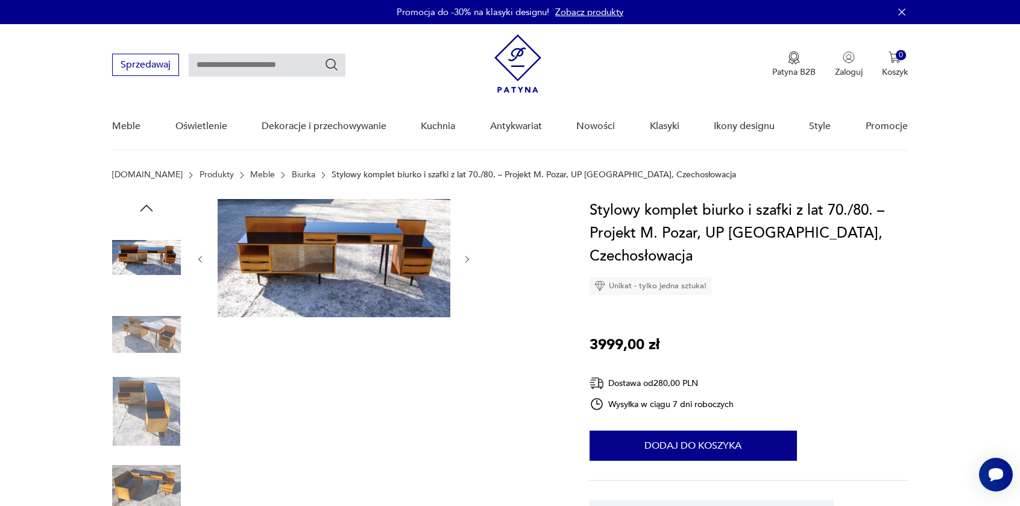
click at [162, 326] on img at bounding box center [146, 334] width 69 height 69
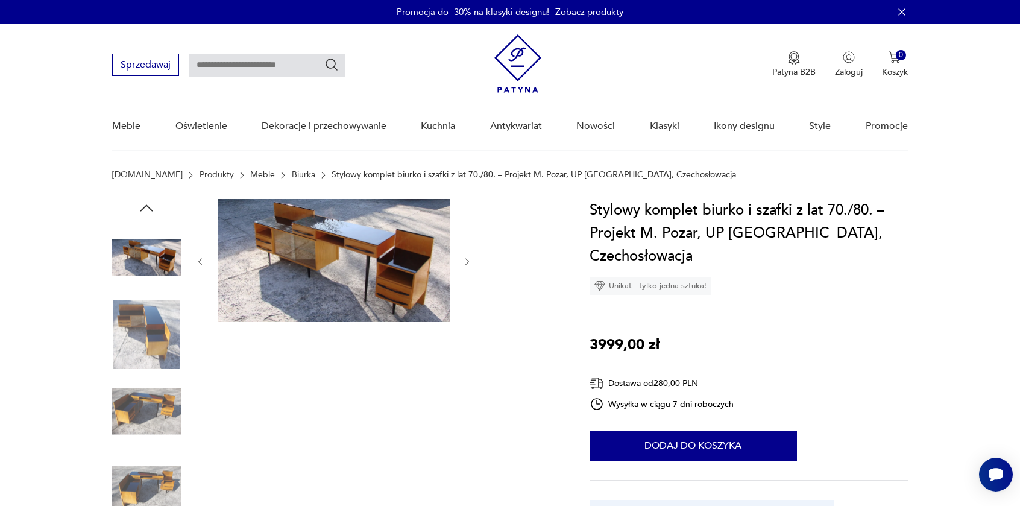
click at [162, 326] on img at bounding box center [146, 334] width 69 height 69
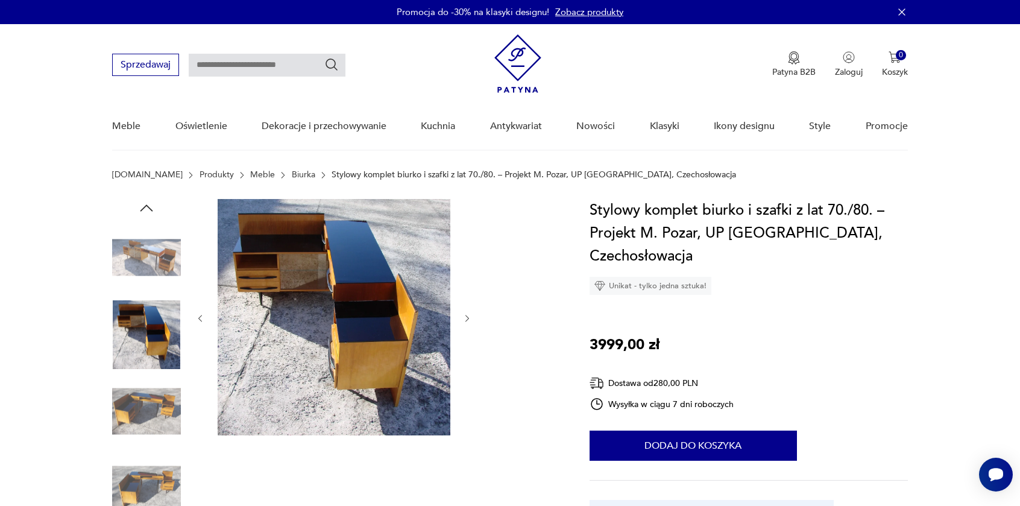
click at [162, 326] on img at bounding box center [146, 334] width 69 height 69
